Goal: Task Accomplishment & Management: Use online tool/utility

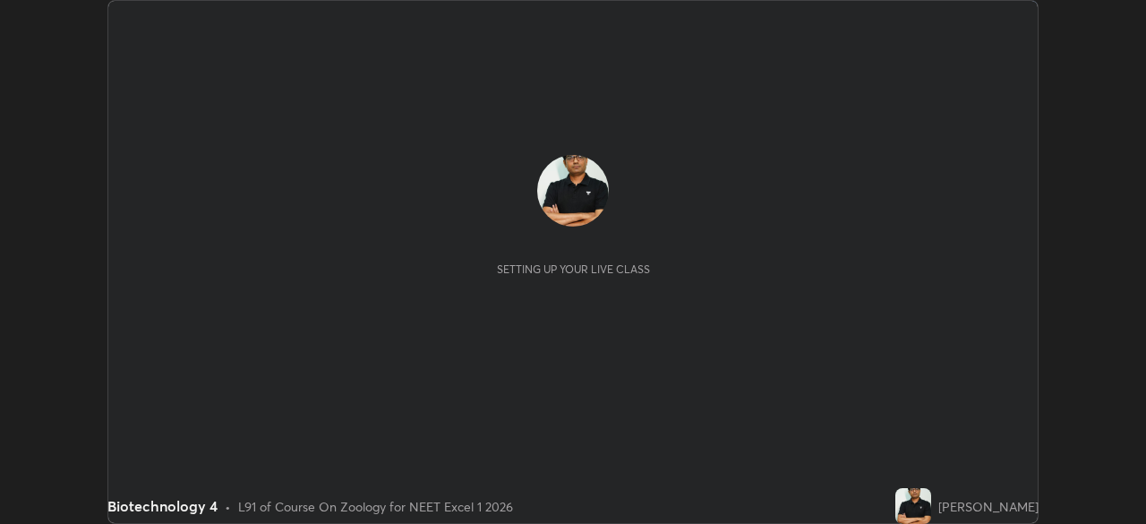
scroll to position [524, 1146]
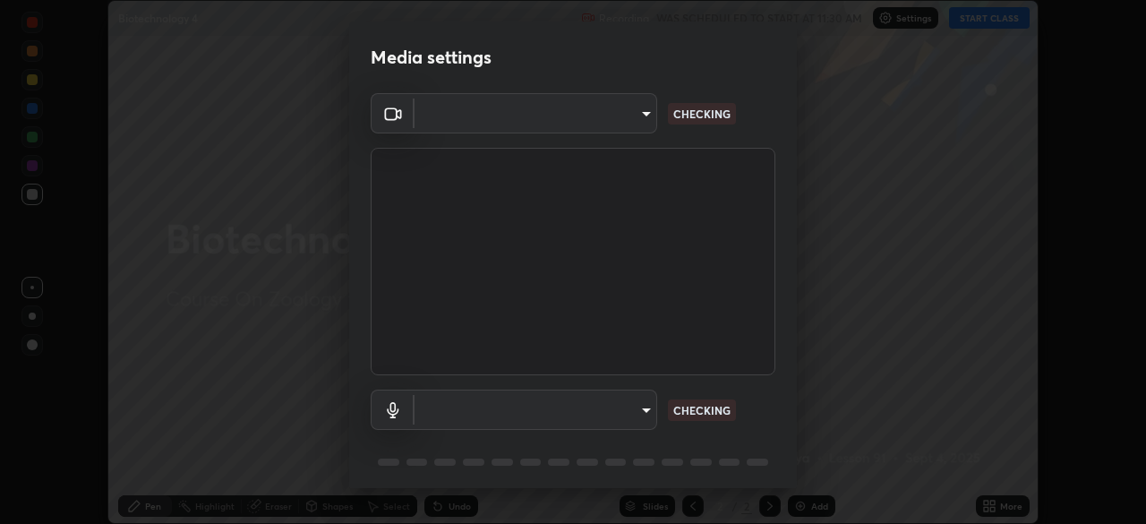
type input "7db3104c3122a209b332b64619111aa91615a24fb0de166504fa5909fce8eb30"
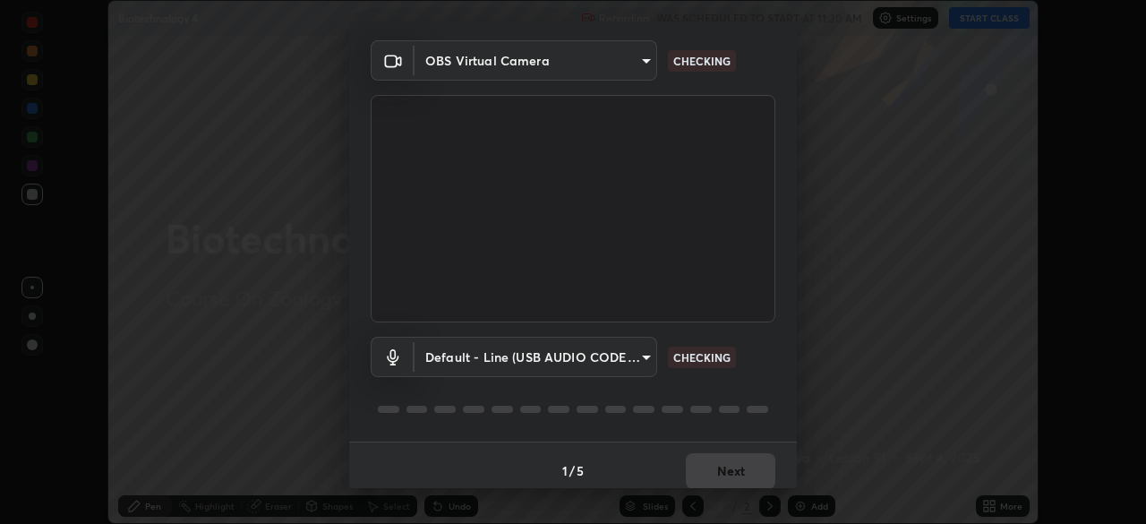
scroll to position [64, 0]
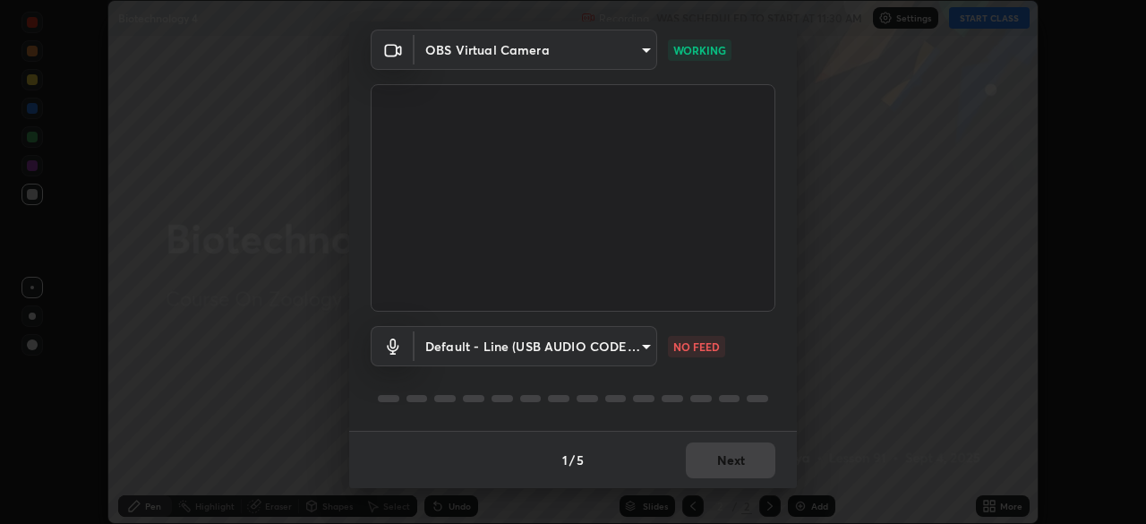
click at [644, 343] on body "Erase all Biotechnology 4 Recording WAS SCHEDULED TO START AT 11:30 AM Settings…" at bounding box center [573, 262] width 1146 height 524
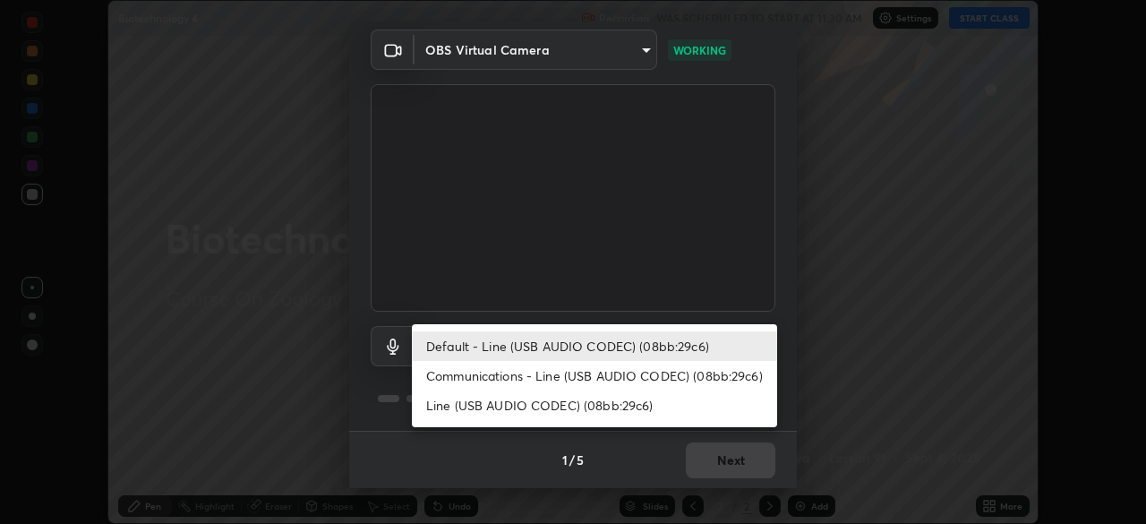
click at [524, 348] on li "Default - Line (USB AUDIO CODEC) (08bb:29c6)" at bounding box center [594, 346] width 365 height 30
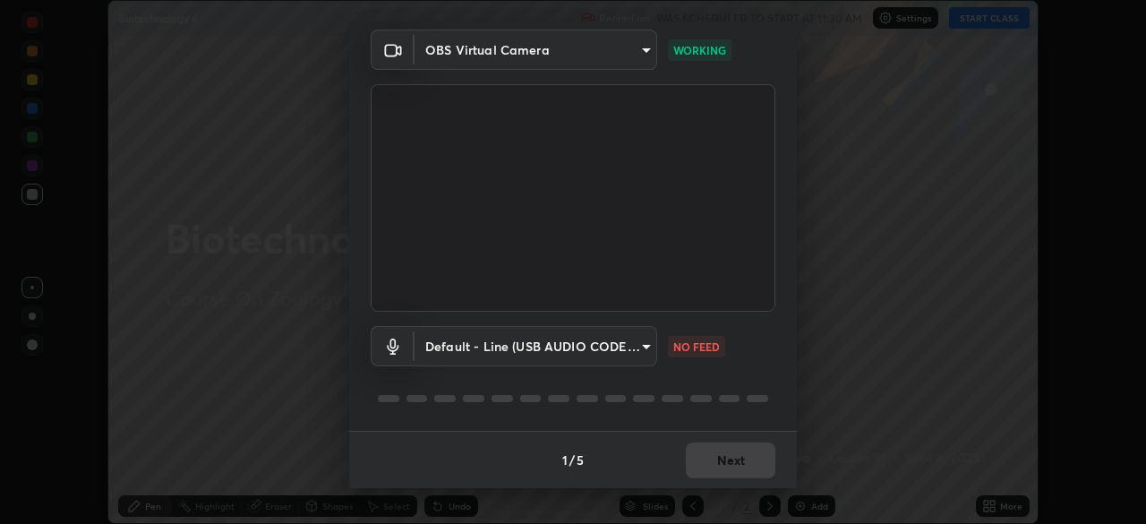
click at [637, 353] on body "Erase all Biotechnology 4 Recording WAS SCHEDULED TO START AT 11:30 AM Settings…" at bounding box center [573, 262] width 1146 height 524
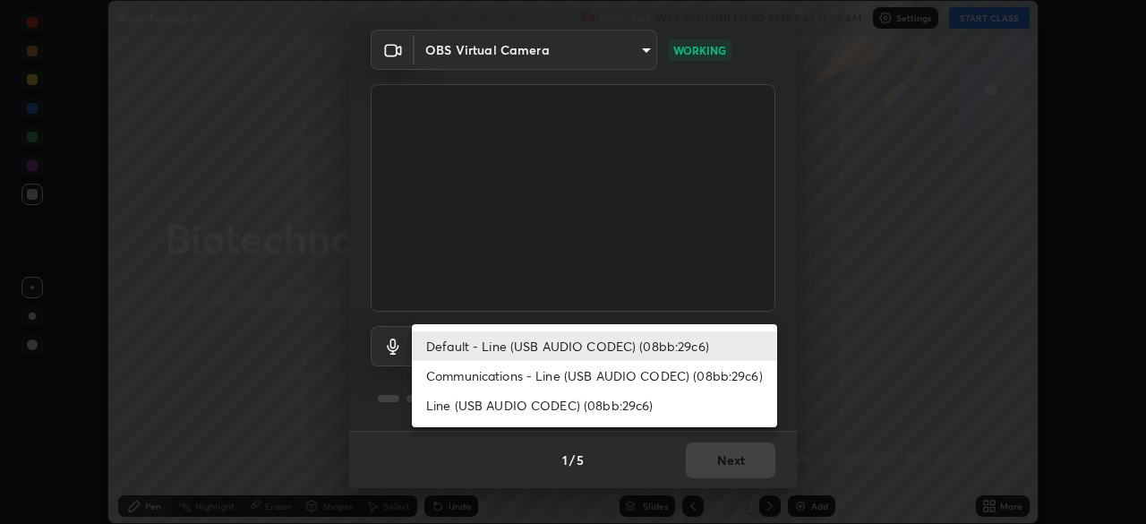
click at [523, 379] on li "Communications - Line (USB AUDIO CODEC) (08bb:29c6)" at bounding box center [594, 376] width 365 height 30
type input "communications"
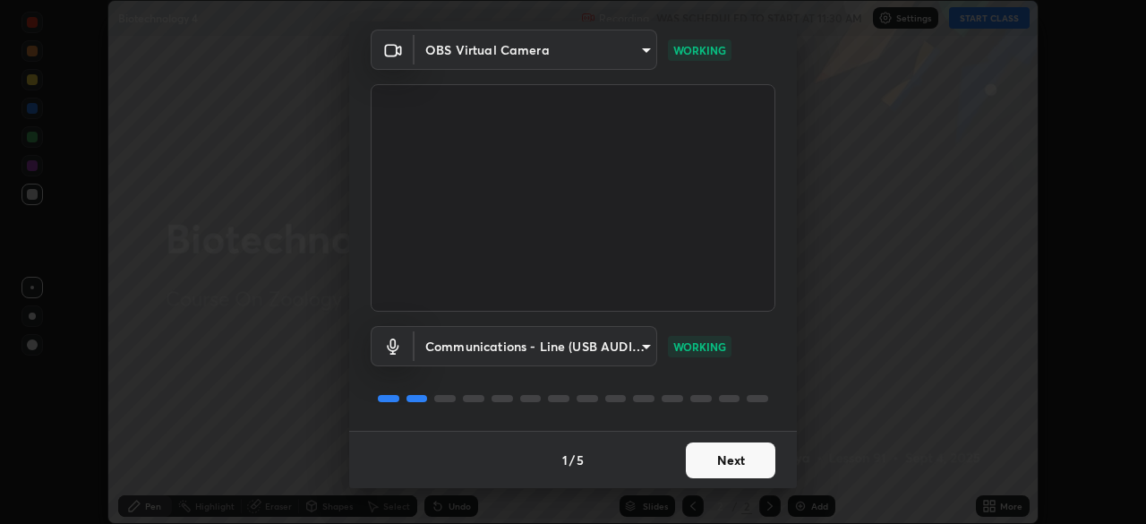
click at [703, 458] on button "Next" at bounding box center [731, 460] width 90 height 36
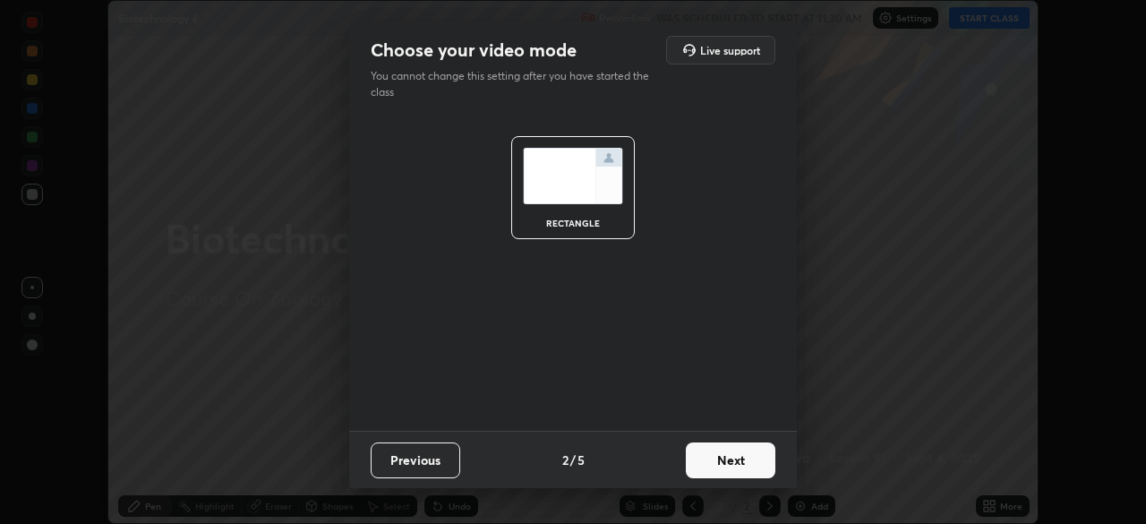
scroll to position [0, 0]
click at [718, 457] on button "Next" at bounding box center [731, 460] width 90 height 36
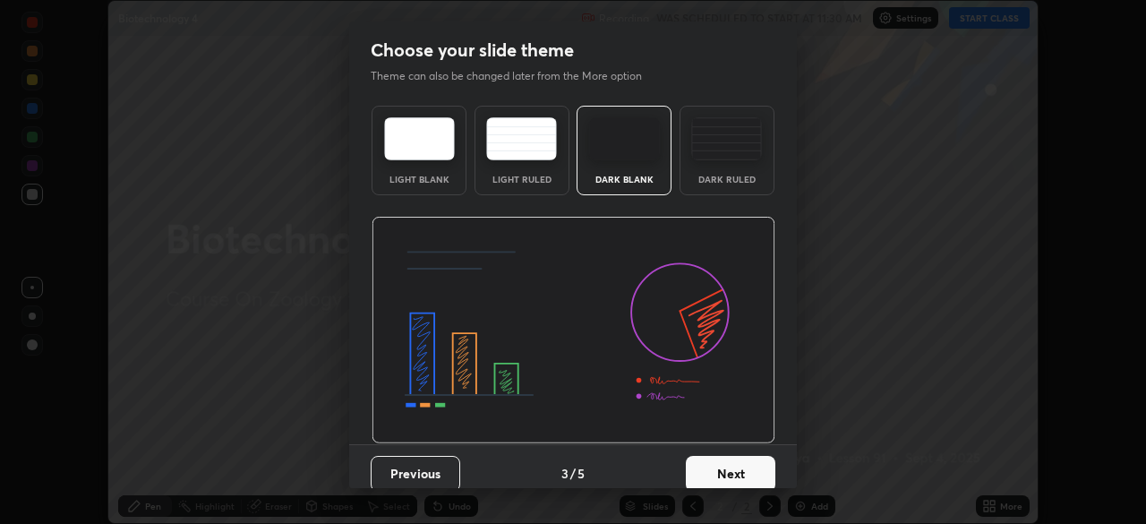
click at [731, 470] on button "Next" at bounding box center [731, 474] width 90 height 36
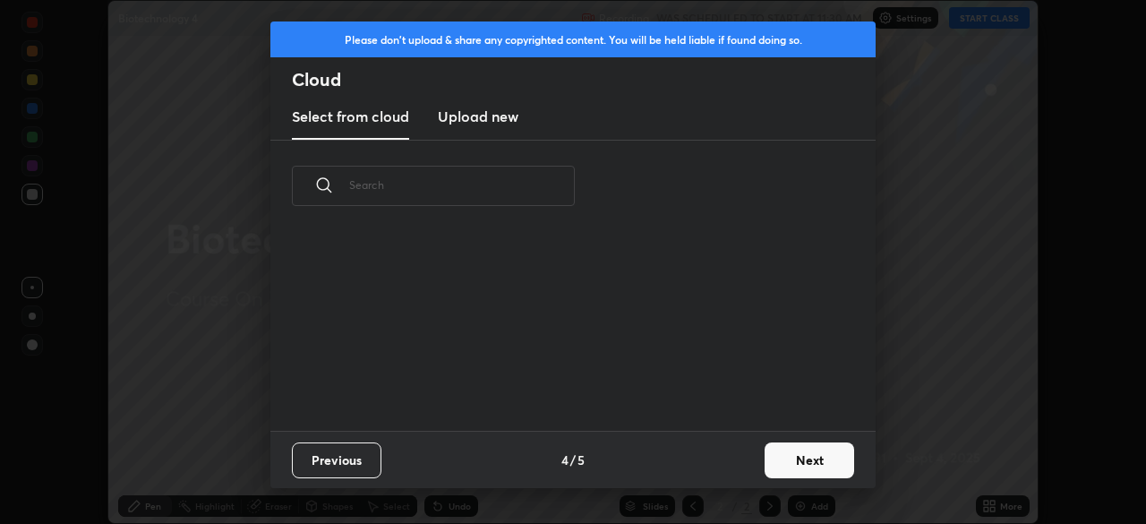
scroll to position [199, 575]
click at [771, 464] on button "Next" at bounding box center [809, 460] width 90 height 36
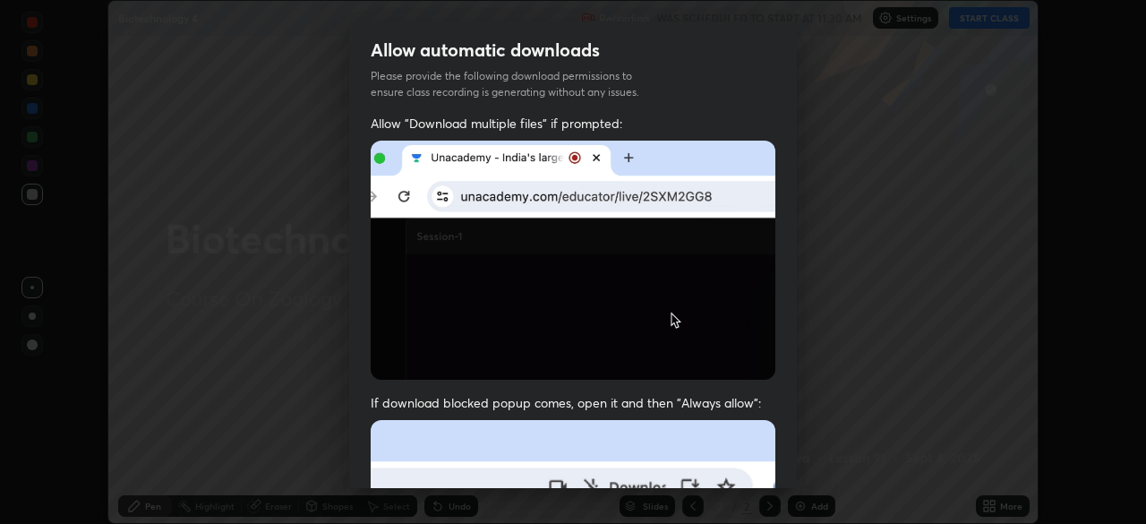
click at [788, 473] on div "Allow "Download multiple files" if prompted: If download blocked popup comes, o…" at bounding box center [573, 492] width 448 height 754
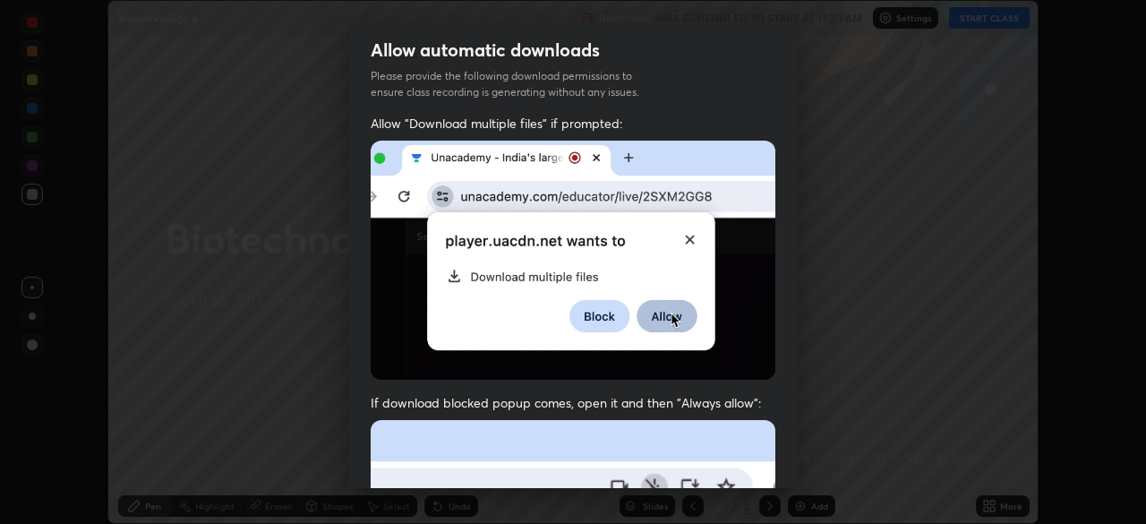
click at [788, 473] on div "Allow "Download multiple files" if prompted: If download blocked popup comes, o…" at bounding box center [573, 492] width 448 height 754
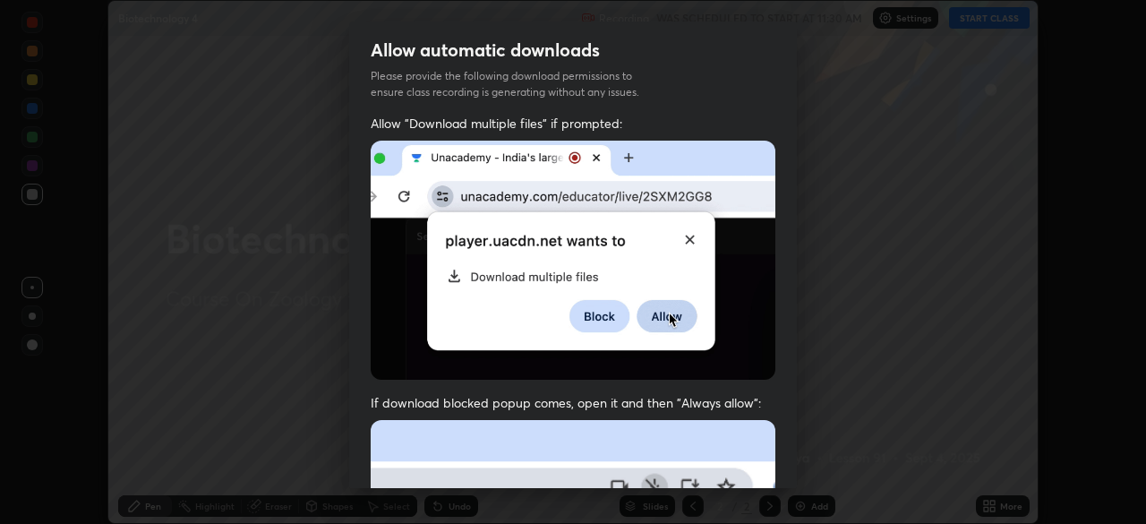
click at [788, 473] on div "Allow "Download multiple files" if prompted: If download blocked popup comes, o…" at bounding box center [573, 492] width 448 height 754
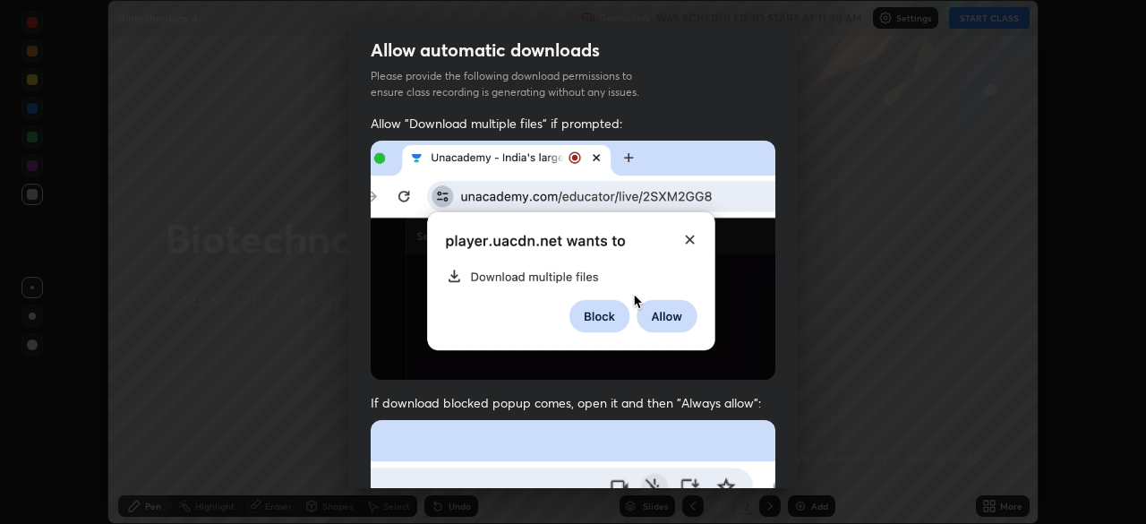
click at [788, 473] on div "Allow "Download multiple files" if prompted: If download blocked popup comes, o…" at bounding box center [573, 492] width 448 height 754
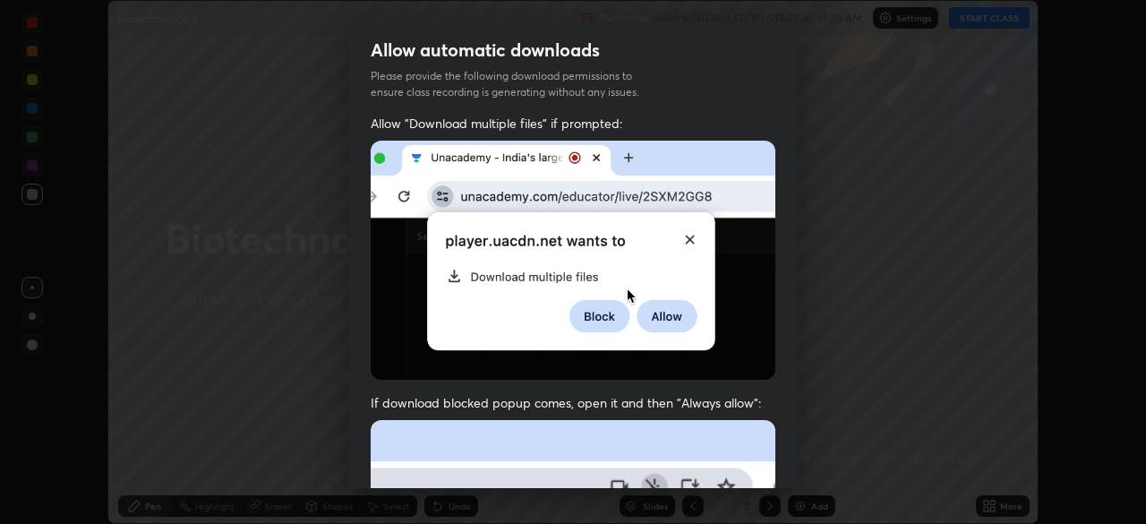
click at [790, 476] on div "Allow "Download multiple files" if prompted: If download blocked popup comes, o…" at bounding box center [573, 492] width 448 height 754
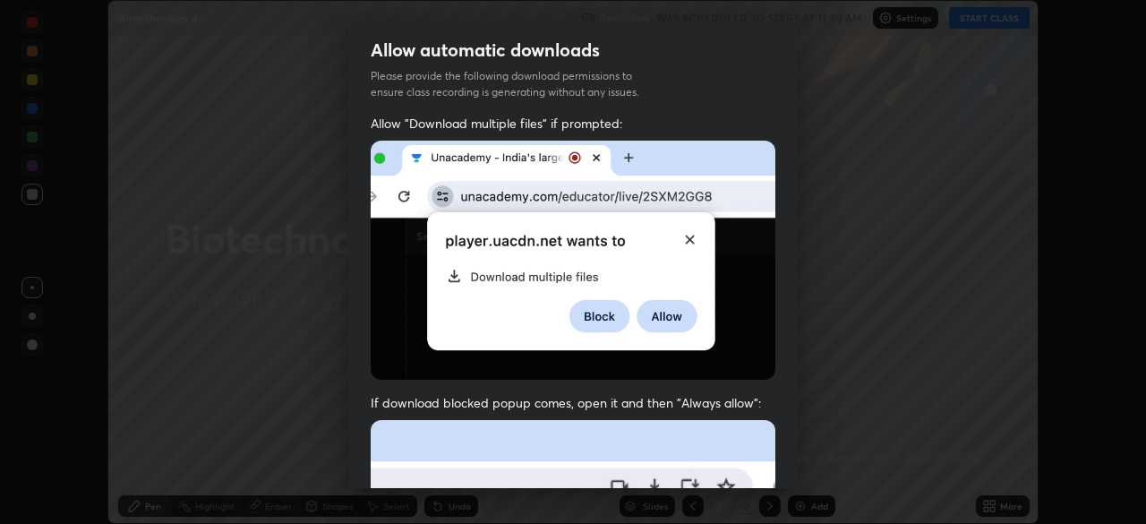
click at [785, 473] on div "Allow "Download multiple files" if prompted: If download blocked popup comes, o…" at bounding box center [573, 492] width 448 height 754
click at [789, 470] on div "Allow "Download multiple files" if prompted: If download blocked popup comes, o…" at bounding box center [573, 492] width 448 height 754
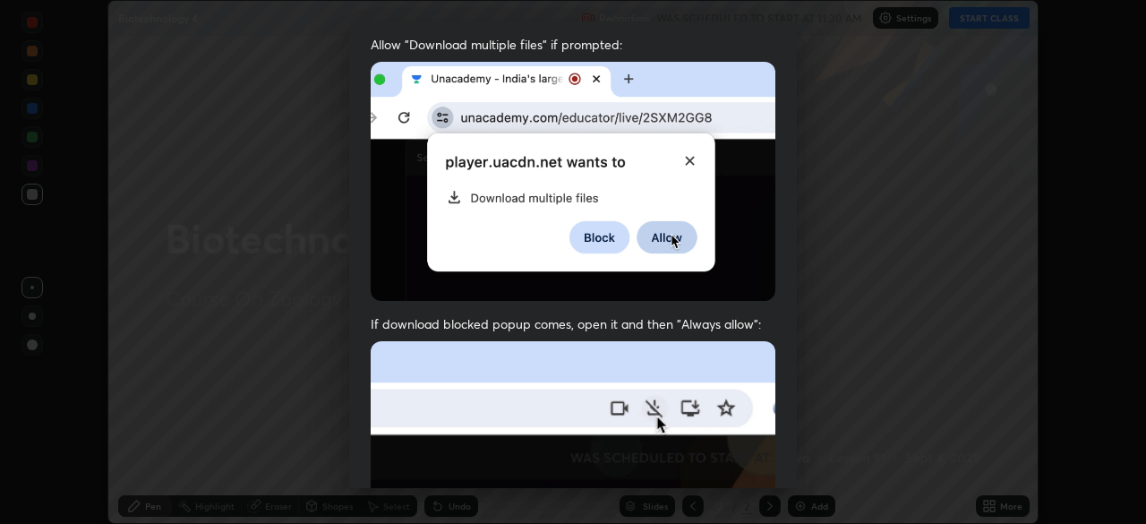
scroll to position [336, 0]
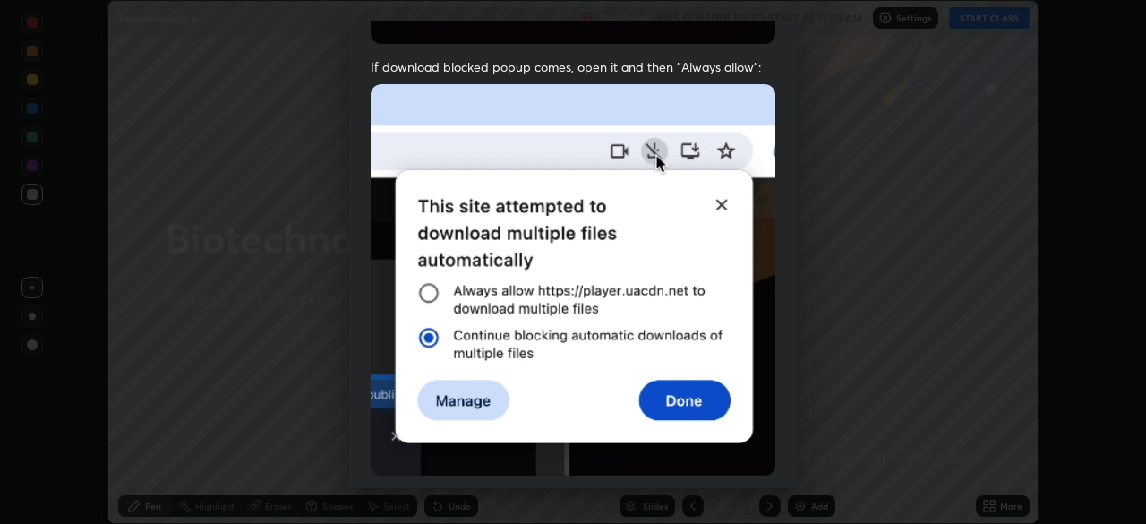
click at [788, 475] on div "Allow "Download multiple files" if prompted: If download blocked popup comes, o…" at bounding box center [573, 156] width 448 height 754
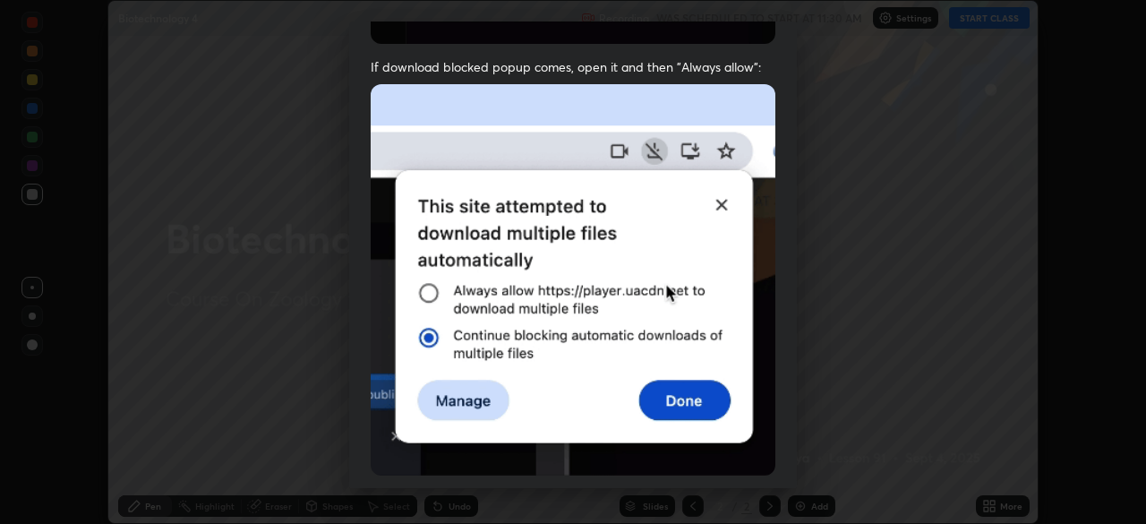
click at [788, 475] on div "Allow "Download multiple files" if prompted: If download blocked popup comes, o…" at bounding box center [573, 156] width 448 height 754
click at [788, 481] on div "Allow "Download multiple files" if prompted: If download blocked popup comes, o…" at bounding box center [573, 156] width 448 height 754
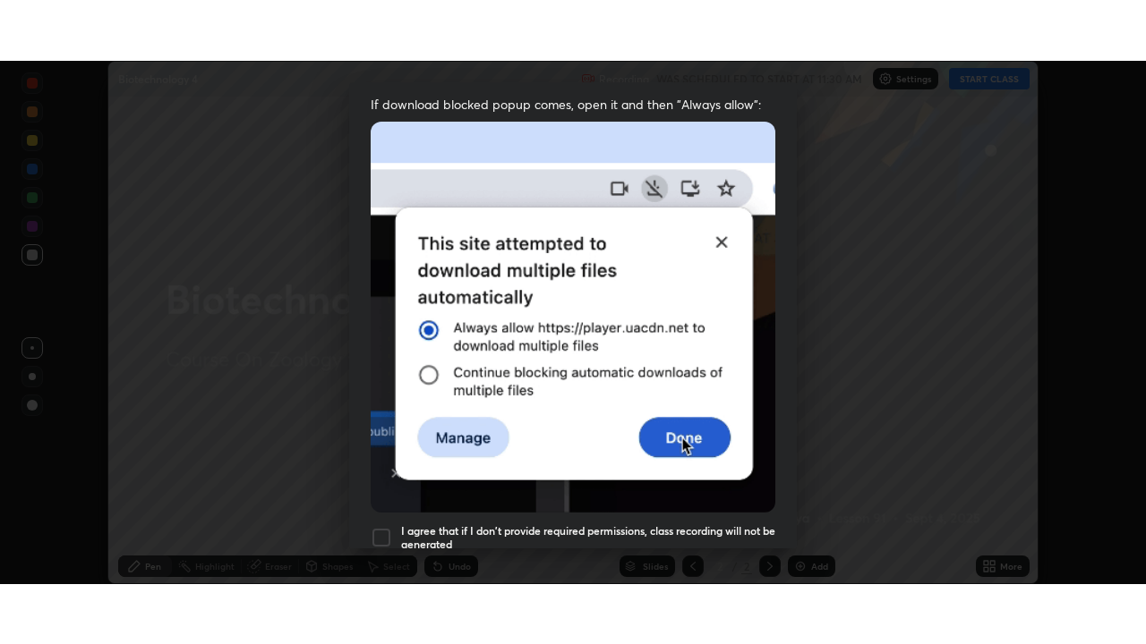
scroll to position [391, 0]
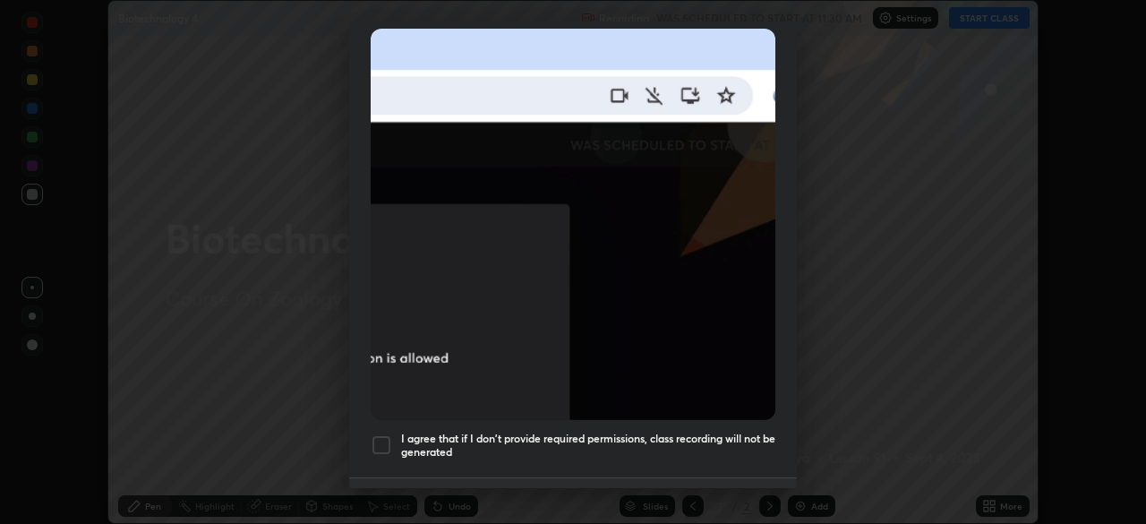
click at [387, 435] on div at bounding box center [381, 444] width 21 height 21
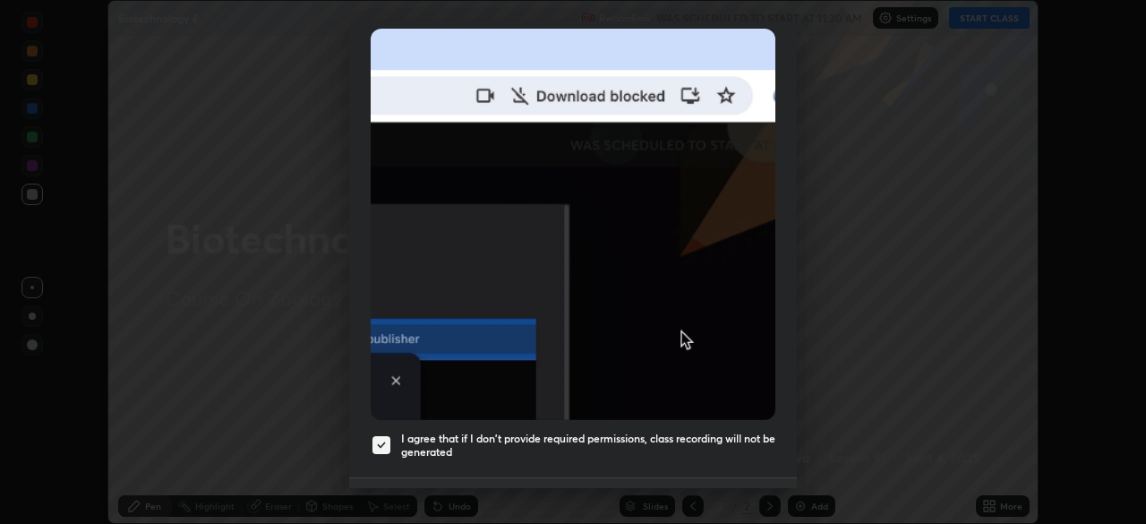
click at [703, 489] on button "Done" at bounding box center [731, 507] width 90 height 36
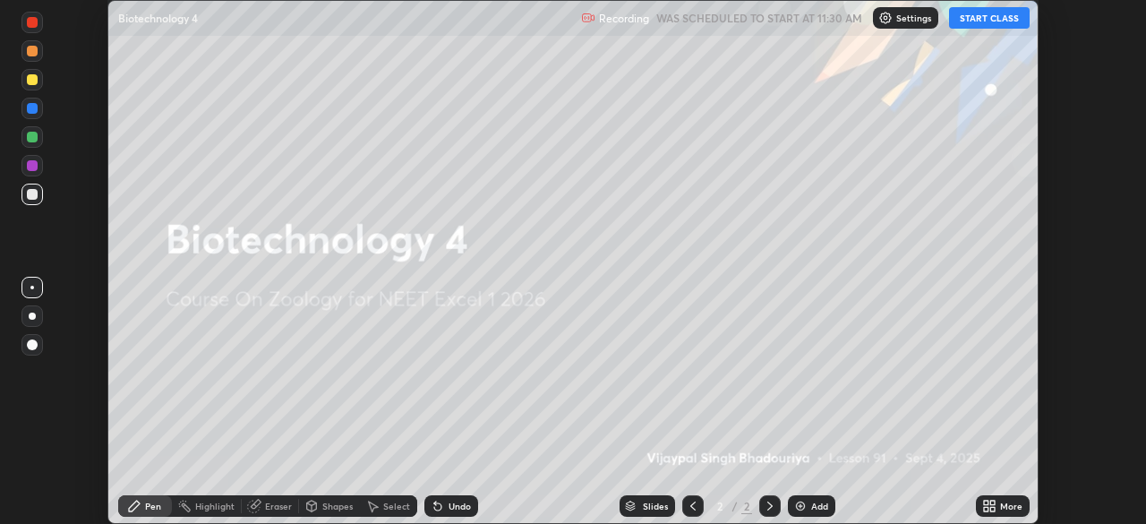
click at [967, 23] on button "START CLASS" at bounding box center [989, 17] width 81 height 21
click at [985, 507] on icon at bounding box center [986, 509] width 4 height 4
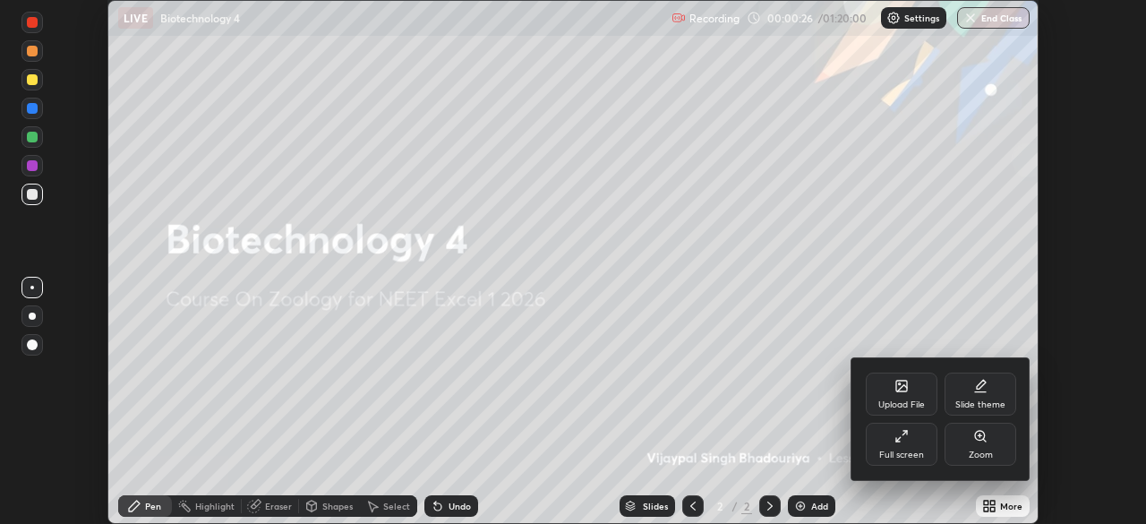
click at [896, 448] on div "Full screen" at bounding box center [901, 443] width 72 height 43
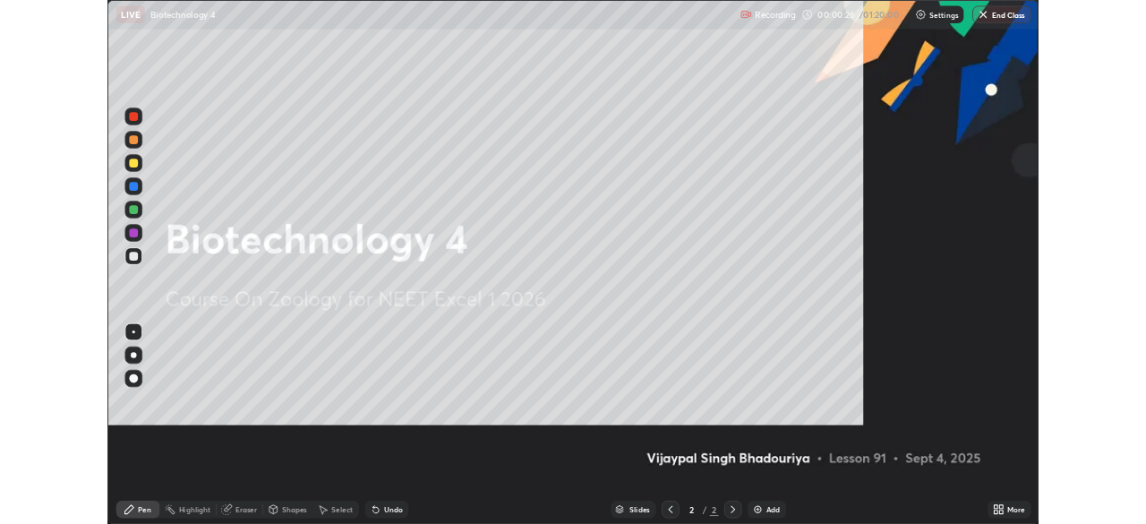
scroll to position [644, 1146]
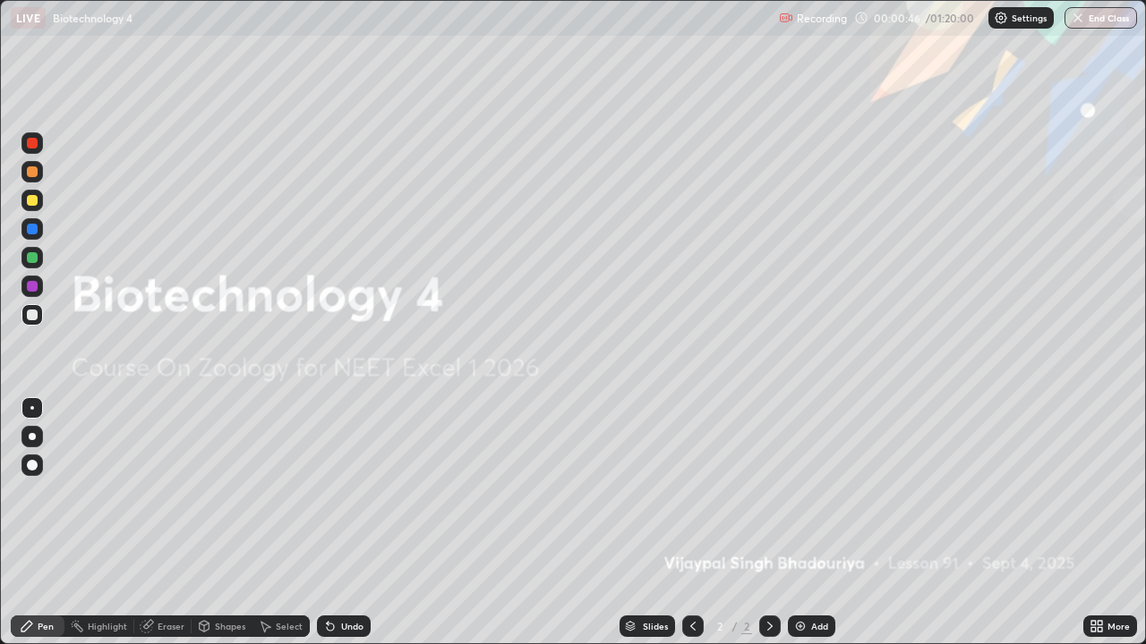
click at [797, 523] on img at bounding box center [800, 626] width 14 height 14
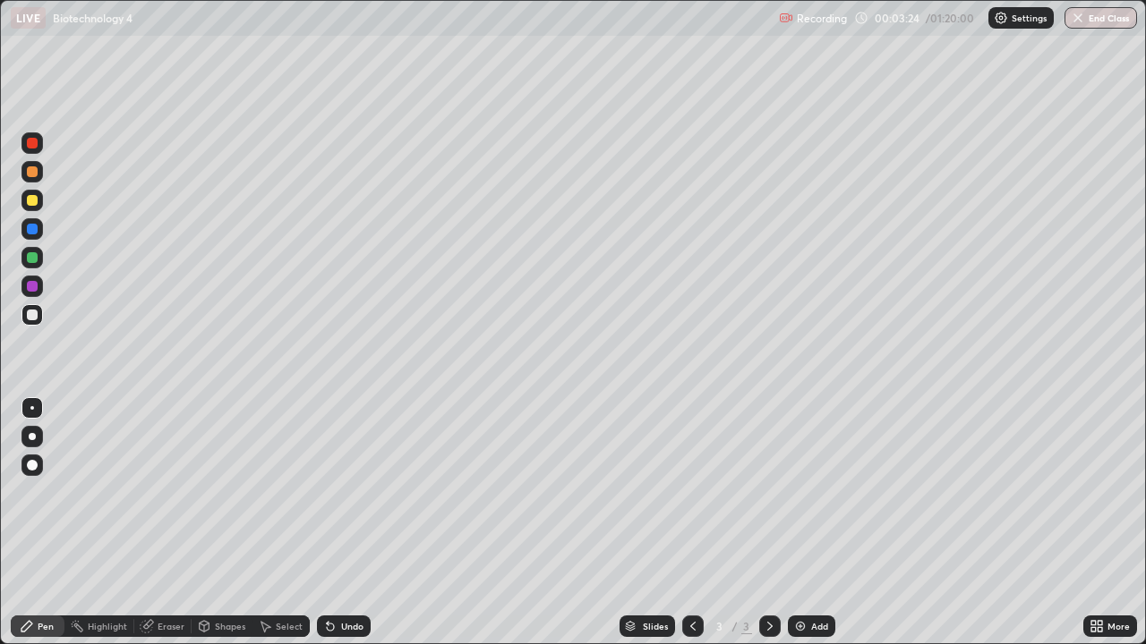
click at [1093, 523] on icon at bounding box center [1093, 629] width 4 height 4
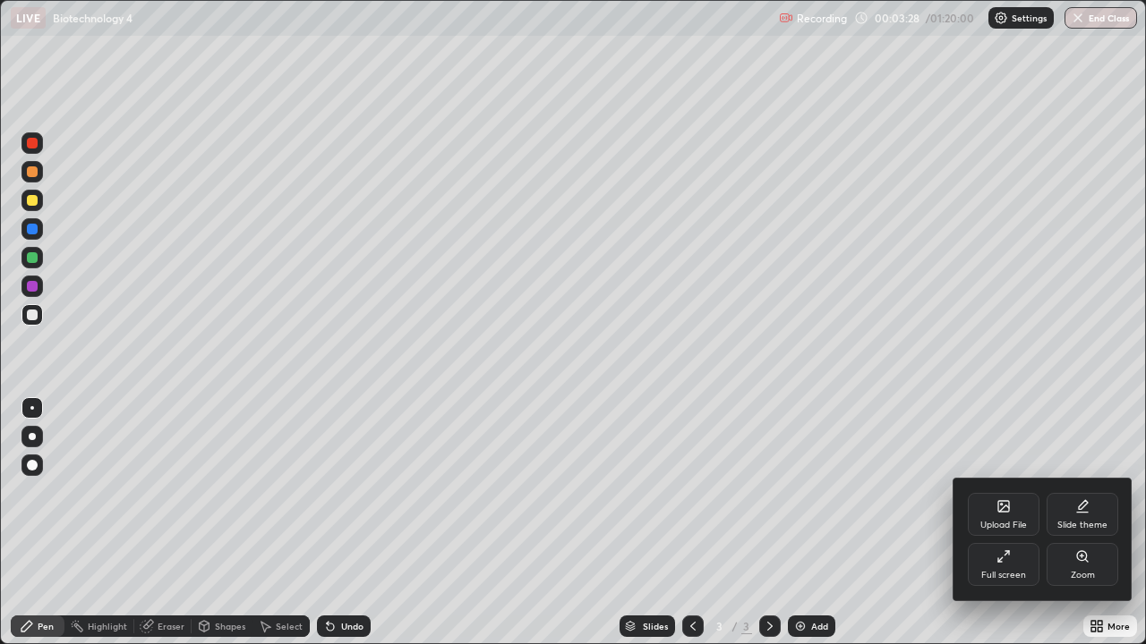
click at [998, 522] on div "Upload File" at bounding box center [1003, 525] width 47 height 9
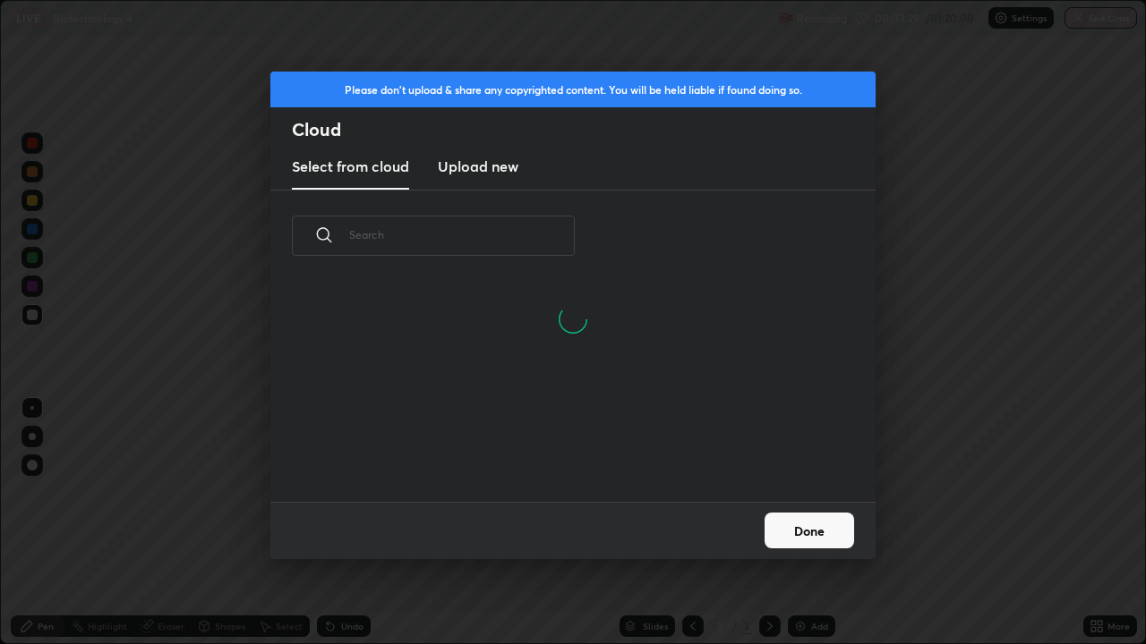
click at [503, 175] on h3 "Upload new" at bounding box center [478, 166] width 81 height 21
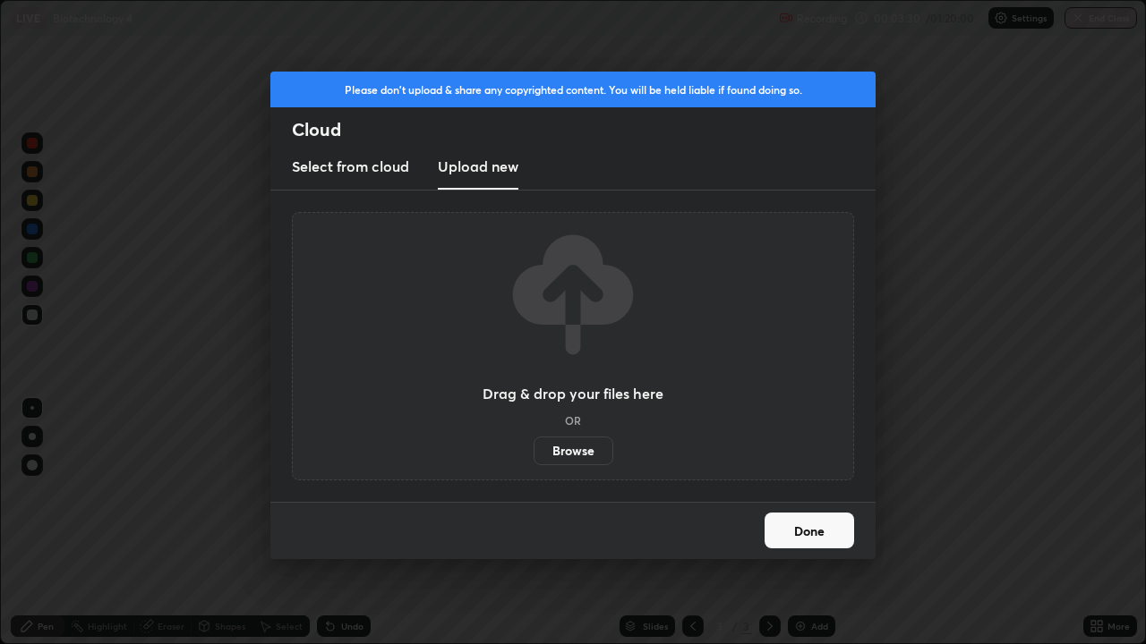
click at [577, 451] on label "Browse" at bounding box center [573, 451] width 80 height 29
click at [533, 451] on input "Browse" at bounding box center [533, 451] width 0 height 29
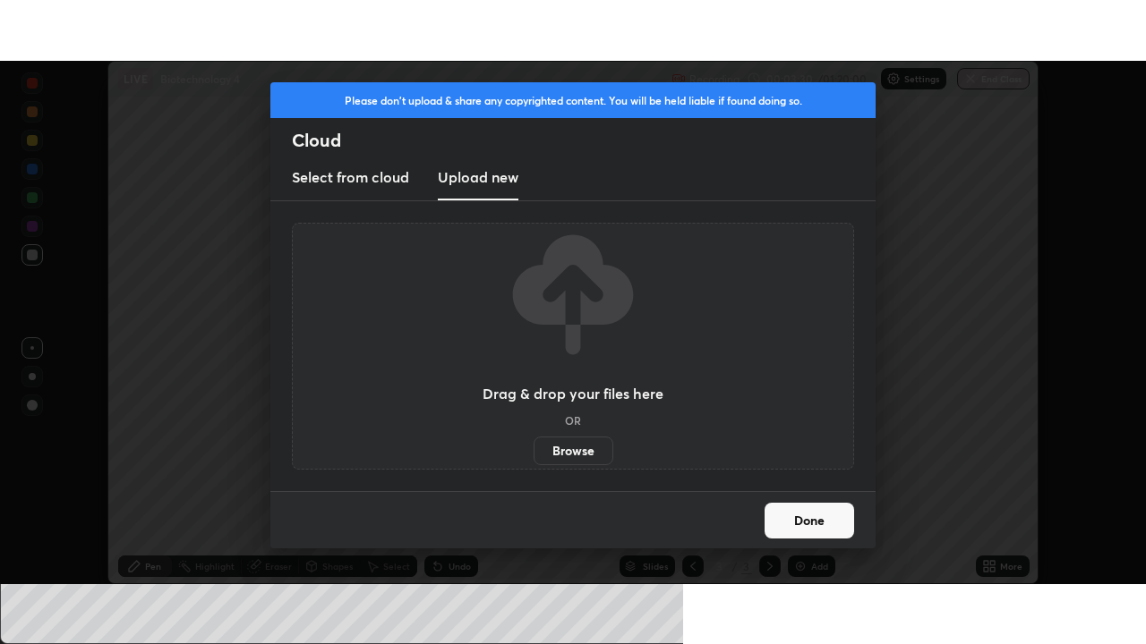
scroll to position [88977, 88355]
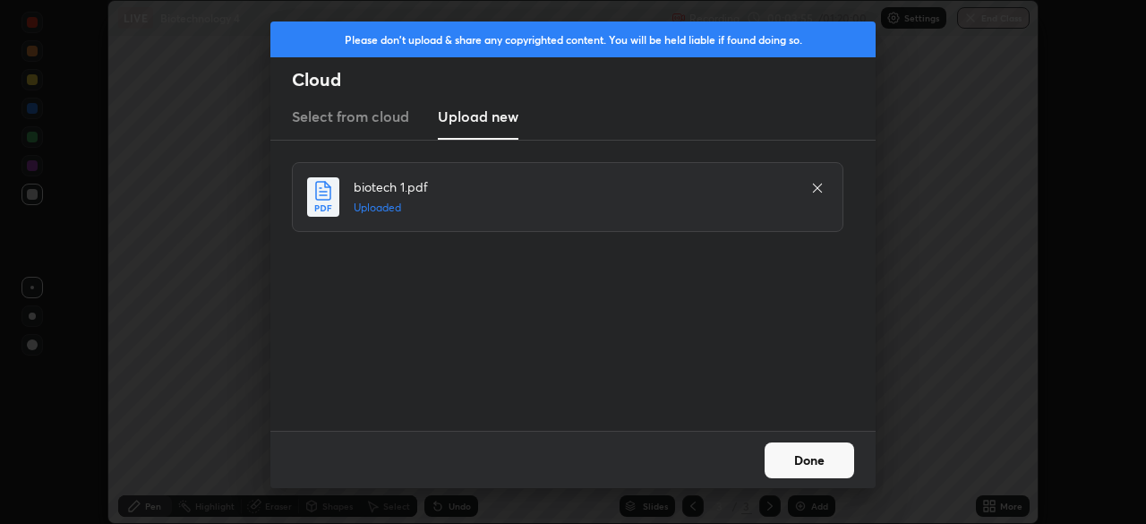
click at [797, 456] on button "Done" at bounding box center [809, 460] width 90 height 36
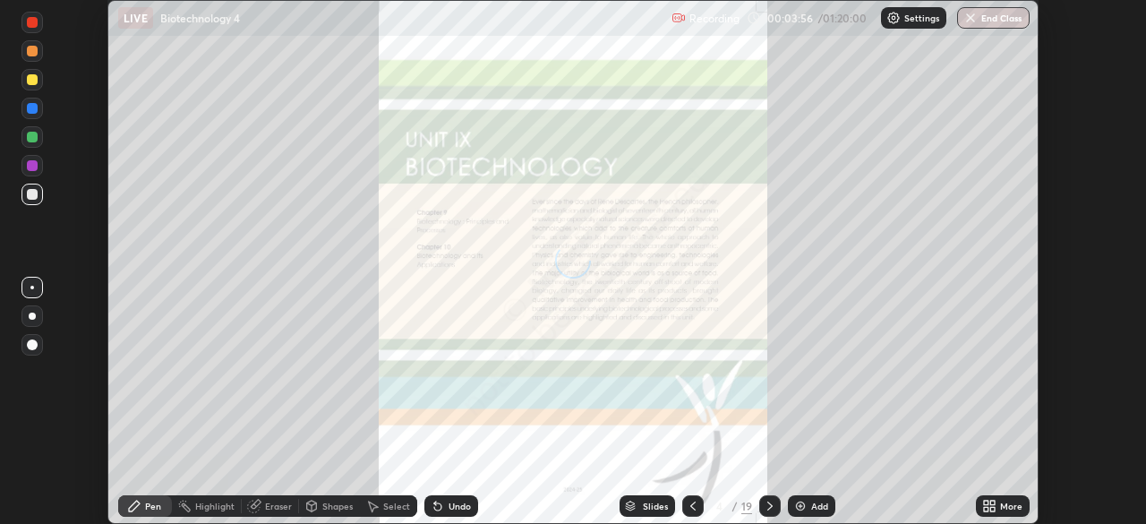
click at [985, 510] on icon at bounding box center [986, 509] width 4 height 4
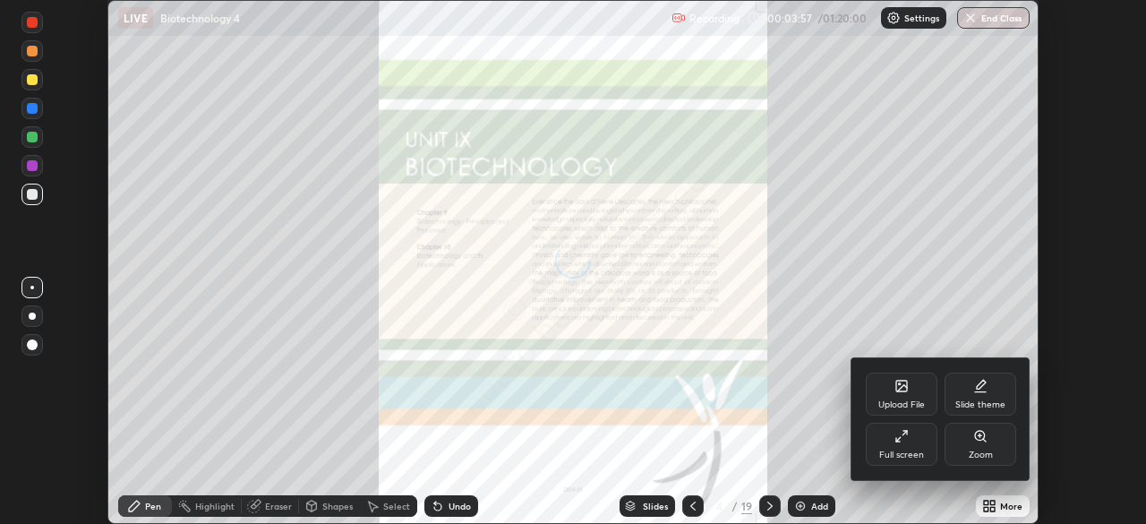
click at [894, 435] on icon at bounding box center [901, 436] width 14 height 14
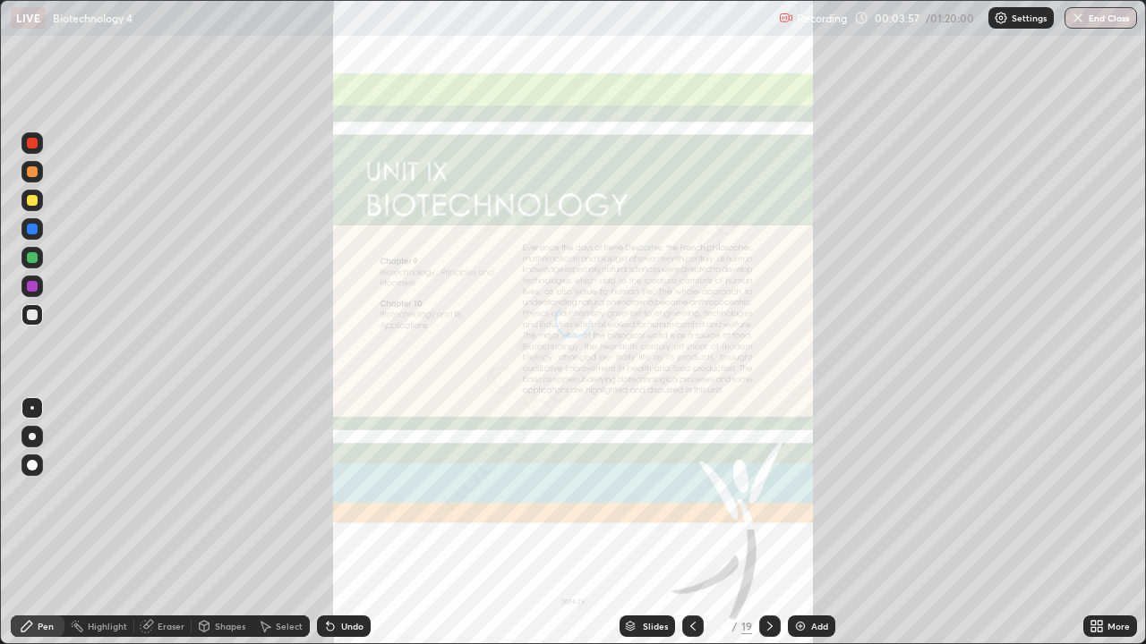
scroll to position [644, 1146]
click at [656, 523] on div "Slides" at bounding box center [655, 626] width 25 height 9
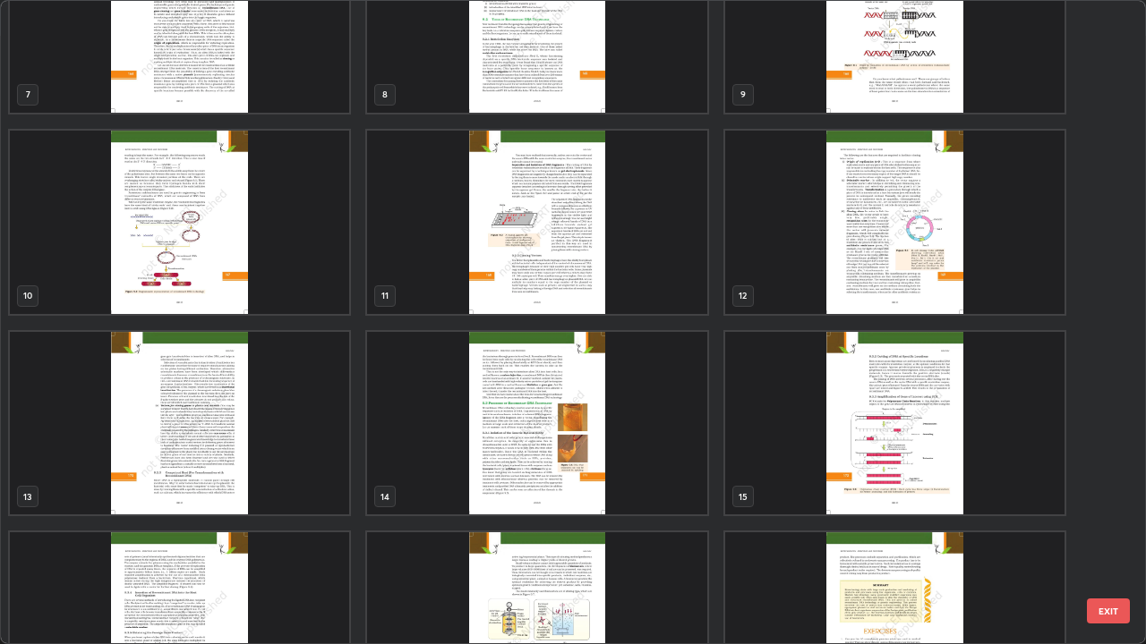
scroll to position [457, 0]
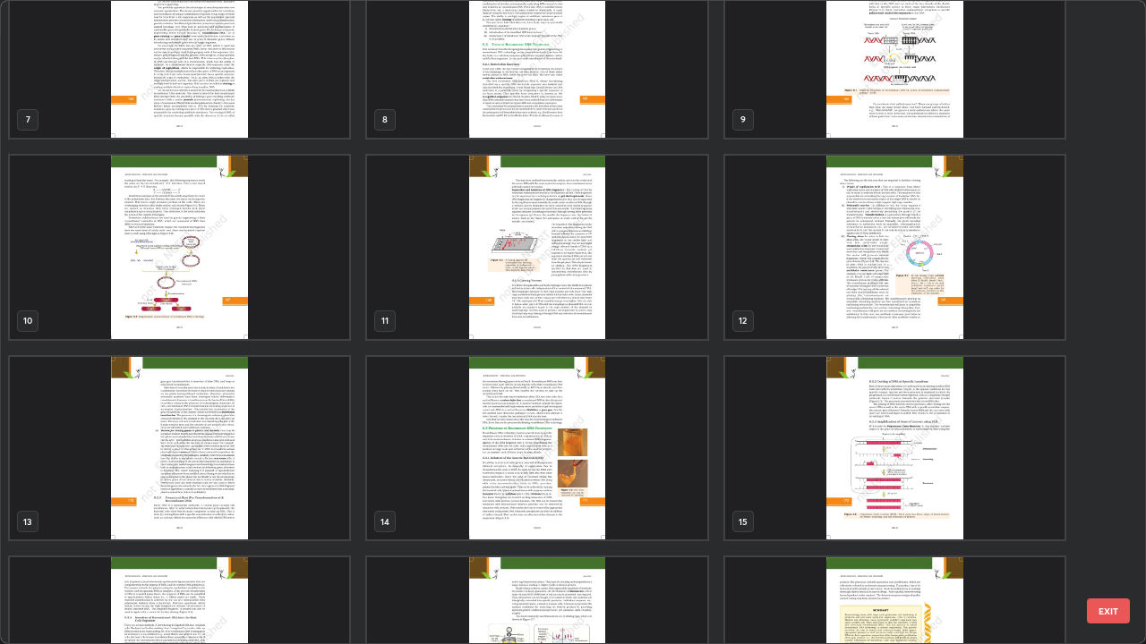
click at [908, 285] on img "grid" at bounding box center [894, 247] width 339 height 183
click at [915, 287] on img "grid" at bounding box center [894, 247] width 339 height 183
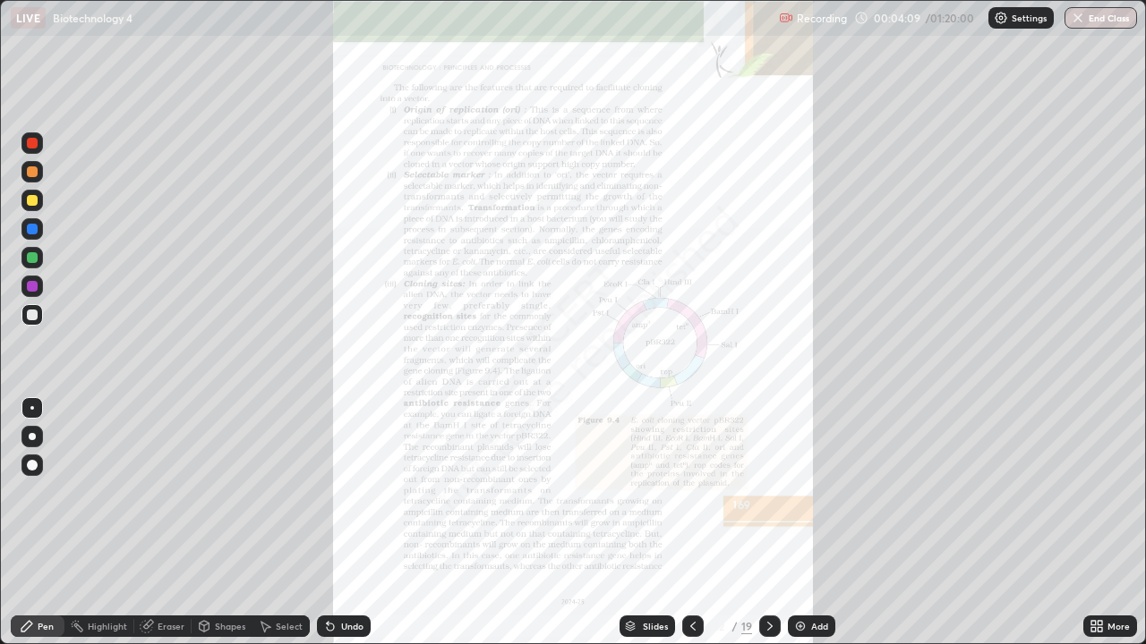
click at [1092, 523] on icon at bounding box center [1093, 623] width 4 height 4
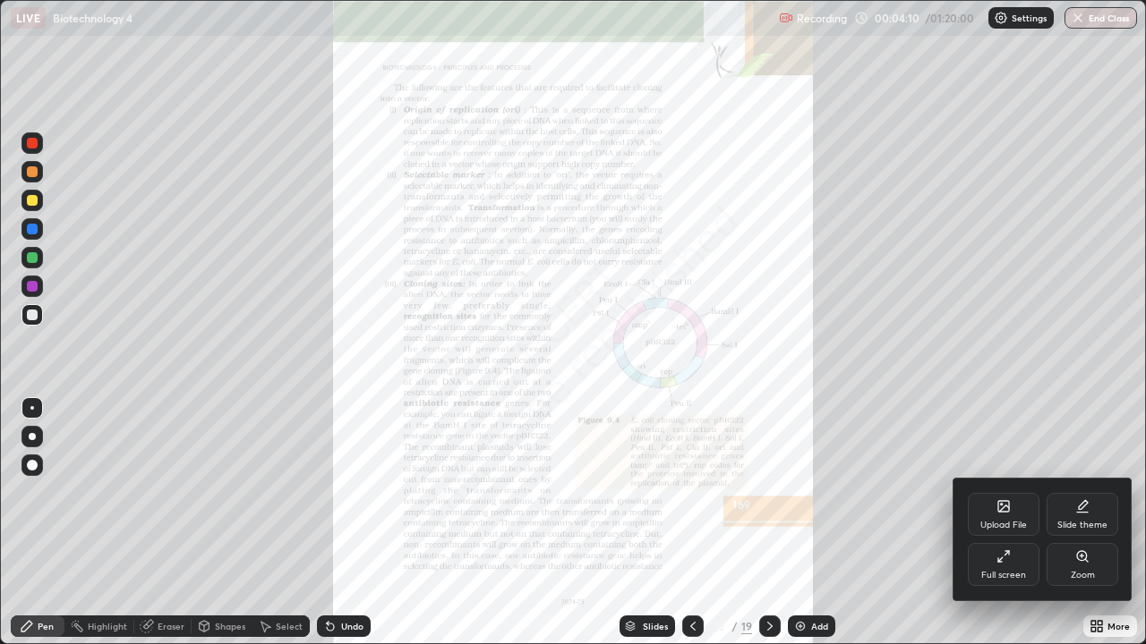
click at [1073, 523] on div "Zoom" at bounding box center [1082, 564] width 72 height 43
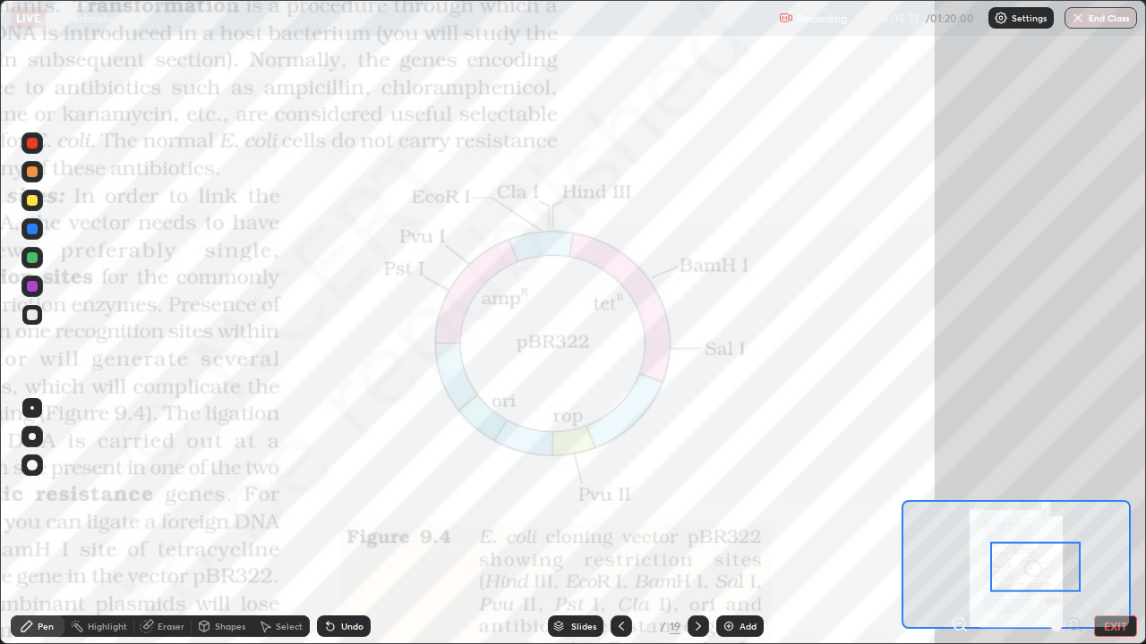
click at [32, 265] on div at bounding box center [31, 257] width 21 height 21
click at [576, 523] on div "Slides" at bounding box center [583, 626] width 25 height 9
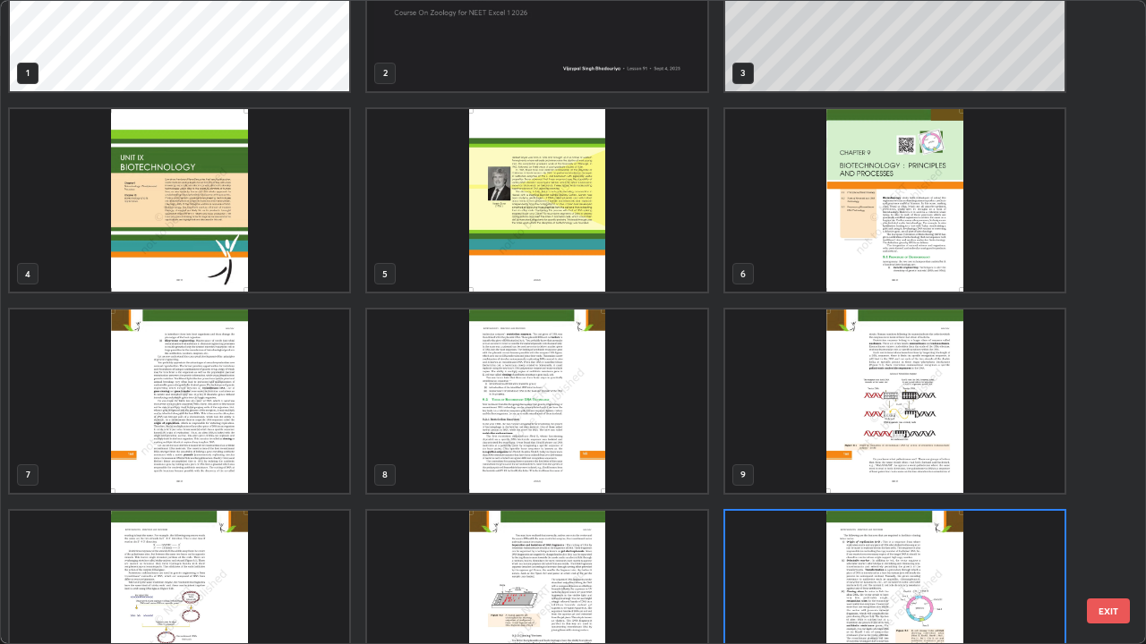
scroll to position [0, 0]
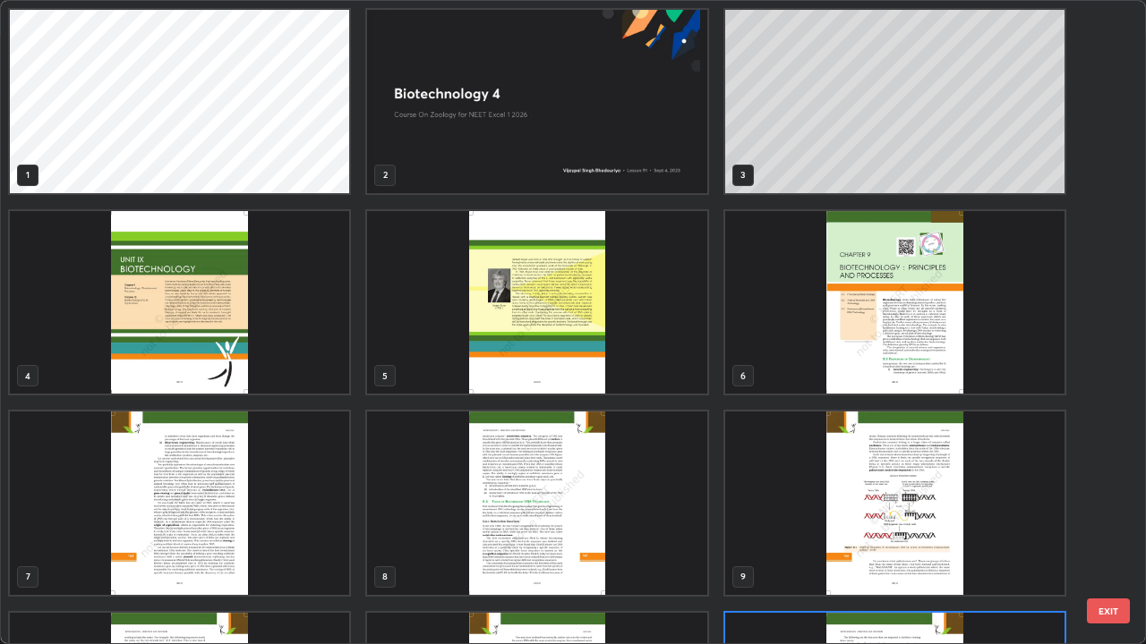
click at [675, 135] on img "grid" at bounding box center [536, 101] width 339 height 183
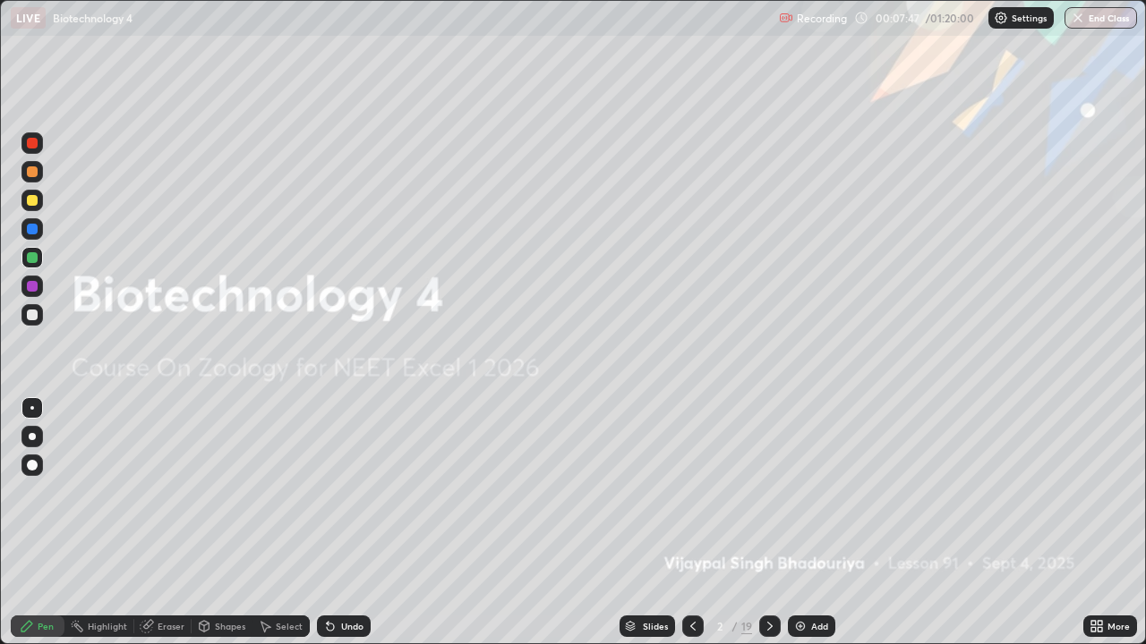
click at [801, 523] on img at bounding box center [800, 626] width 14 height 14
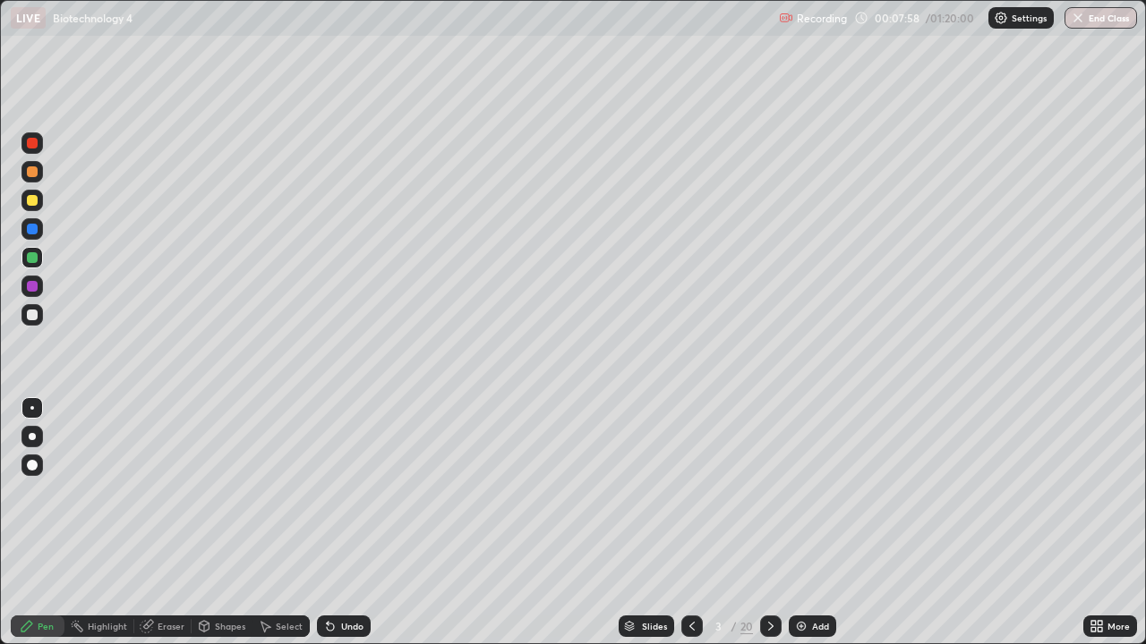
click at [344, 523] on div "Undo" at bounding box center [352, 626] width 22 height 9
click at [221, 523] on div "Shapes" at bounding box center [230, 626] width 30 height 9
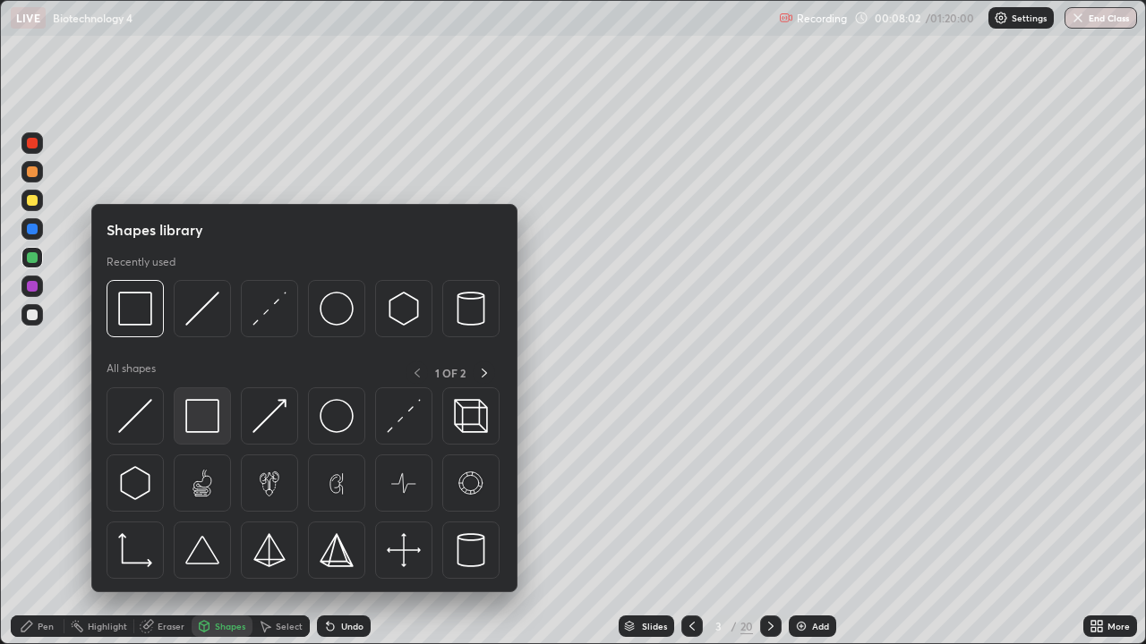
click at [200, 408] on img at bounding box center [202, 416] width 34 height 34
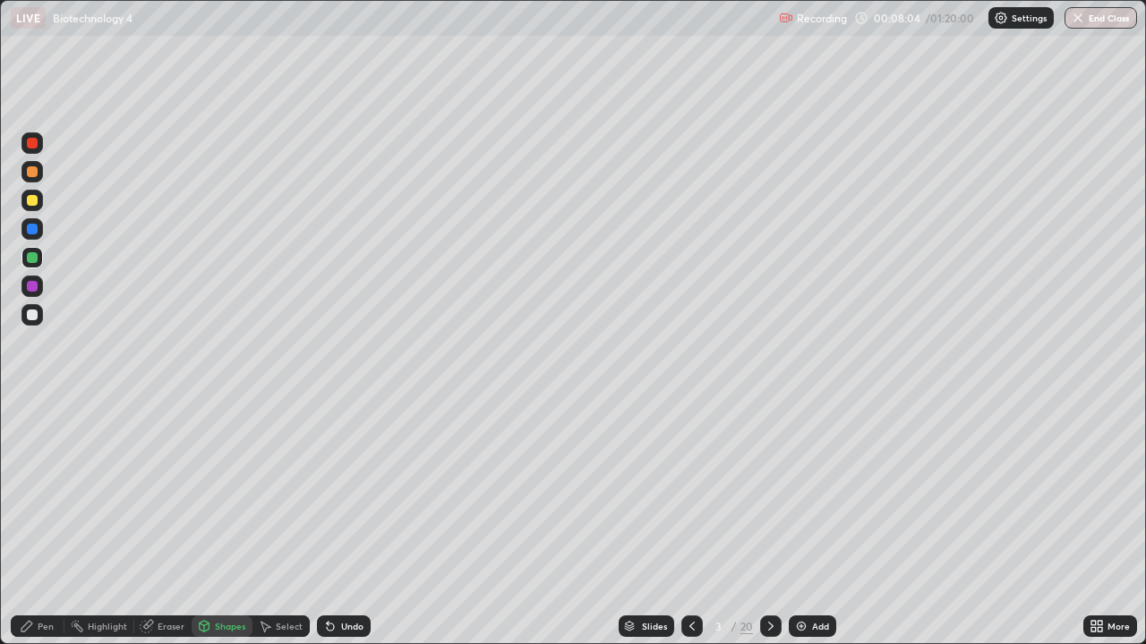
click at [30, 320] on div at bounding box center [32, 315] width 11 height 11
click at [45, 523] on div "Pen" at bounding box center [46, 626] width 16 height 9
click at [166, 523] on div "Eraser" at bounding box center [171, 626] width 27 height 9
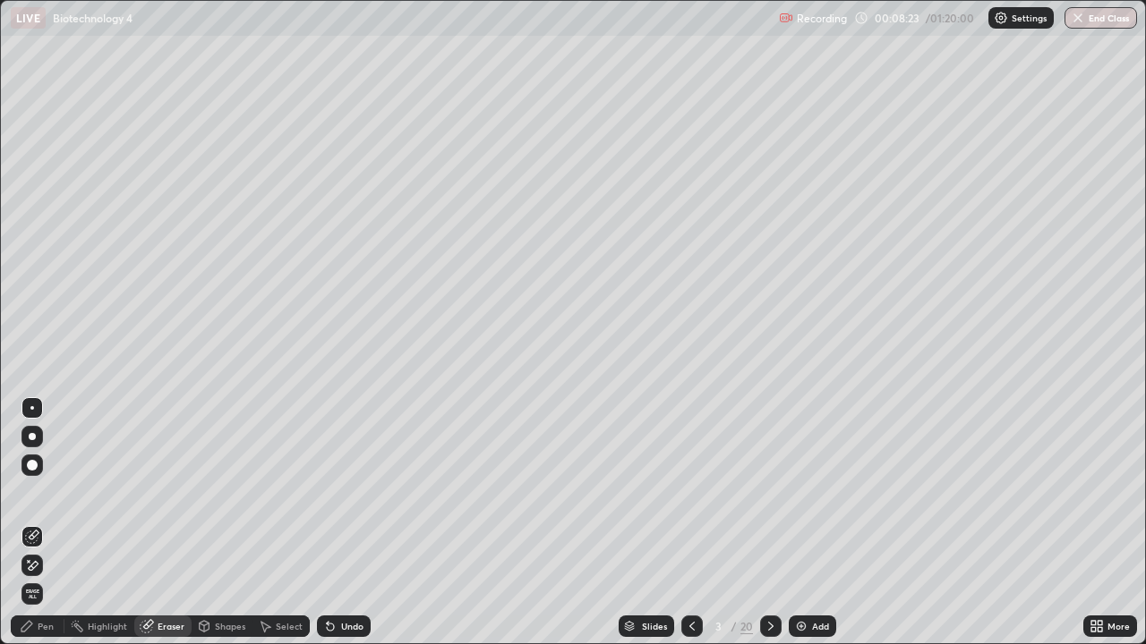
click at [225, 523] on div "Shapes" at bounding box center [230, 626] width 30 height 9
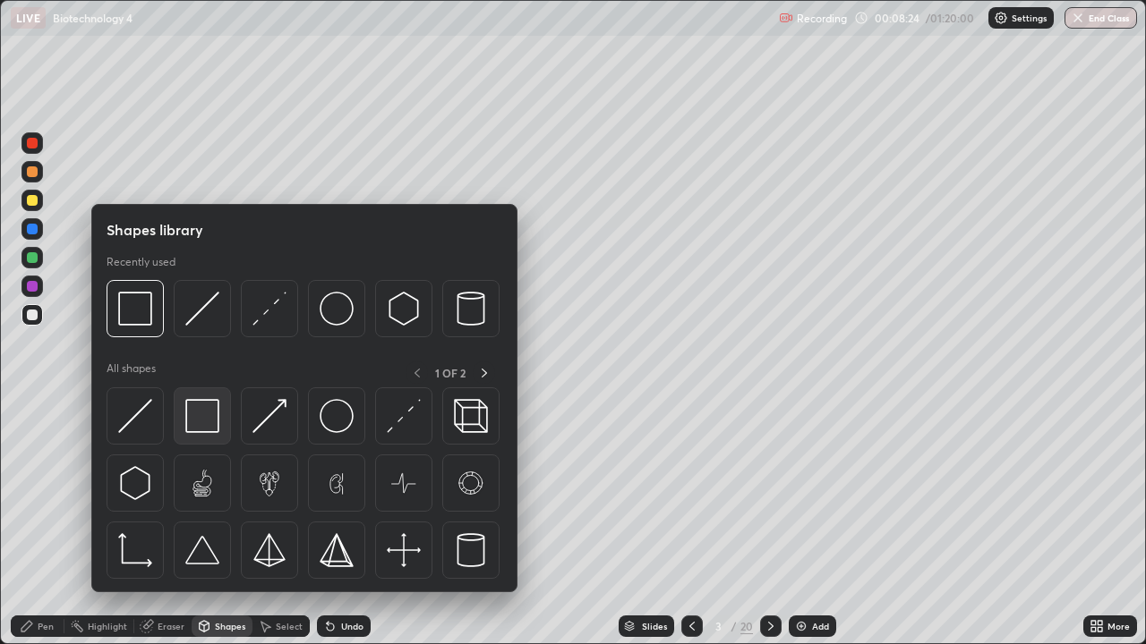
click at [199, 420] on img at bounding box center [202, 416] width 34 height 34
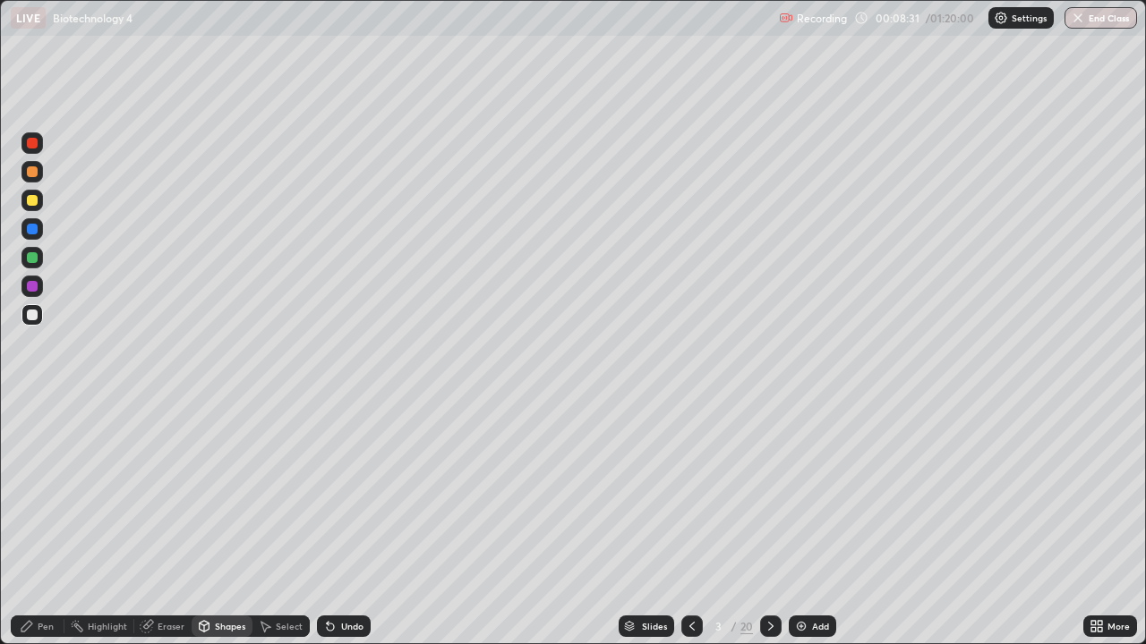
click at [46, 523] on div "Pen" at bounding box center [46, 626] width 16 height 9
click at [35, 294] on div at bounding box center [31, 286] width 21 height 21
click at [37, 262] on div at bounding box center [31, 257] width 21 height 21
click at [30, 316] on div at bounding box center [32, 315] width 11 height 11
click at [30, 317] on div at bounding box center [32, 315] width 11 height 11
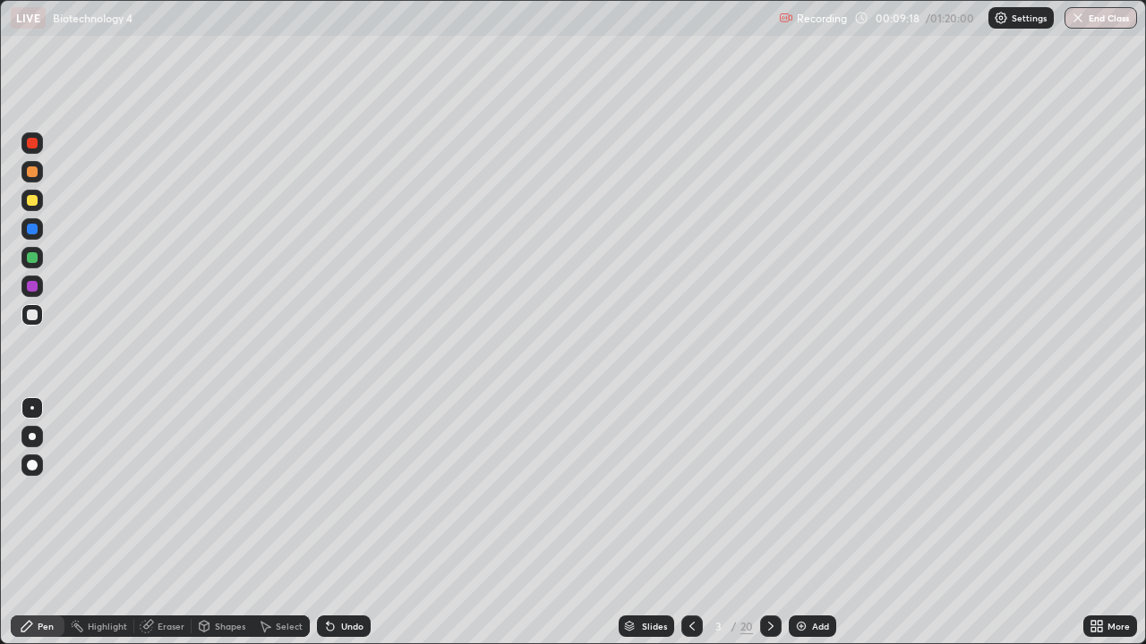
click at [227, 523] on div "Shapes" at bounding box center [230, 626] width 30 height 9
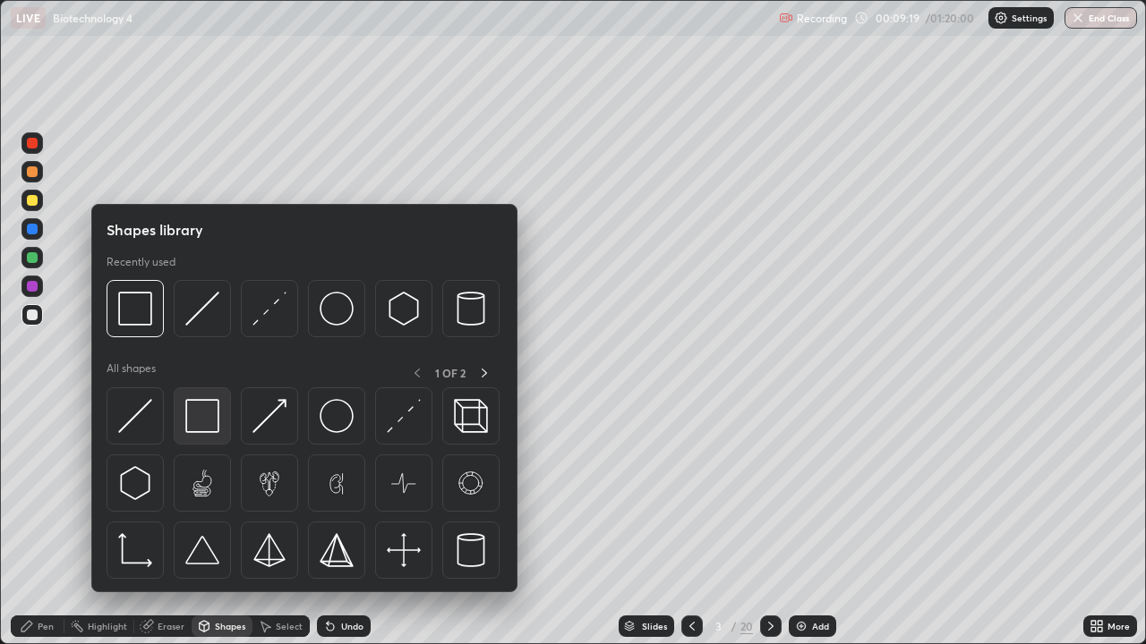
click at [205, 422] on img at bounding box center [202, 416] width 34 height 34
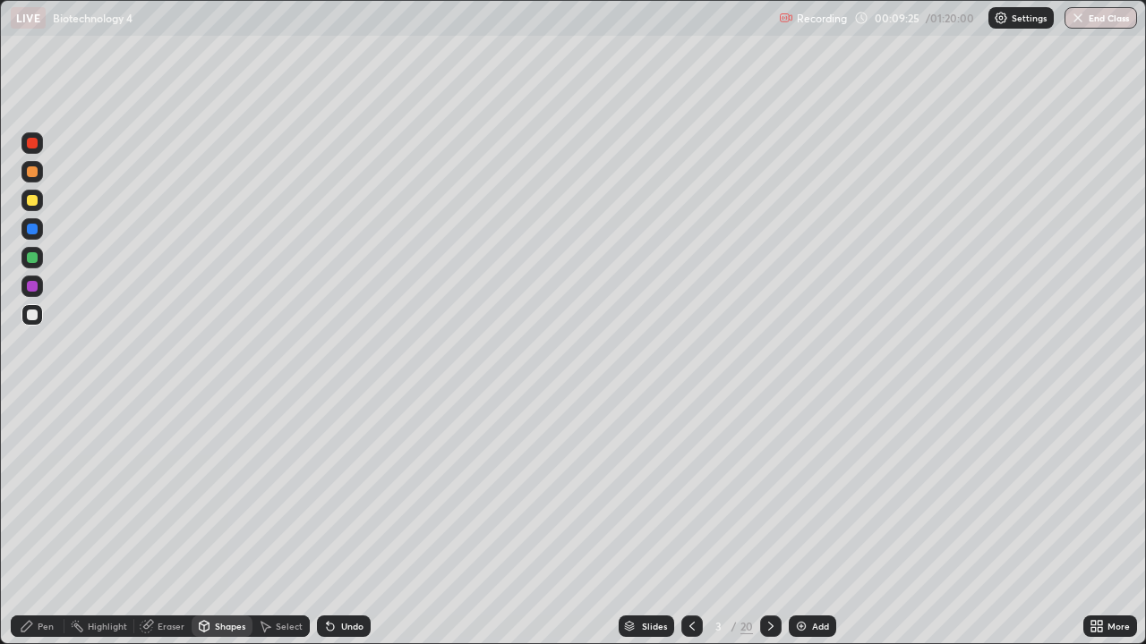
click at [164, 523] on div "Eraser" at bounding box center [171, 626] width 27 height 9
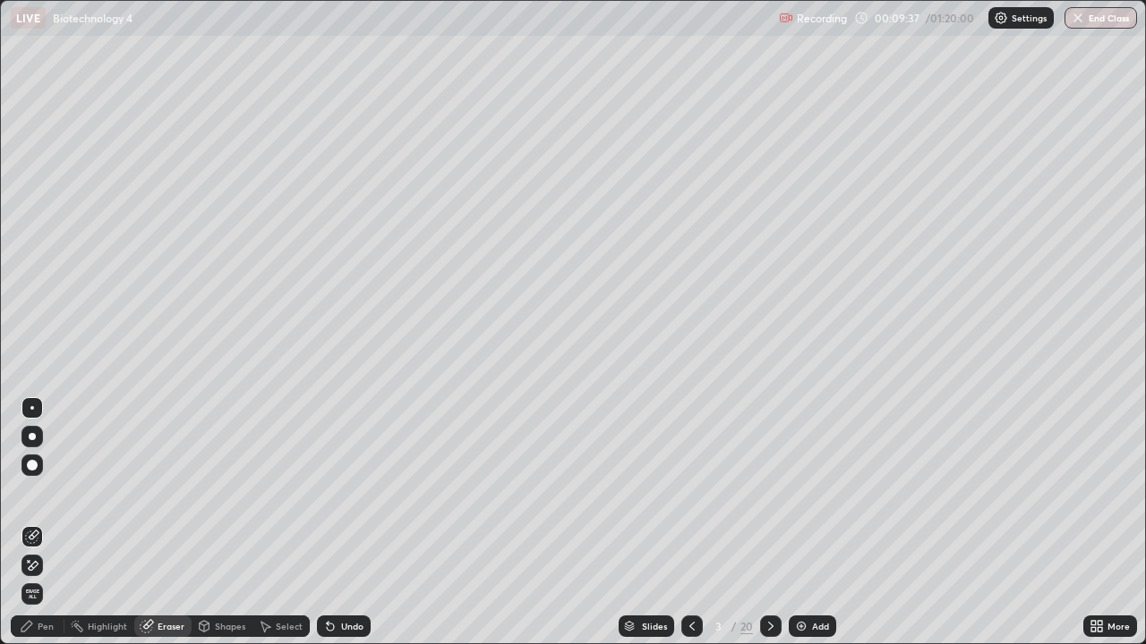
click at [42, 523] on div "Pen" at bounding box center [46, 626] width 16 height 9
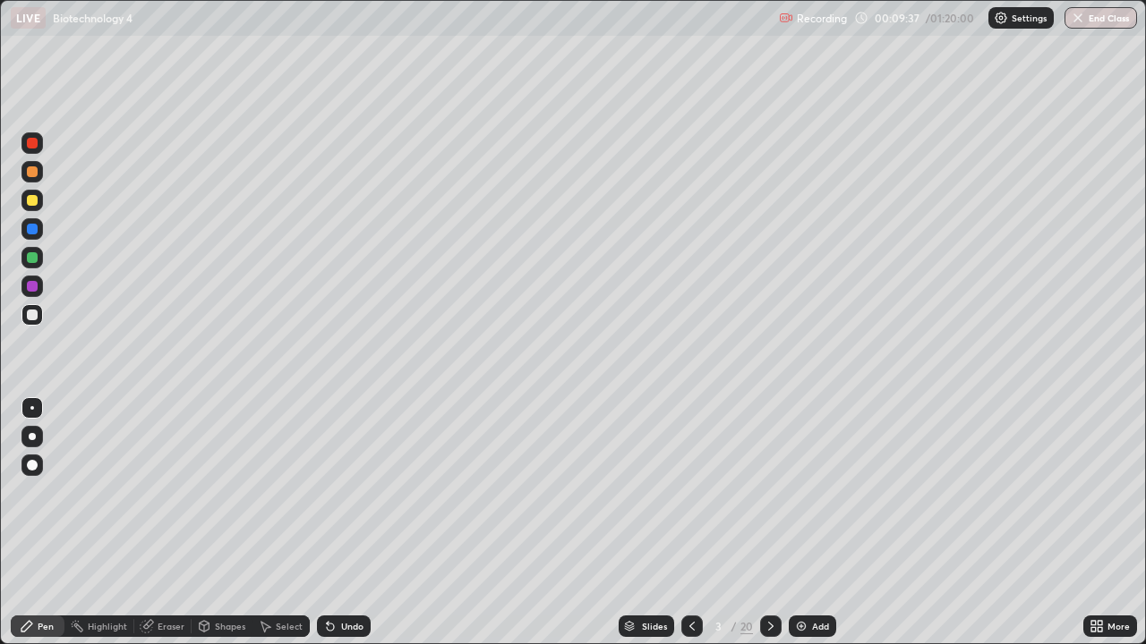
click at [33, 260] on div at bounding box center [32, 257] width 11 height 11
click at [30, 316] on div at bounding box center [32, 315] width 11 height 11
click at [32, 296] on div at bounding box center [31, 286] width 21 height 21
click at [36, 318] on div at bounding box center [32, 315] width 11 height 11
click at [33, 258] on div at bounding box center [32, 257] width 11 height 11
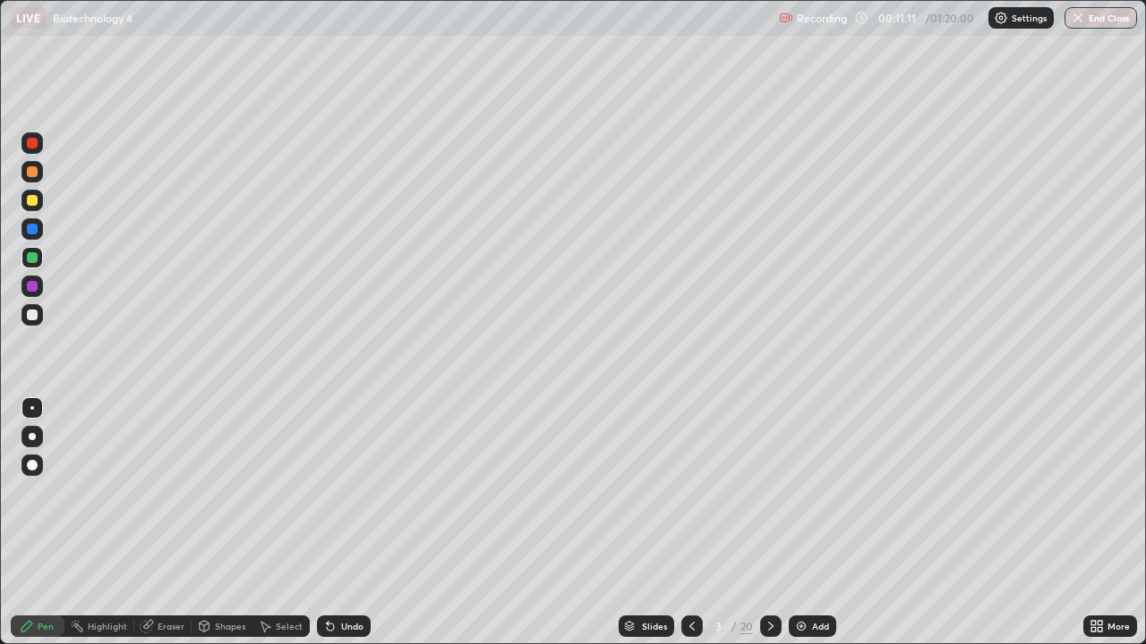
click at [33, 290] on div at bounding box center [32, 286] width 11 height 11
click at [798, 523] on img at bounding box center [801, 626] width 14 height 14
click at [32, 316] on div at bounding box center [32, 315] width 11 height 11
click at [763, 523] on icon at bounding box center [770, 626] width 14 height 14
click at [682, 523] on div at bounding box center [692, 626] width 21 height 21
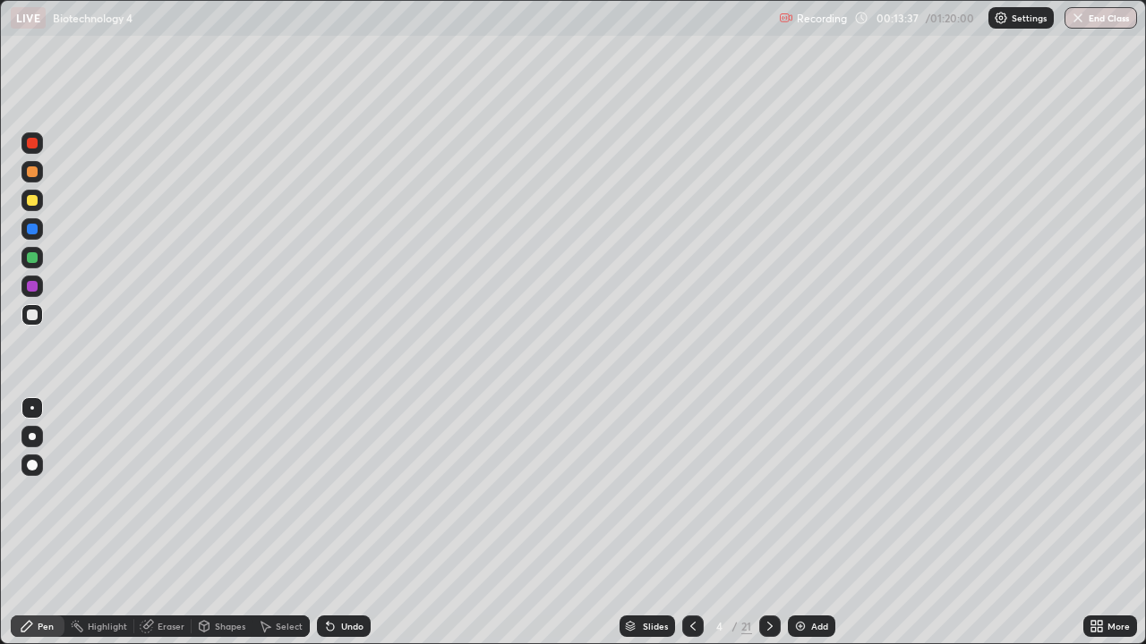
click at [691, 523] on icon at bounding box center [693, 626] width 14 height 14
click at [725, 523] on div "3 / 21" at bounding box center [731, 626] width 41 height 16
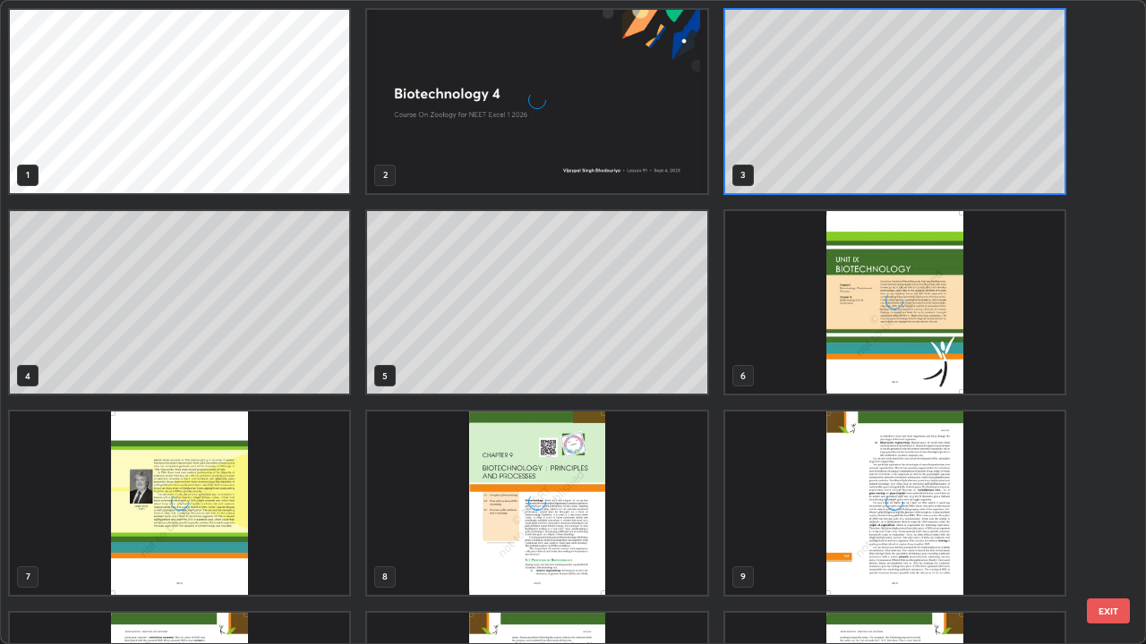
scroll to position [637, 1135]
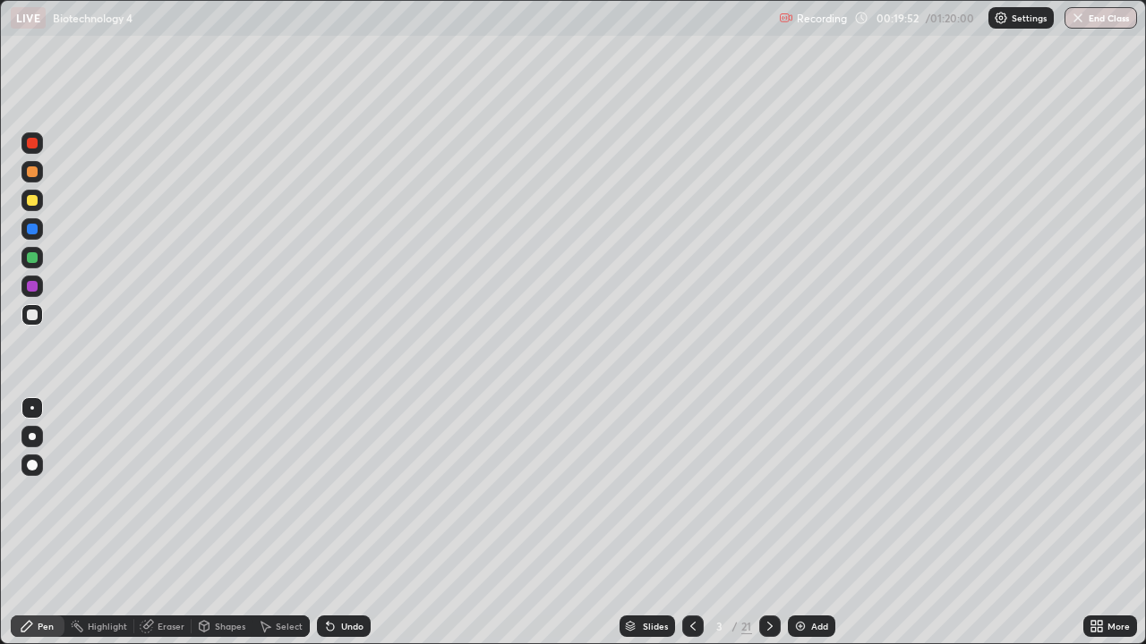
click at [822, 523] on div "Add" at bounding box center [811, 626] width 47 height 21
click at [347, 523] on div "Undo" at bounding box center [344, 626] width 54 height 21
click at [806, 523] on div "Add" at bounding box center [811, 626] width 47 height 21
click at [341, 523] on div "Undo" at bounding box center [352, 626] width 22 height 9
click at [1101, 523] on icon at bounding box center [1099, 623] width 4 height 4
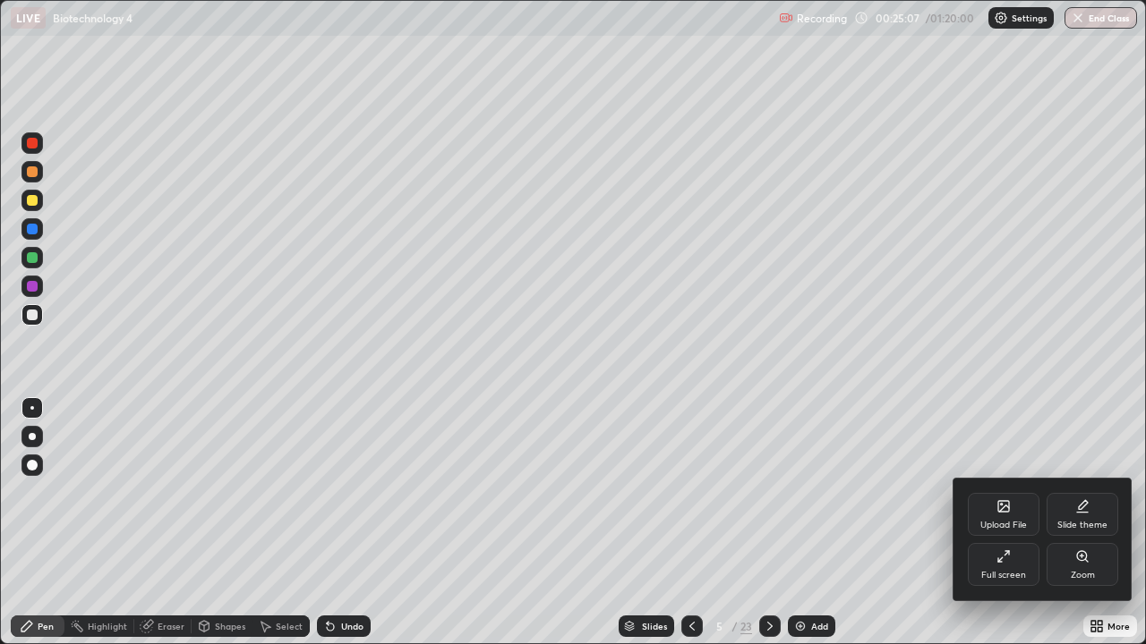
click at [1001, 517] on div "Upload File" at bounding box center [1003, 514] width 72 height 43
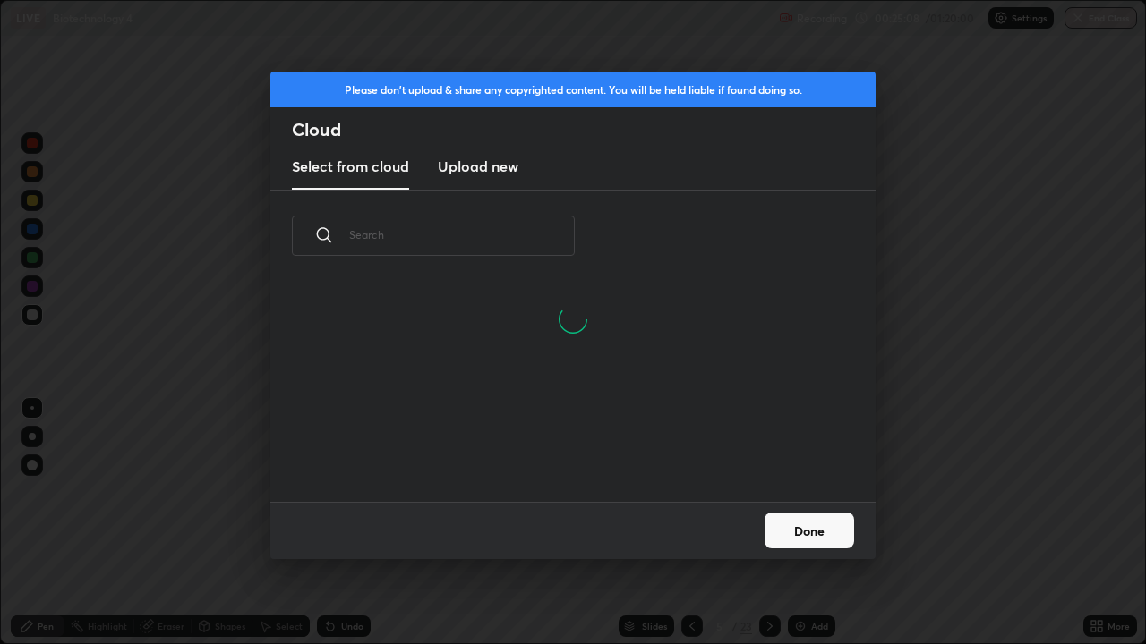
click at [813, 523] on button "Done" at bounding box center [809, 531] width 90 height 36
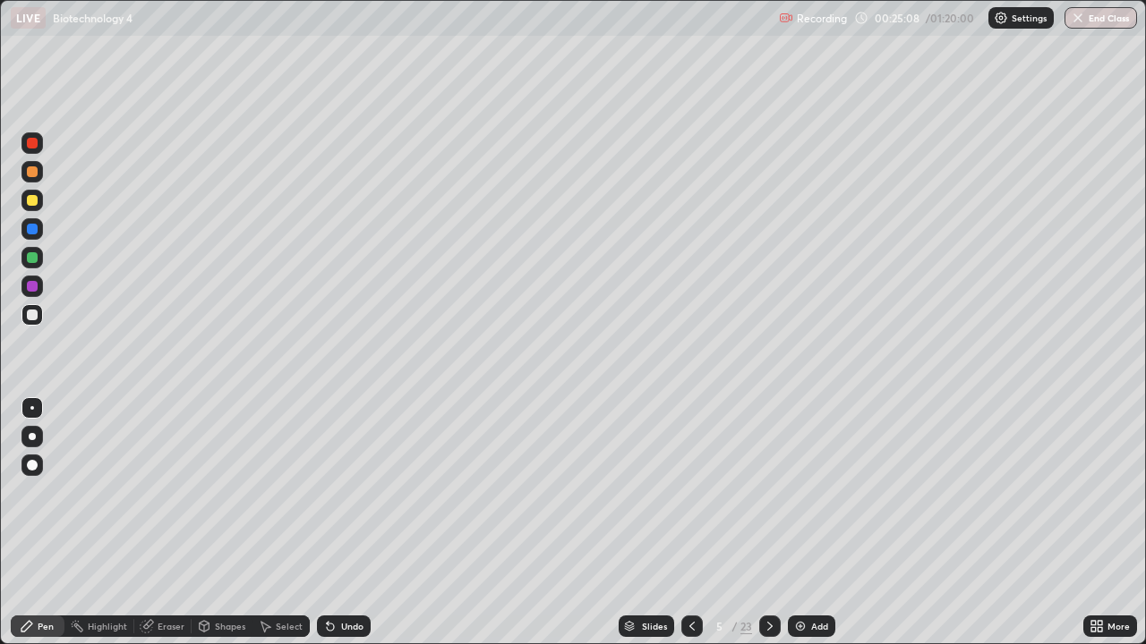
scroll to position [0, 0]
click at [745, 523] on div "23" at bounding box center [746, 626] width 12 height 16
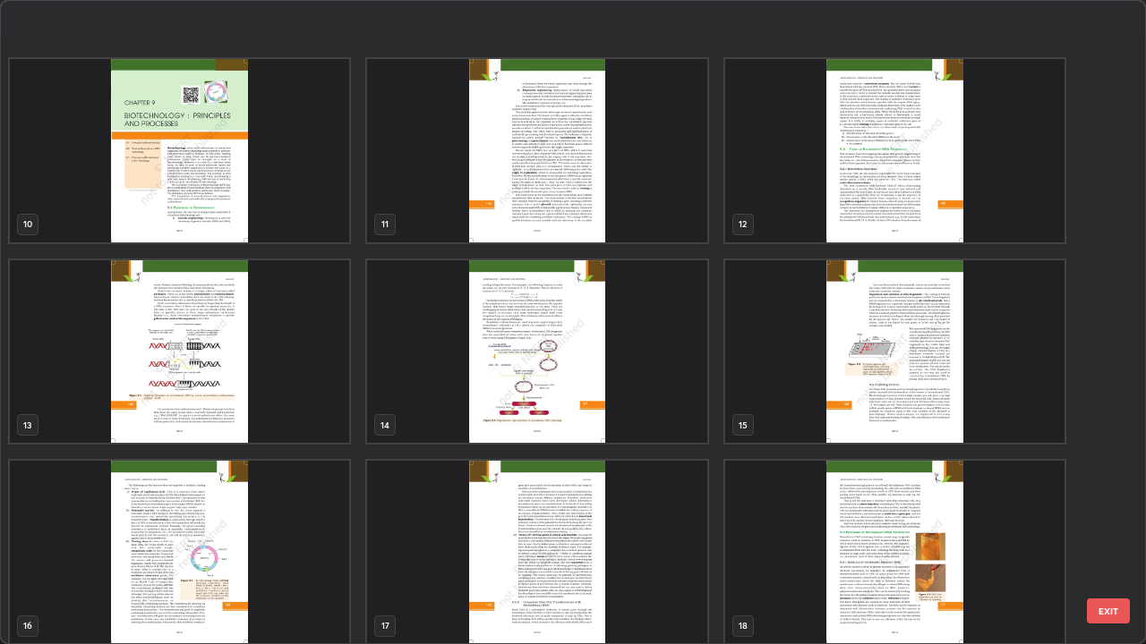
scroll to position [720, 0]
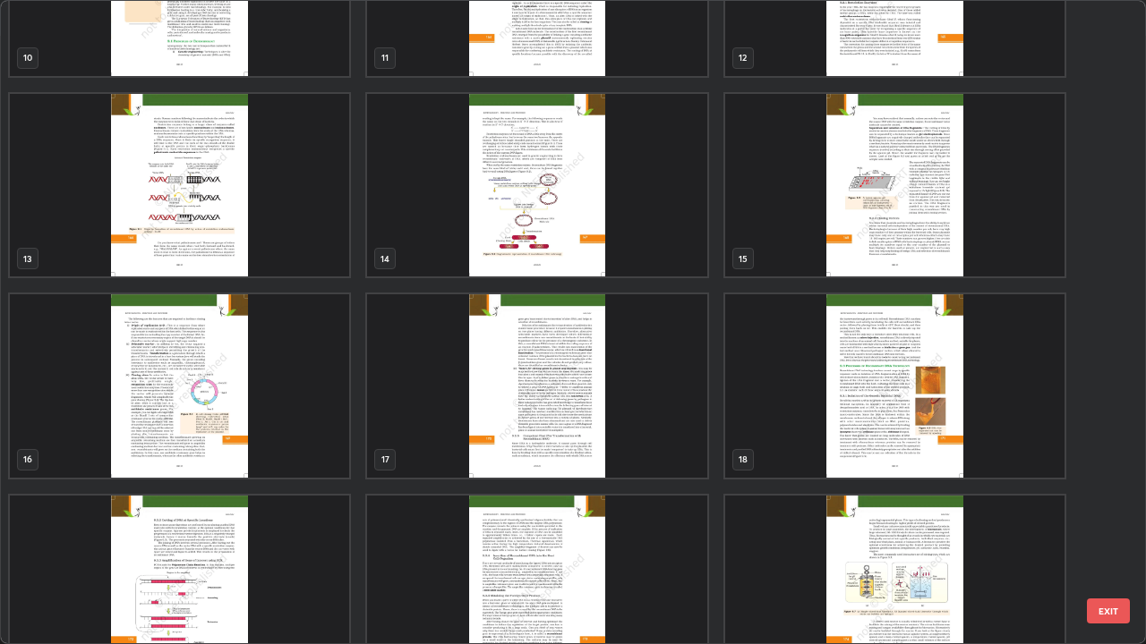
click at [223, 394] on img "grid" at bounding box center [179, 385] width 339 height 183
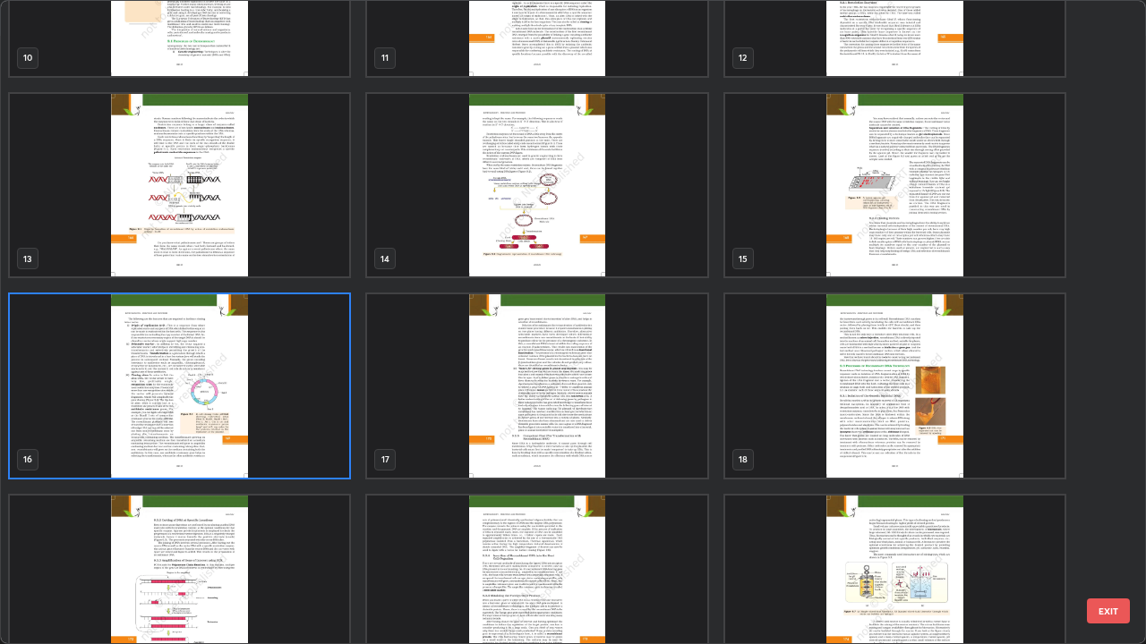
click at [227, 395] on img "grid" at bounding box center [179, 385] width 339 height 183
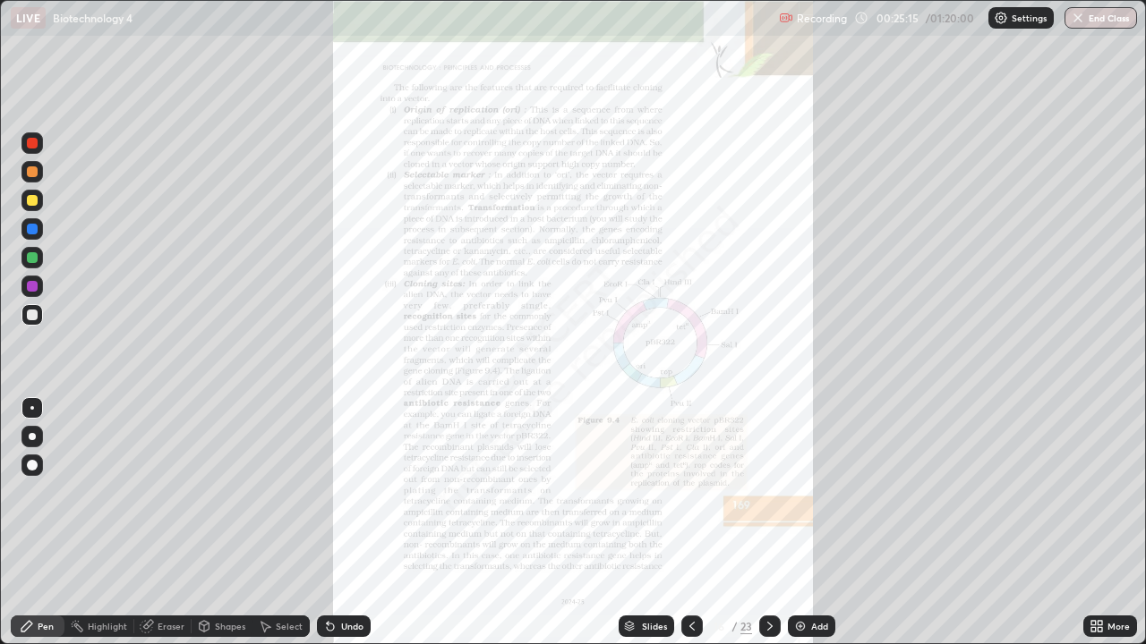
click at [1093, 523] on icon at bounding box center [1093, 629] width 4 height 4
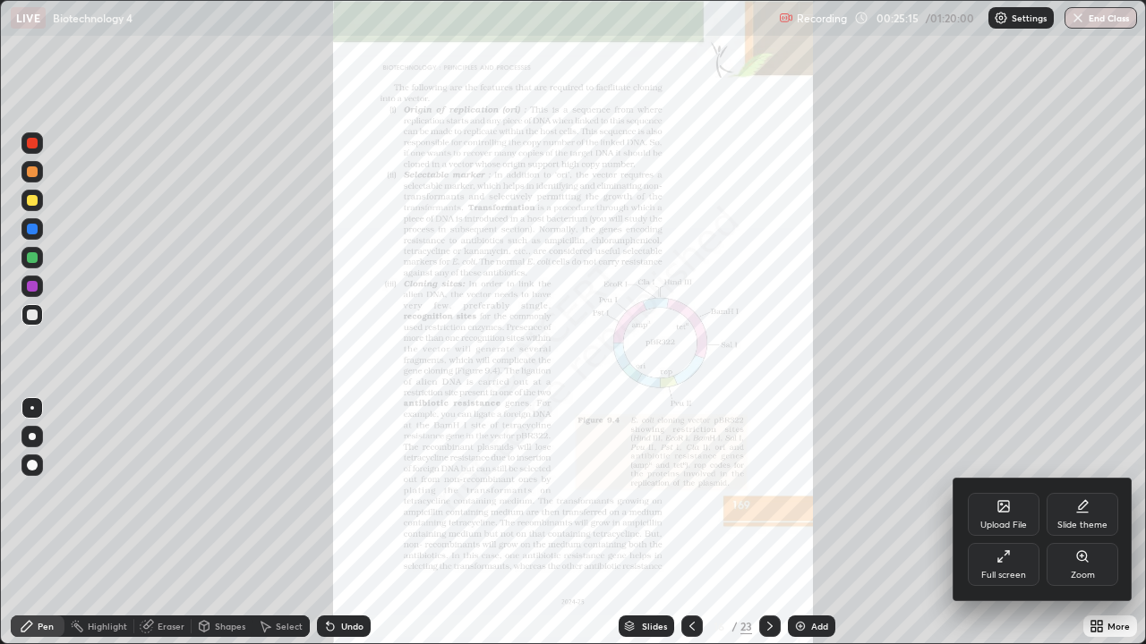
click at [1070, 523] on div "Zoom" at bounding box center [1082, 564] width 72 height 43
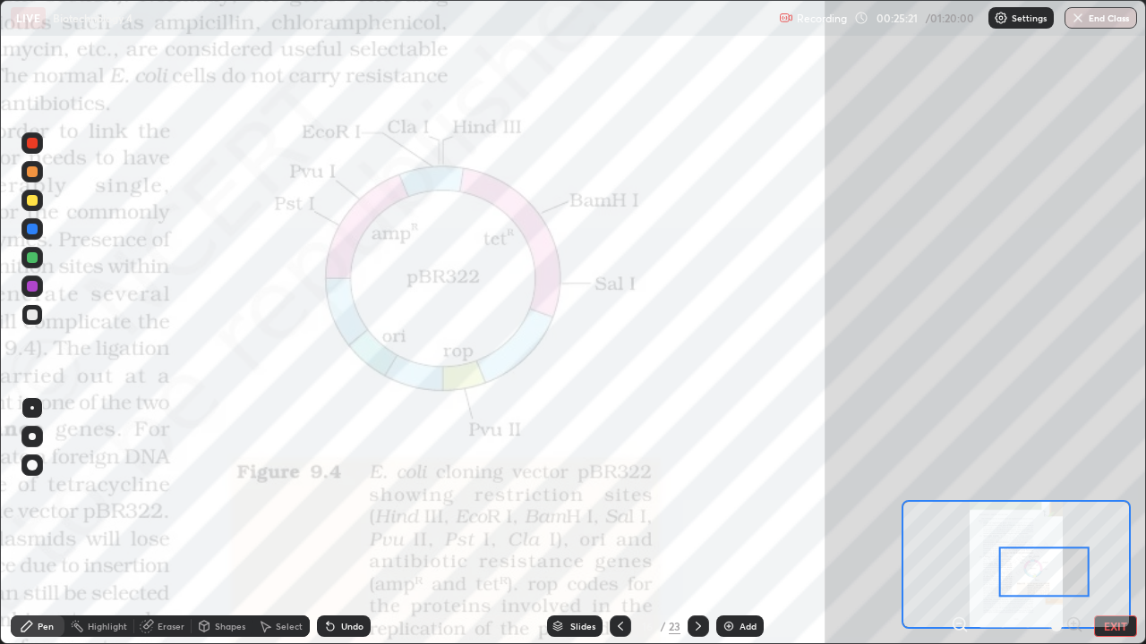
click at [179, 523] on div "Eraser" at bounding box center [171, 626] width 27 height 9
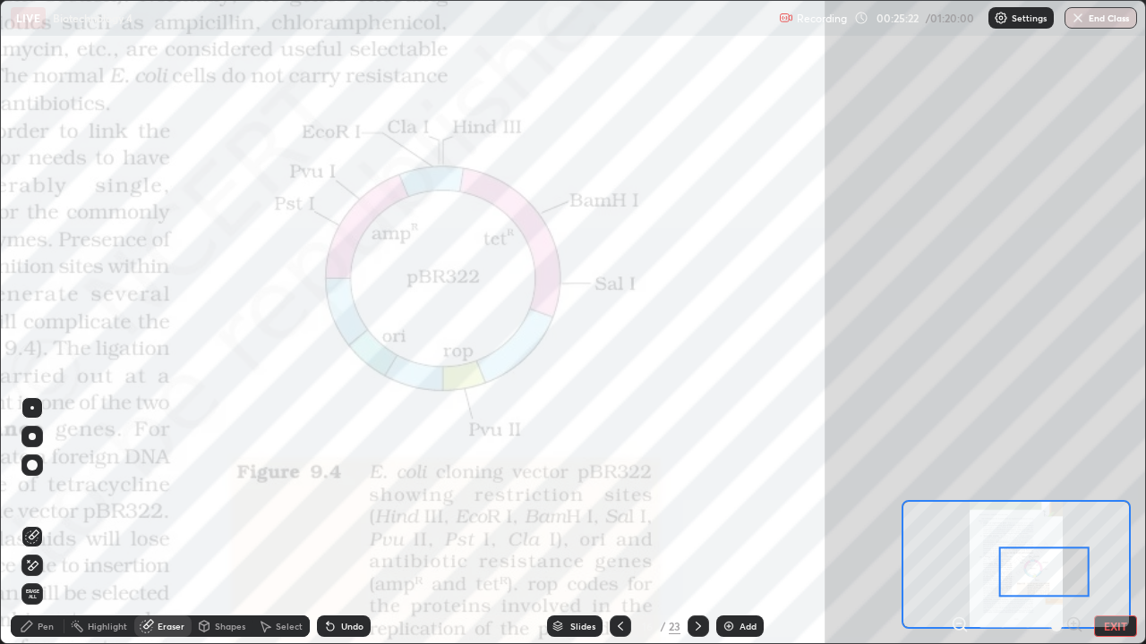
click at [39, 523] on span "Erase all" at bounding box center [32, 594] width 20 height 11
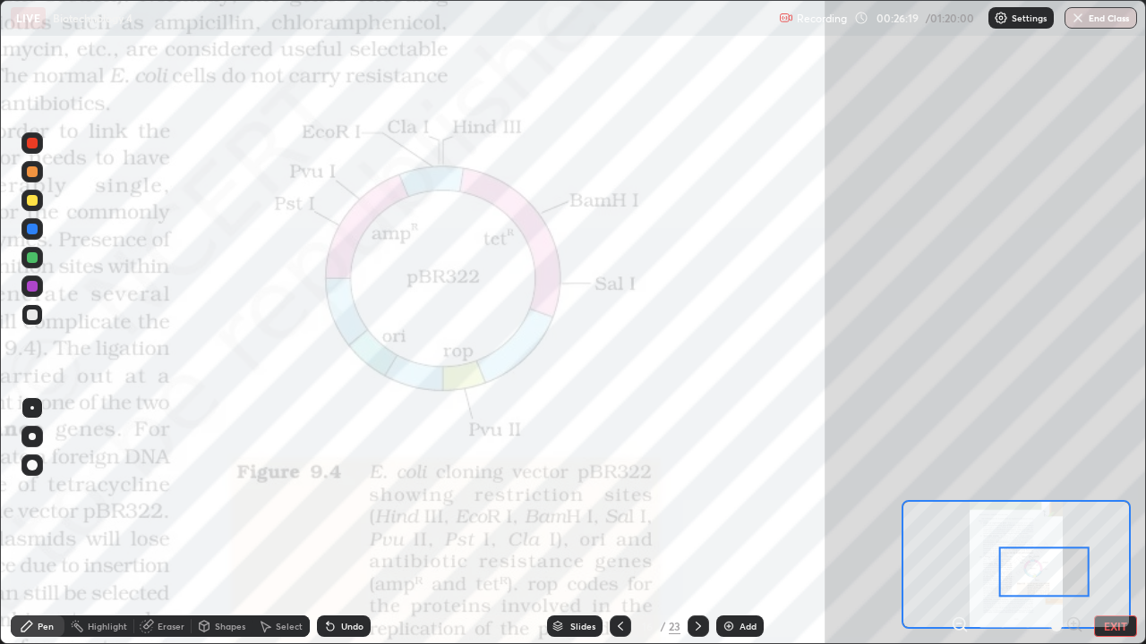
click at [30, 261] on div at bounding box center [32, 257] width 11 height 11
click at [176, 523] on div "Eraser" at bounding box center [171, 626] width 27 height 9
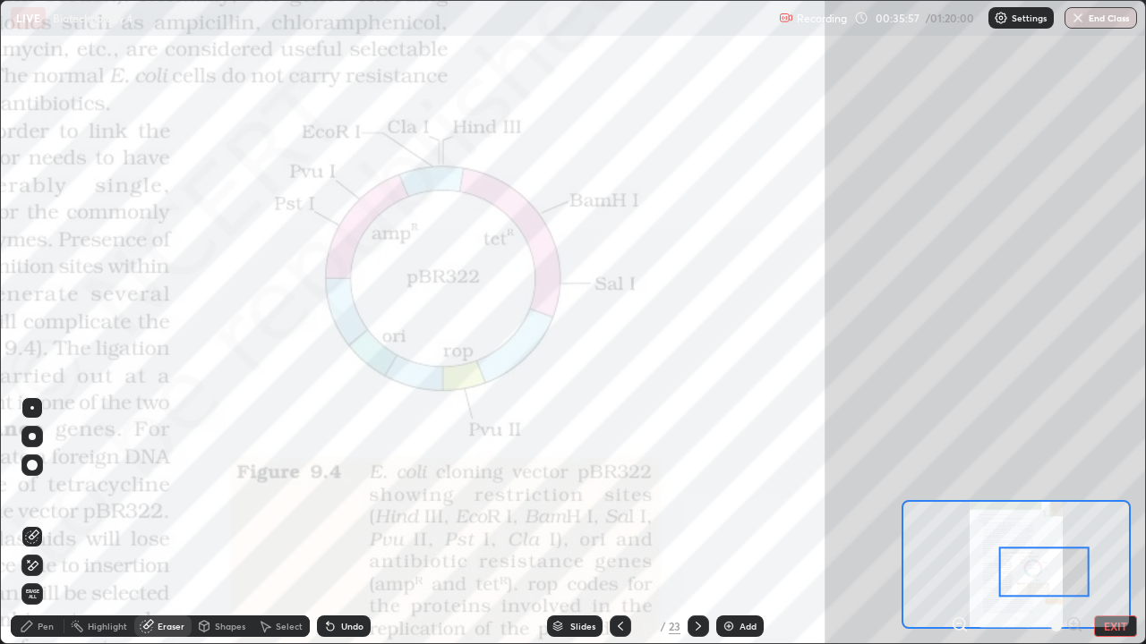
click at [33, 523] on span "Erase all" at bounding box center [32, 594] width 20 height 11
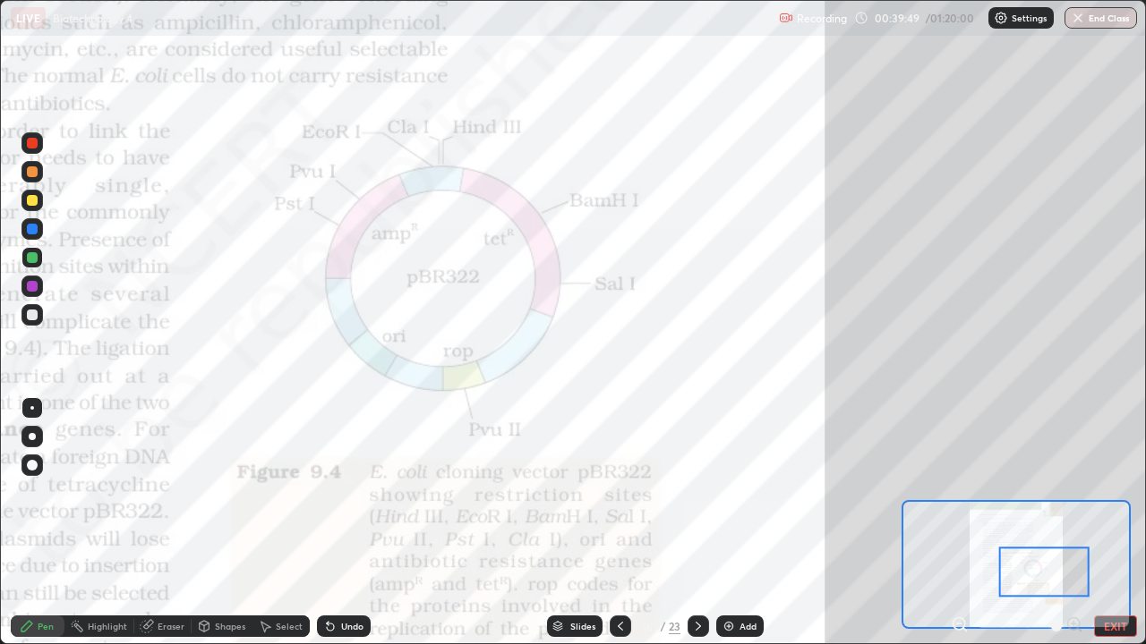
click at [572, 523] on div "Slides" at bounding box center [582, 626] width 25 height 9
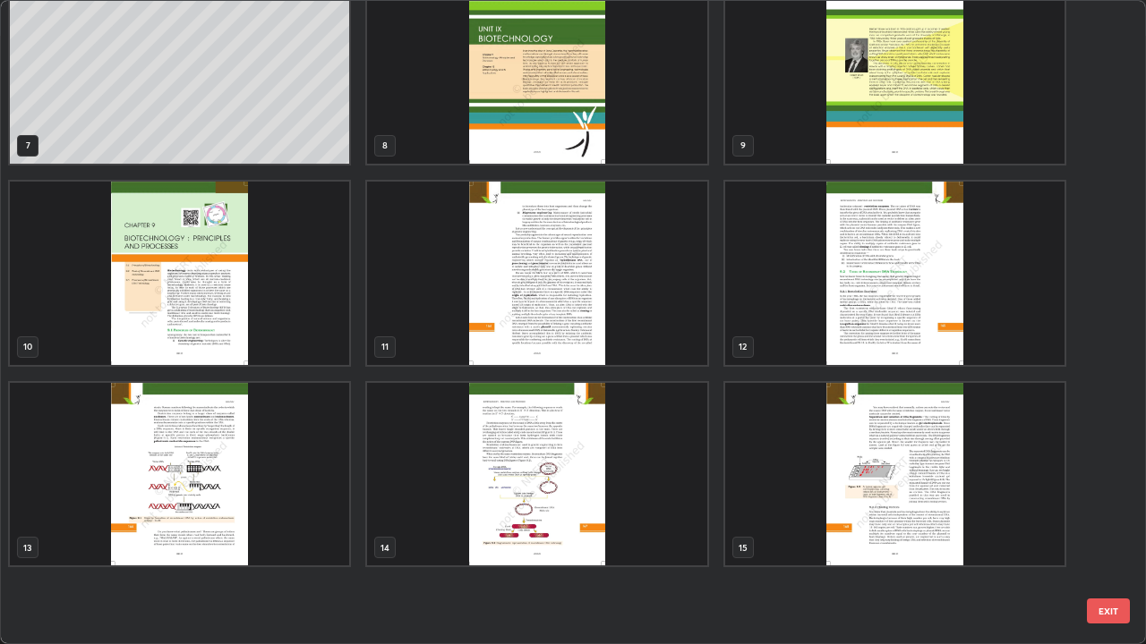
scroll to position [166, 0]
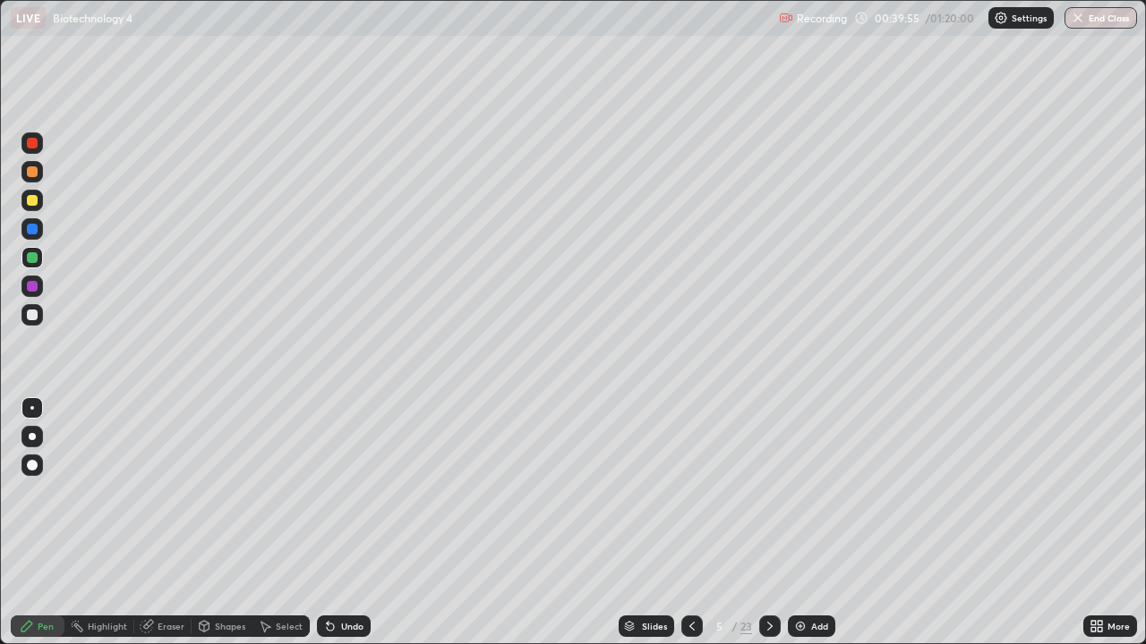
click at [814, 523] on div "Add" at bounding box center [819, 626] width 17 height 9
click at [357, 523] on div "Undo" at bounding box center [352, 626] width 22 height 9
click at [168, 523] on div "Eraser" at bounding box center [171, 626] width 27 height 9
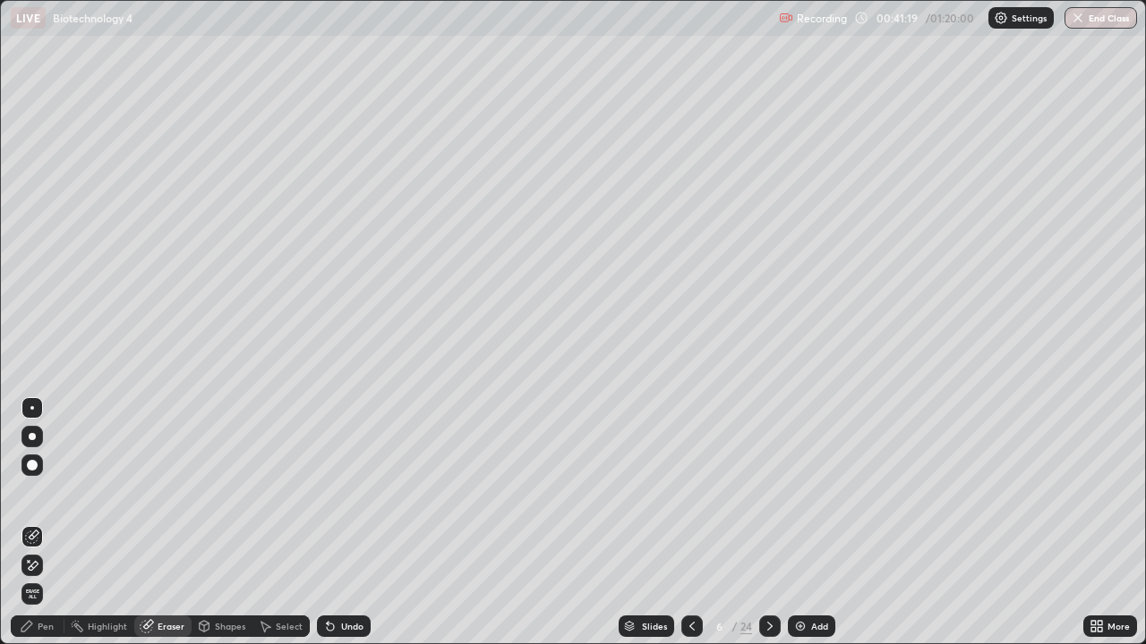
click at [52, 523] on div "Pen" at bounding box center [46, 626] width 16 height 9
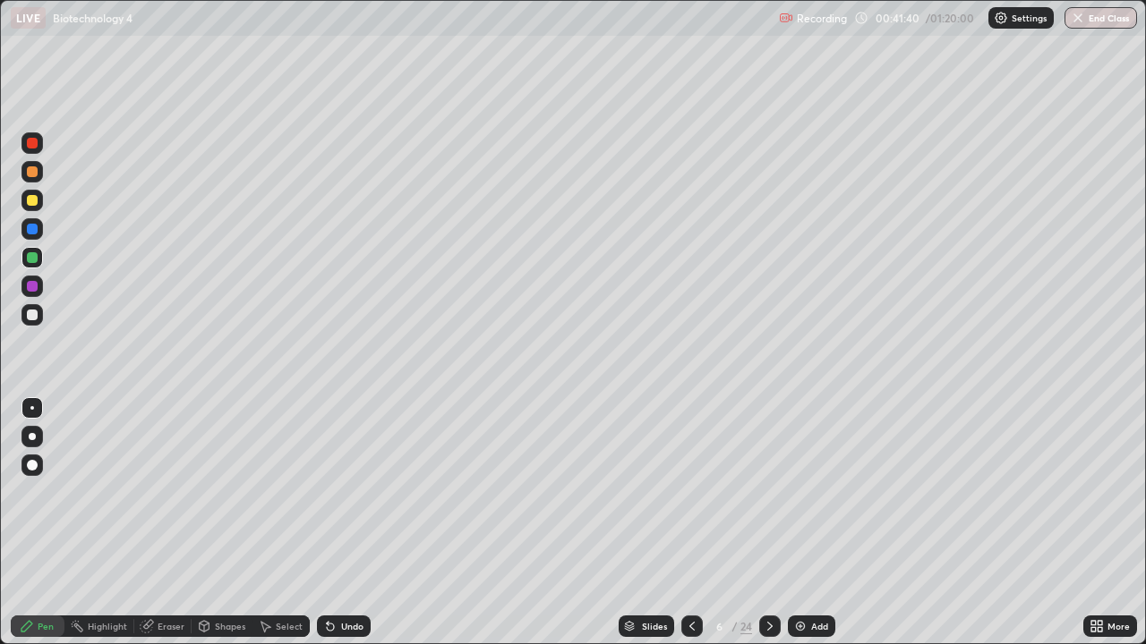
click at [171, 523] on div "Eraser" at bounding box center [171, 626] width 27 height 9
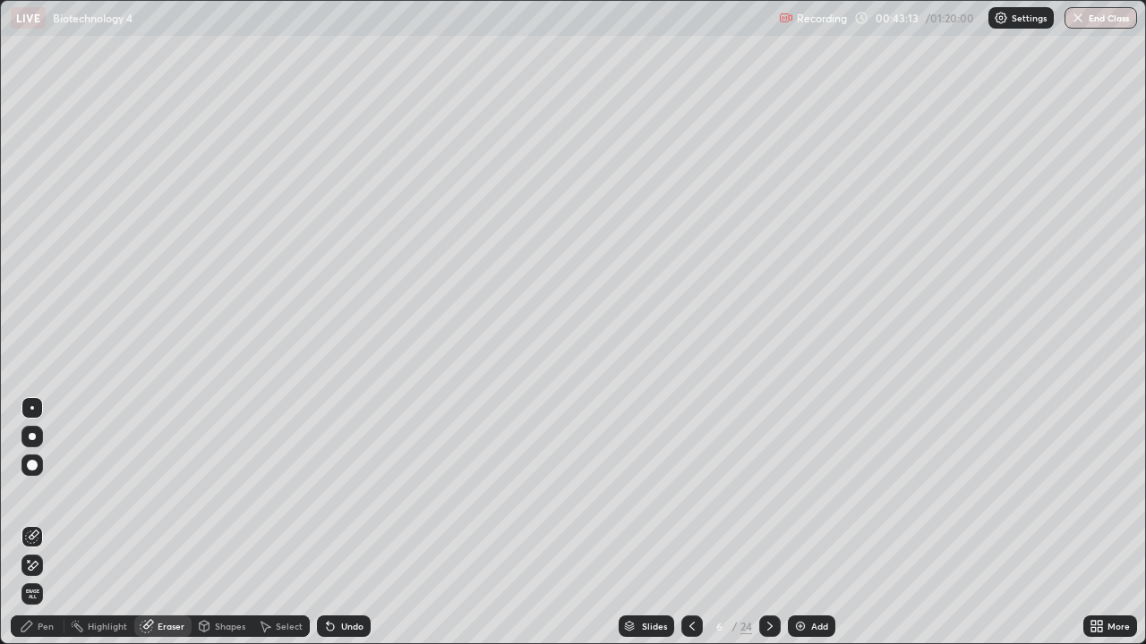
click at [798, 523] on img at bounding box center [800, 626] width 14 height 14
click at [47, 523] on div "Pen" at bounding box center [46, 626] width 16 height 9
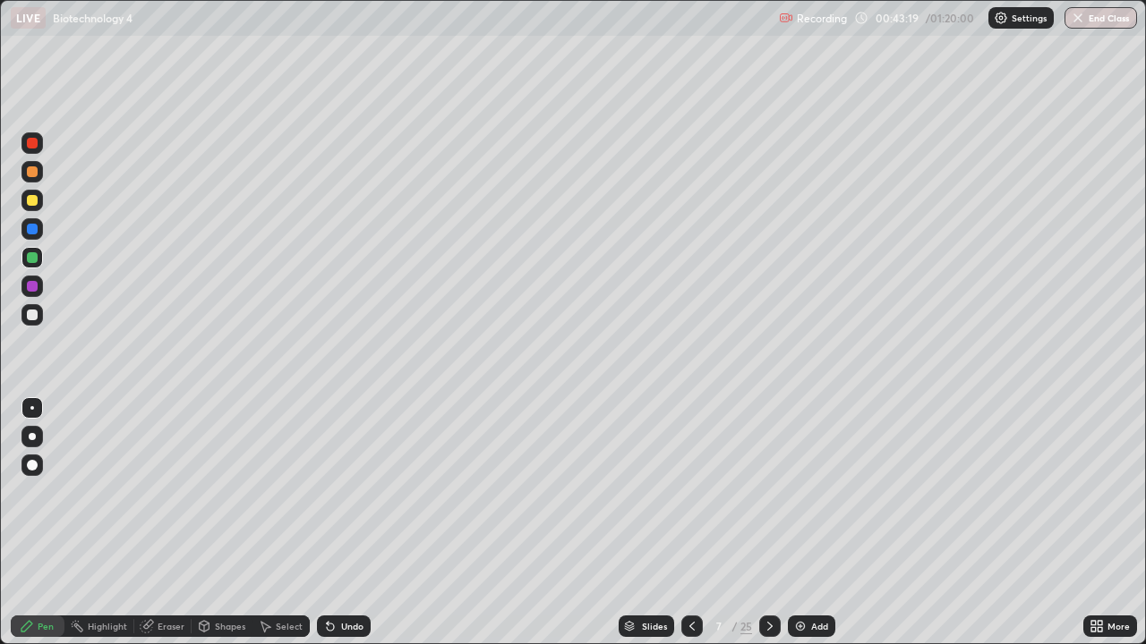
click at [33, 199] on div at bounding box center [32, 200] width 11 height 11
click at [171, 523] on div "Eraser" at bounding box center [171, 626] width 27 height 9
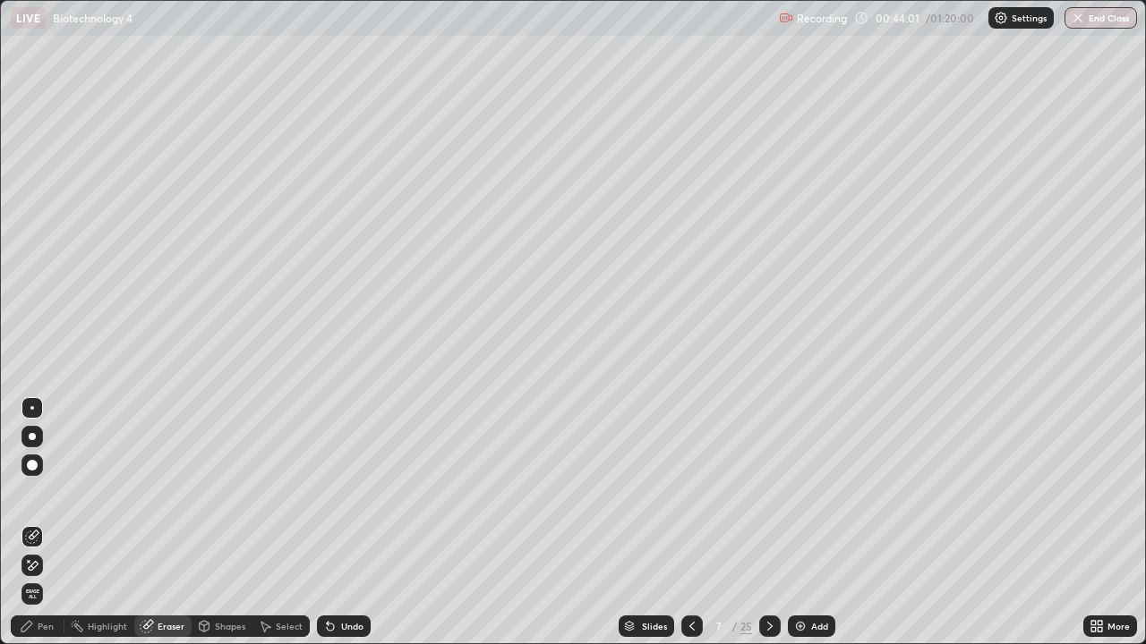
click at [47, 523] on div "Pen" at bounding box center [38, 626] width 54 height 21
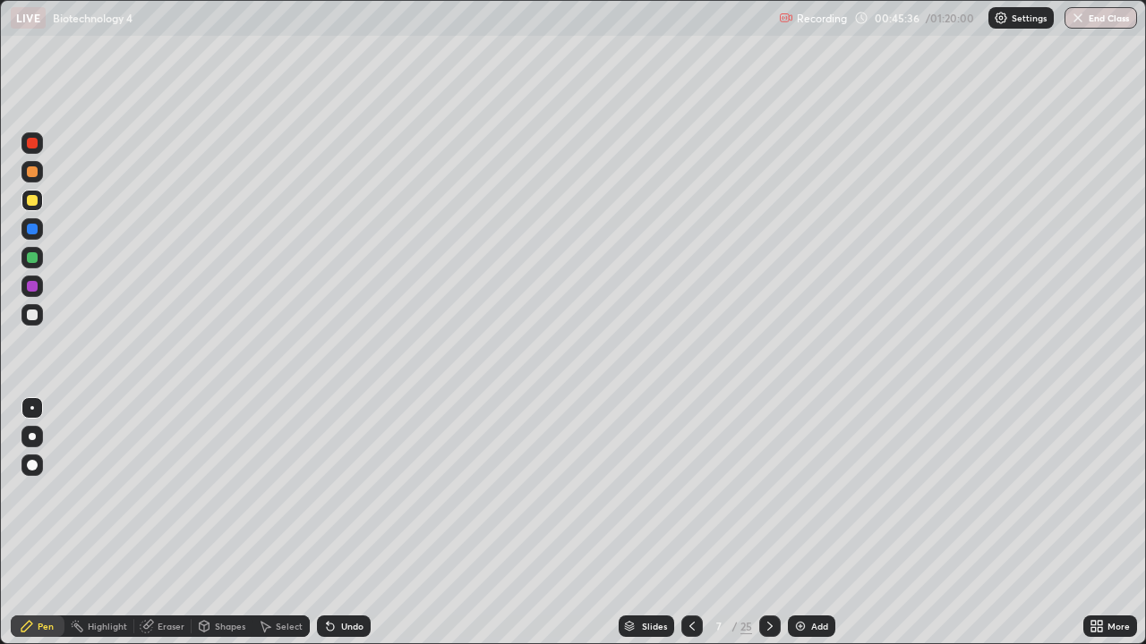
click at [342, 523] on div "Undo" at bounding box center [352, 626] width 22 height 9
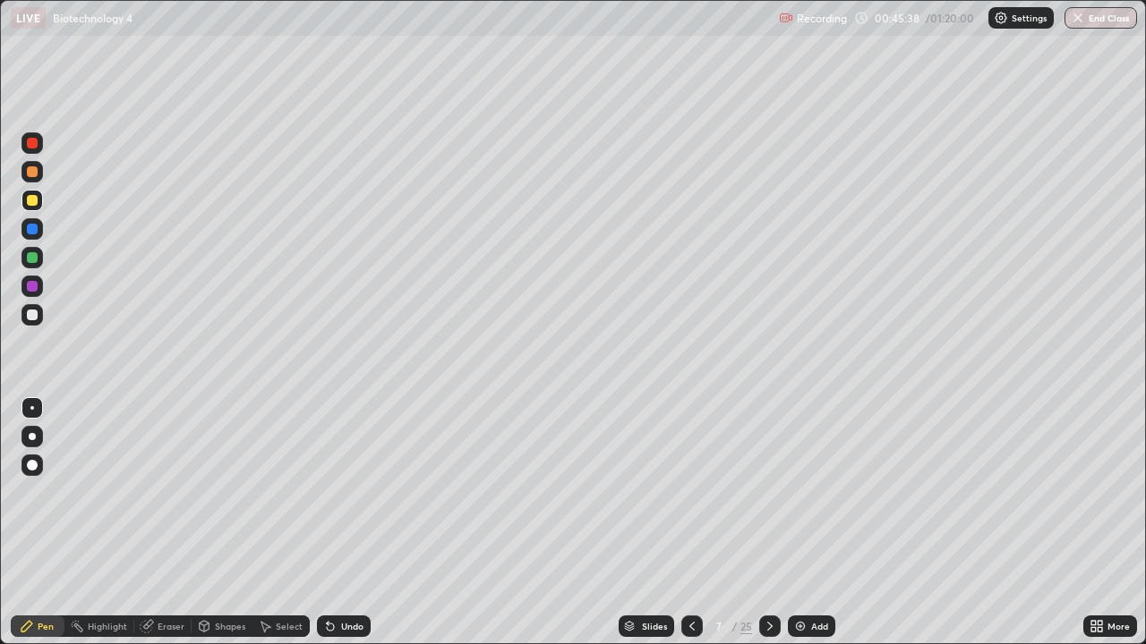
click at [341, 523] on div "Undo" at bounding box center [344, 626] width 54 height 21
click at [732, 523] on div "/" at bounding box center [733, 626] width 5 height 11
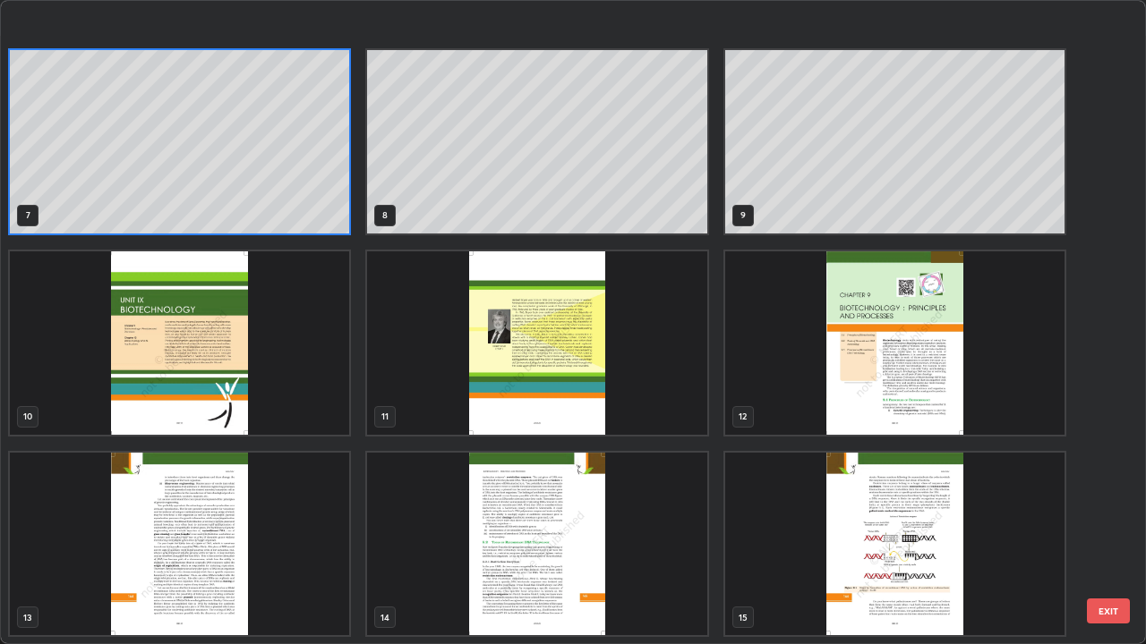
scroll to position [516, 0]
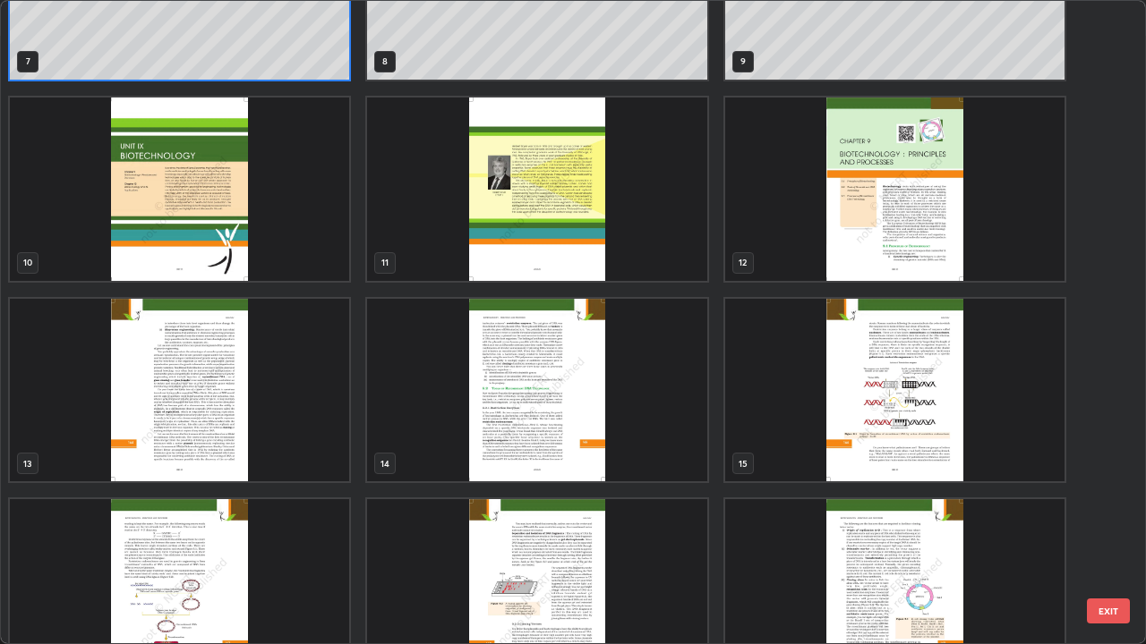
click at [916, 523] on img "grid" at bounding box center [894, 590] width 339 height 183
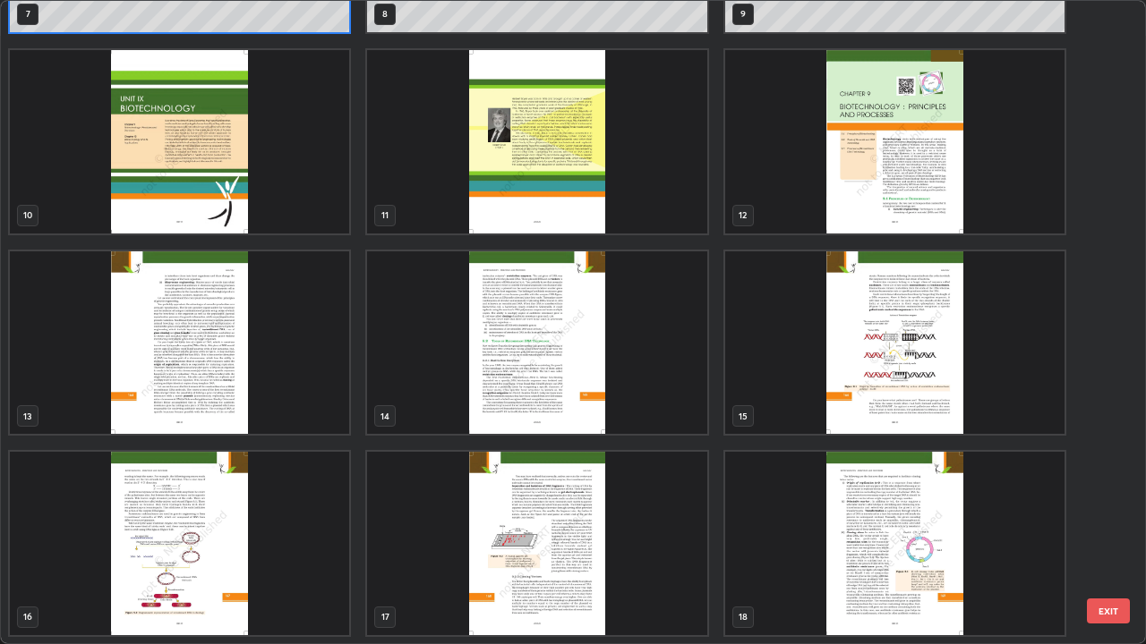
click at [912, 523] on img "grid" at bounding box center [894, 543] width 339 height 183
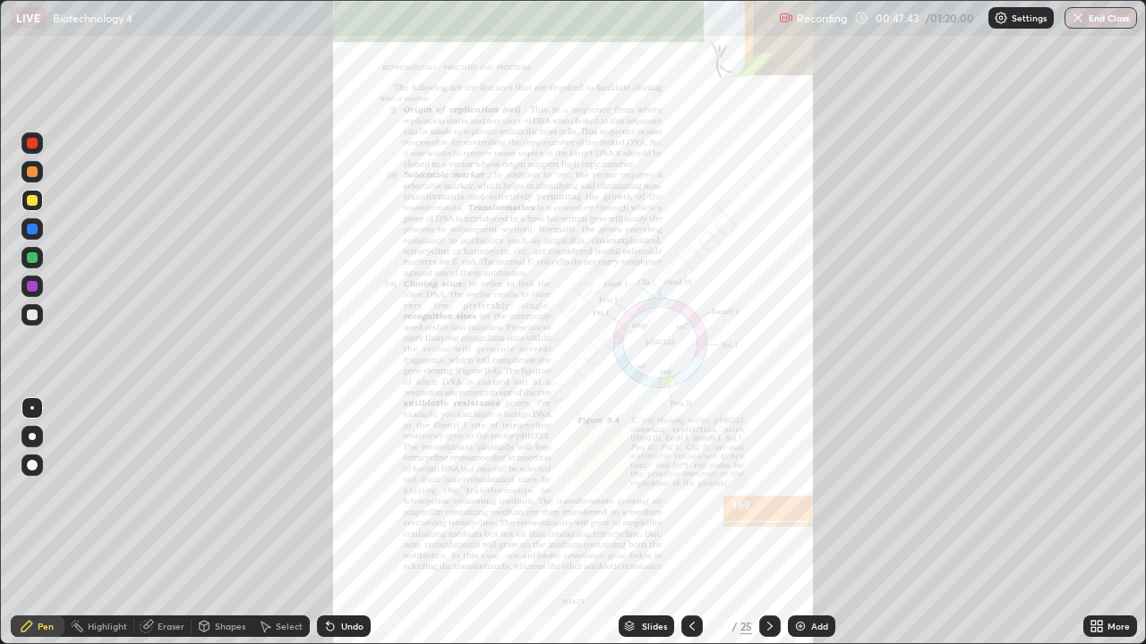
click at [1099, 523] on icon at bounding box center [1099, 629] width 4 height 4
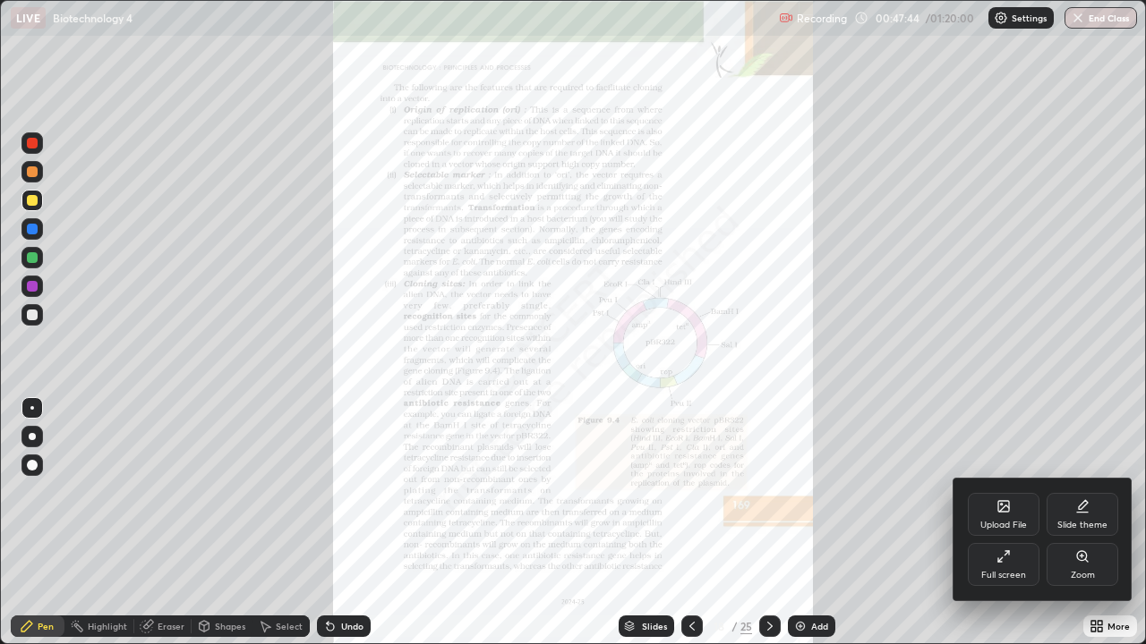
click at [1076, 523] on icon at bounding box center [1082, 557] width 14 height 14
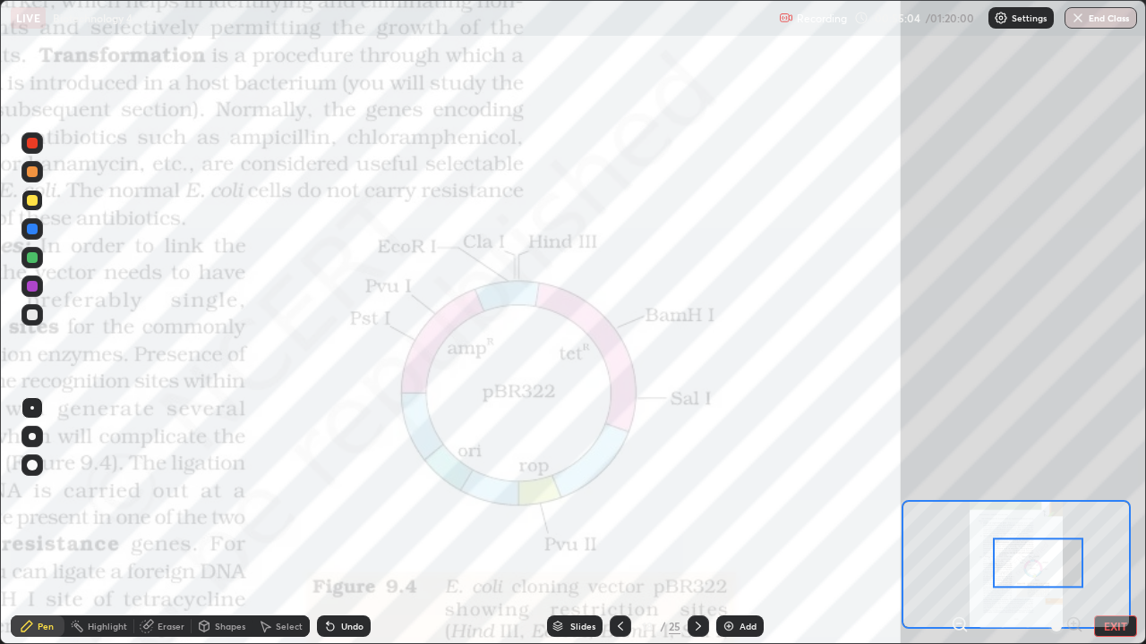
click at [578, 523] on div "Slides" at bounding box center [582, 626] width 25 height 9
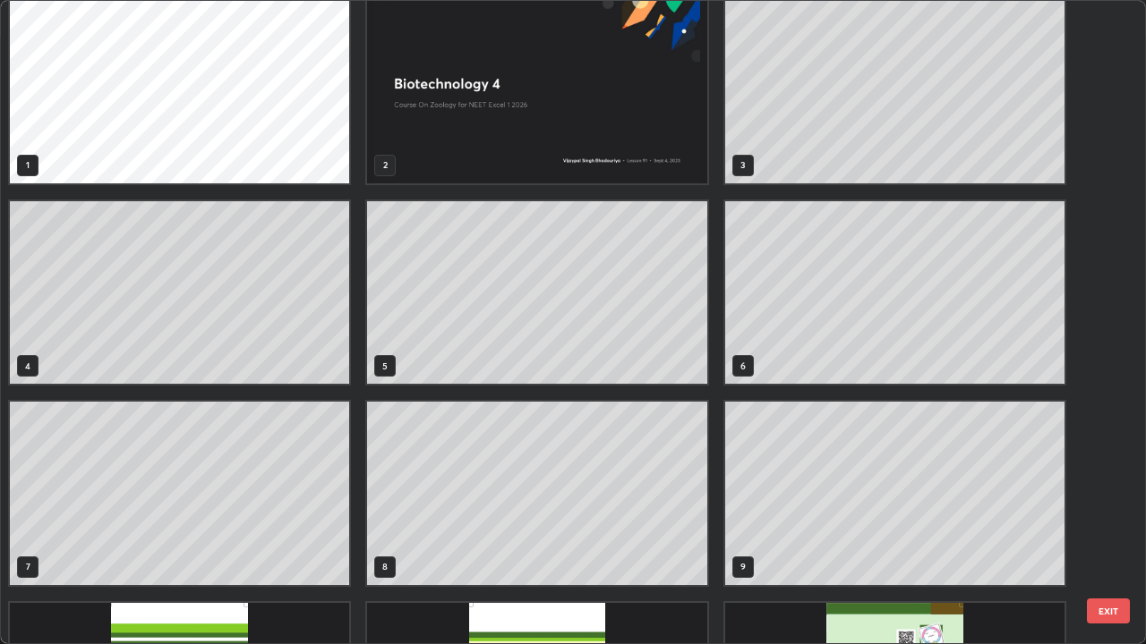
scroll to position [1, 0]
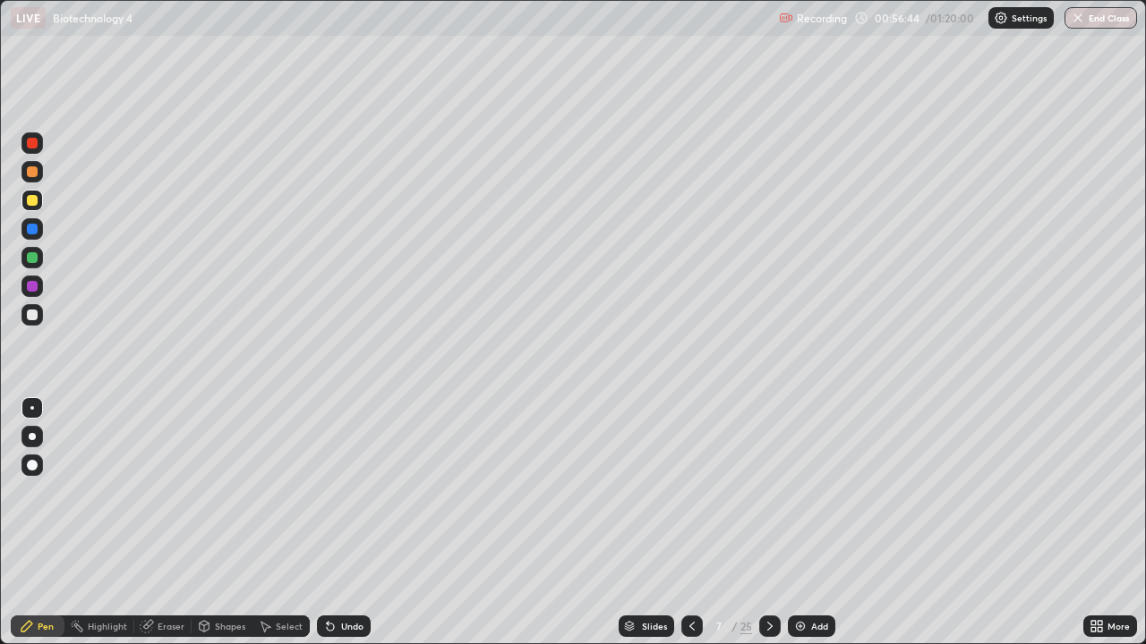
click at [802, 523] on img at bounding box center [800, 626] width 14 height 14
click at [34, 289] on div at bounding box center [32, 286] width 11 height 11
click at [31, 260] on div at bounding box center [32, 257] width 11 height 11
click at [32, 288] on div at bounding box center [32, 286] width 11 height 11
click at [341, 523] on div "Undo" at bounding box center [352, 626] width 22 height 9
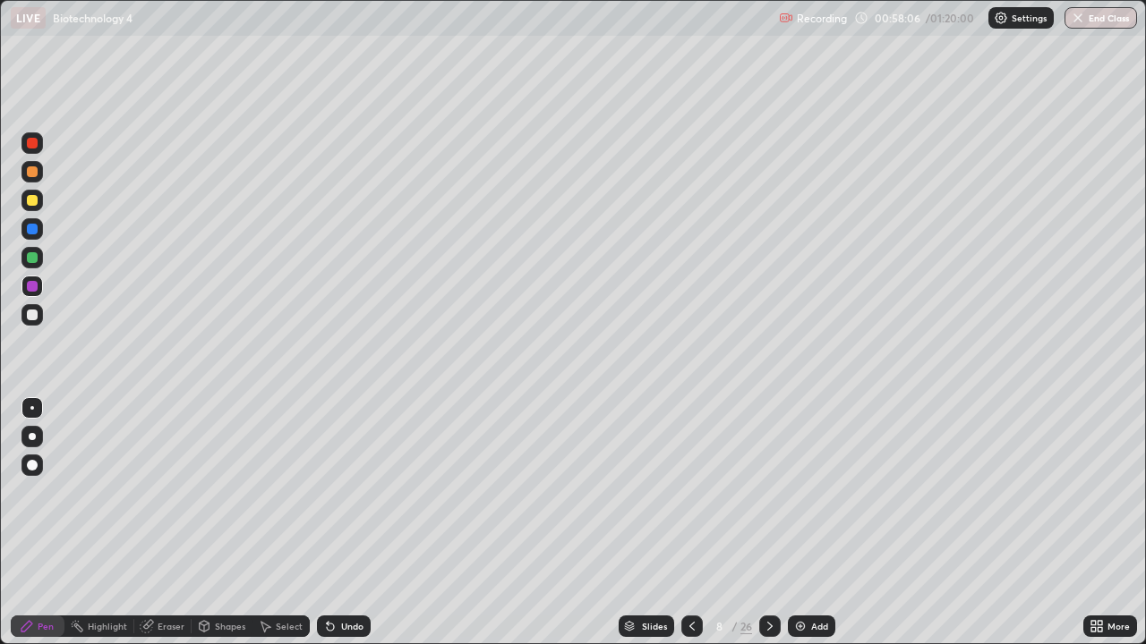
click at [219, 523] on div "Shapes" at bounding box center [230, 626] width 30 height 9
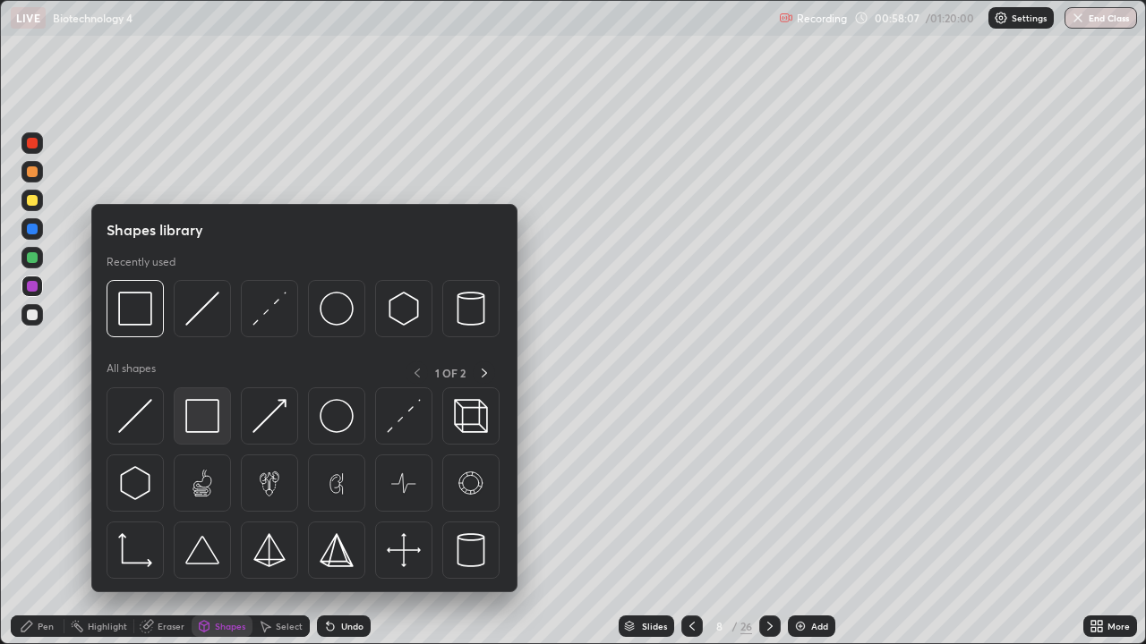
click at [198, 418] on img at bounding box center [202, 416] width 34 height 34
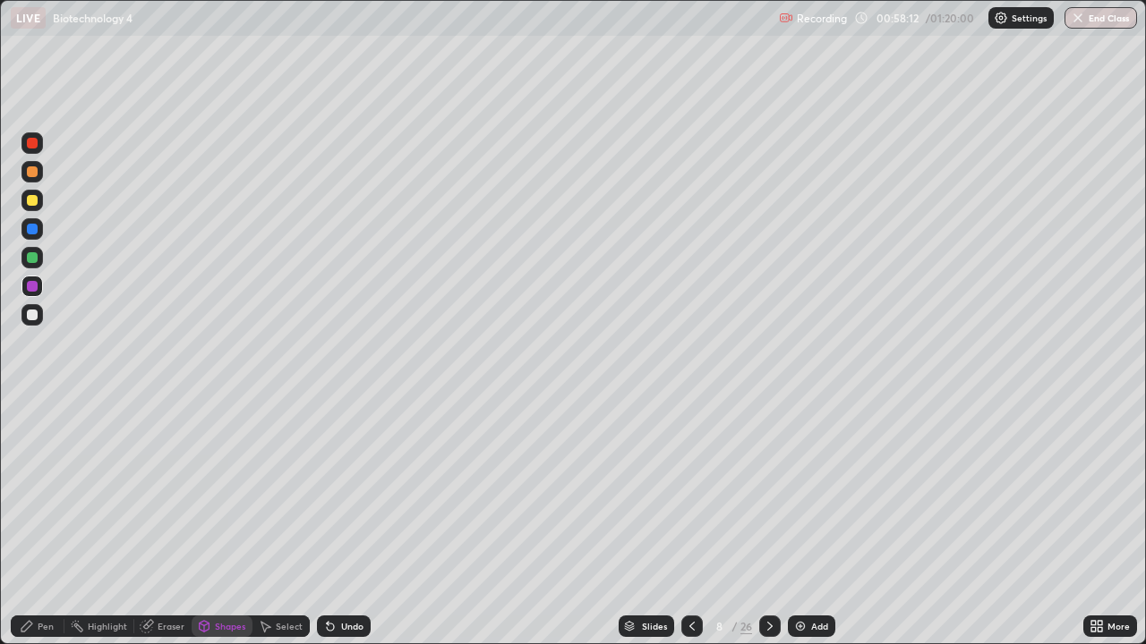
click at [38, 318] on div at bounding box center [31, 314] width 21 height 21
click at [355, 523] on div "Undo" at bounding box center [352, 626] width 22 height 9
click at [54, 523] on div "Pen" at bounding box center [38, 626] width 54 height 21
click at [354, 523] on div "Undo" at bounding box center [352, 626] width 22 height 9
click at [342, 523] on div "Undo" at bounding box center [352, 626] width 22 height 9
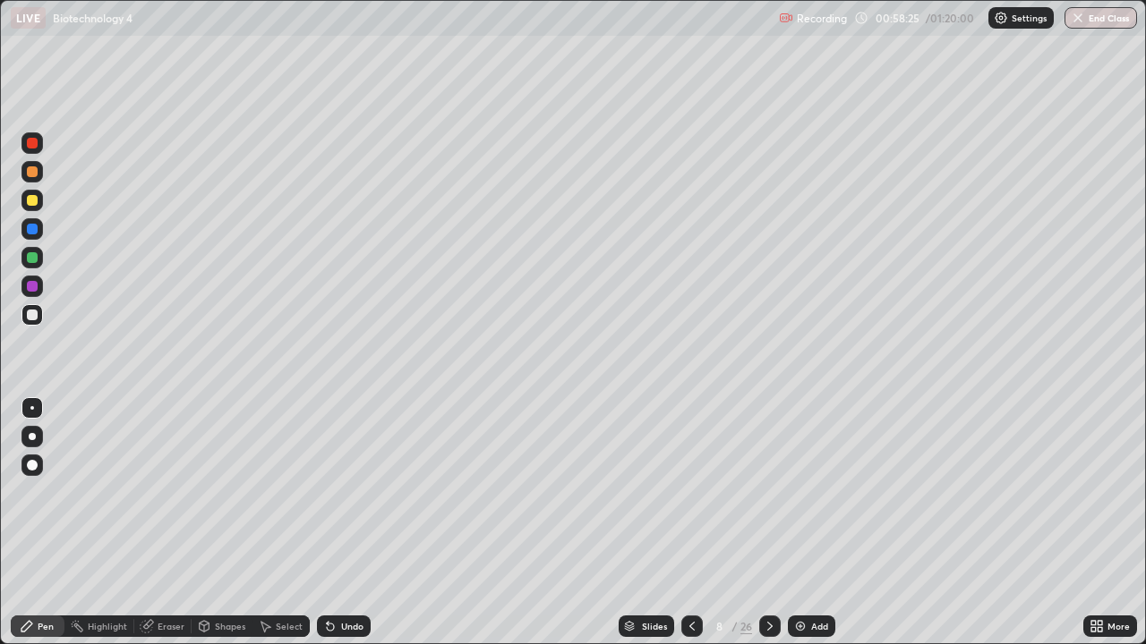
click at [342, 523] on div "Undo" at bounding box center [352, 626] width 22 height 9
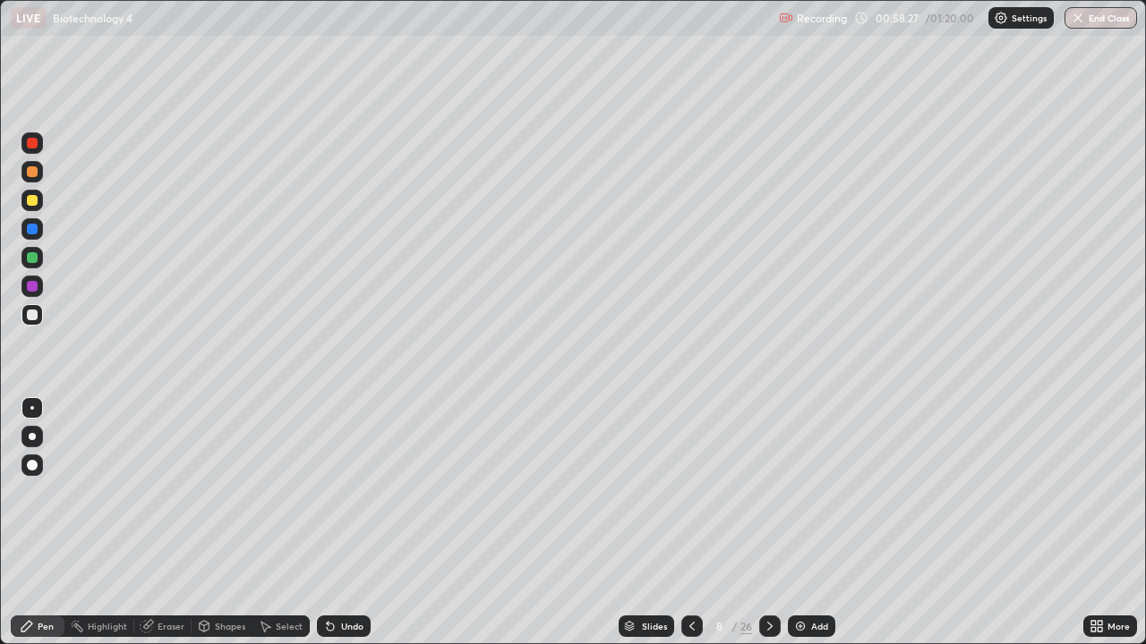
click at [342, 523] on div "Undo" at bounding box center [352, 626] width 22 height 9
click at [30, 147] on div at bounding box center [32, 143] width 11 height 11
click at [35, 317] on div at bounding box center [32, 315] width 11 height 11
click at [30, 200] on div at bounding box center [32, 200] width 11 height 11
click at [29, 289] on div at bounding box center [32, 286] width 11 height 11
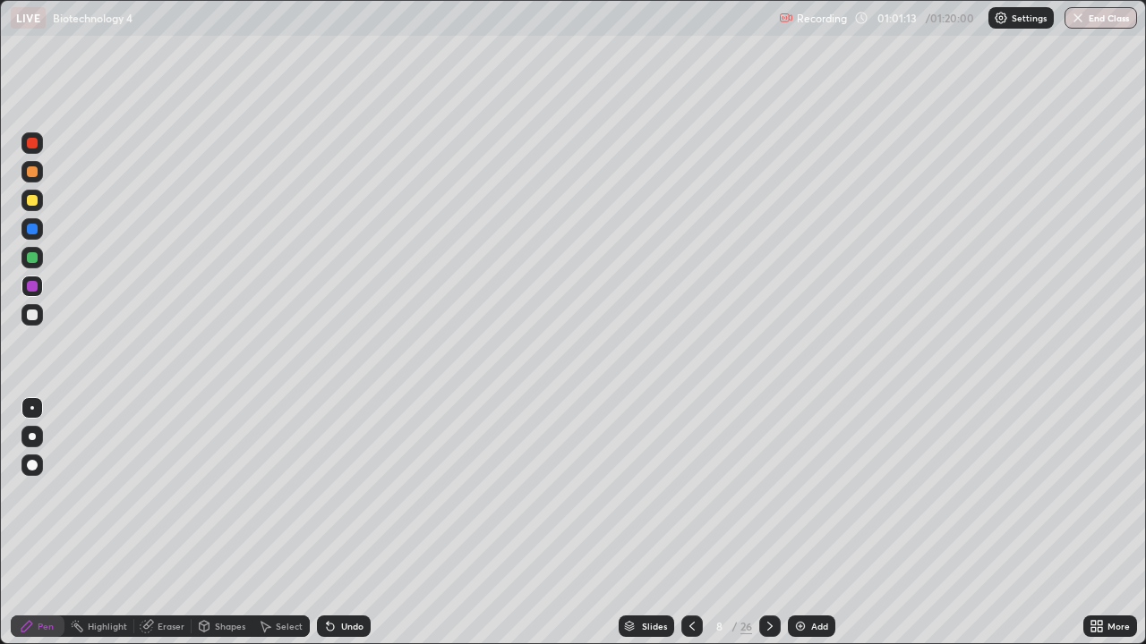
click at [30, 202] on div at bounding box center [32, 200] width 11 height 11
click at [30, 286] on div at bounding box center [32, 286] width 11 height 11
click at [804, 523] on img at bounding box center [800, 626] width 14 height 14
click at [36, 259] on div at bounding box center [32, 257] width 11 height 11
click at [31, 205] on div at bounding box center [32, 200] width 11 height 11
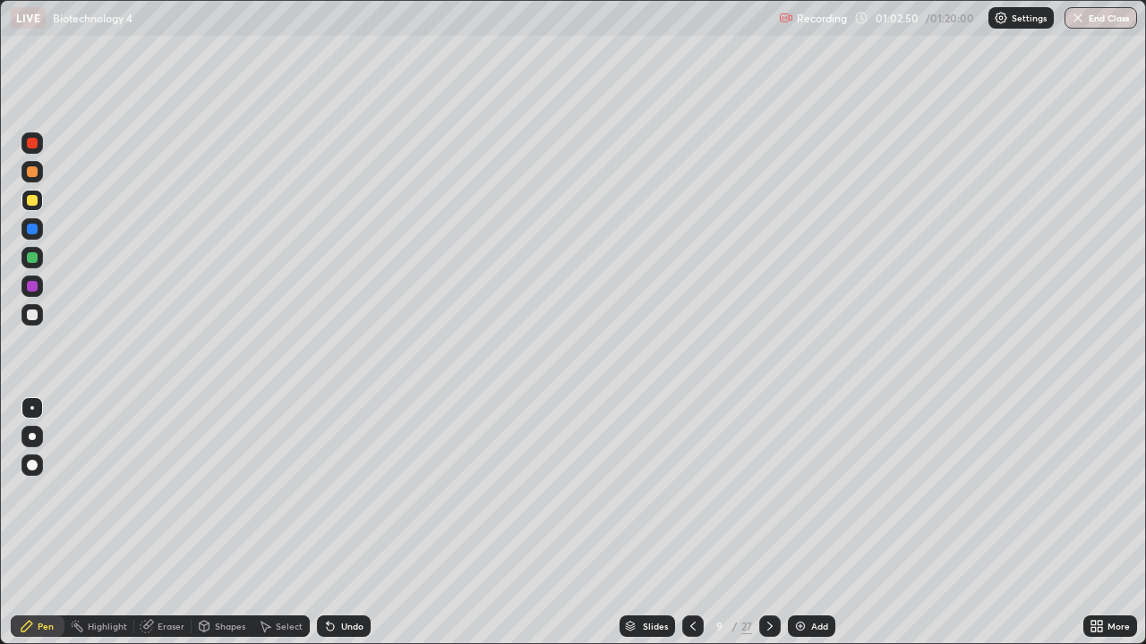
click at [30, 260] on div at bounding box center [32, 257] width 11 height 11
click at [683, 523] on div at bounding box center [692, 626] width 21 height 21
click at [806, 523] on div "Add" at bounding box center [811, 626] width 47 height 21
click at [1083, 18] on img "button" at bounding box center [1077, 18] width 14 height 14
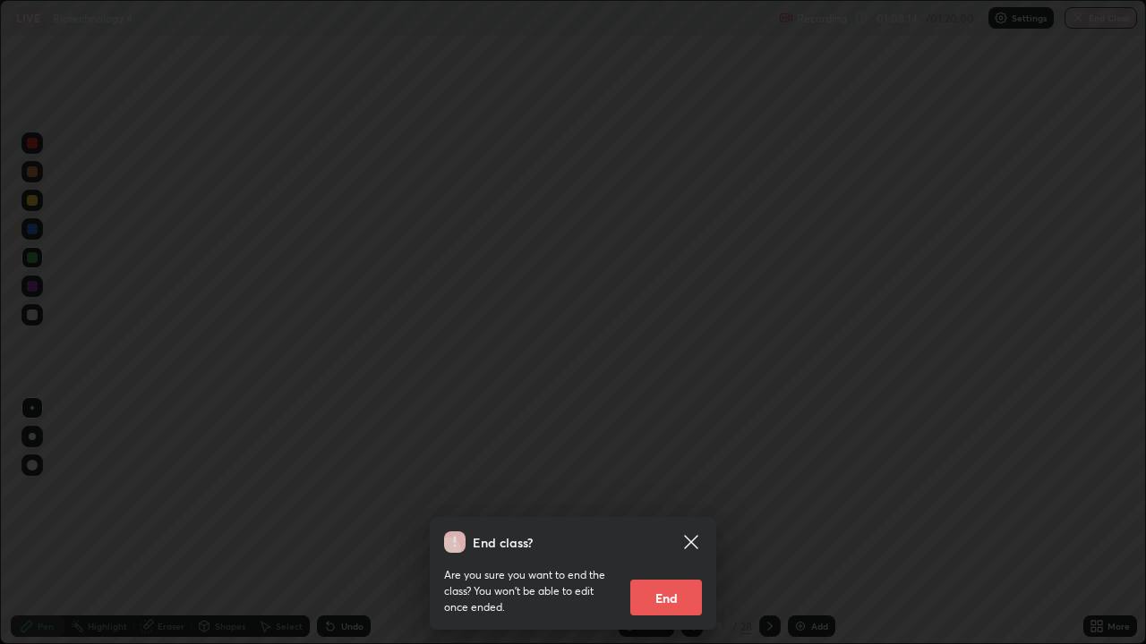
click at [658, 523] on button "End" at bounding box center [666, 598] width 72 height 36
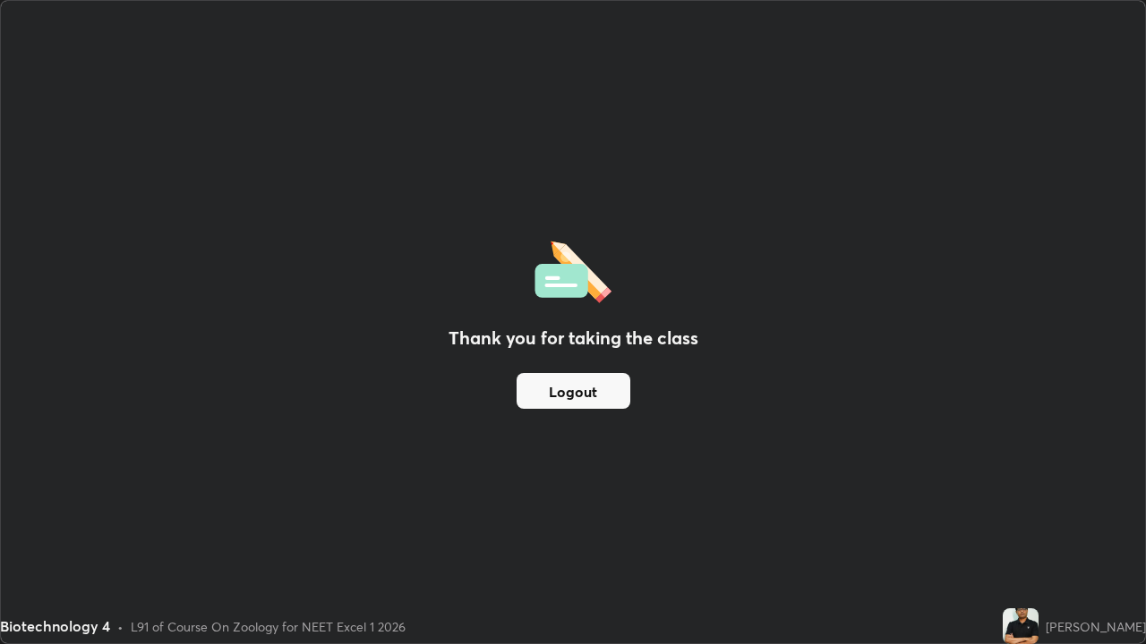
click at [574, 393] on button "Logout" at bounding box center [573, 391] width 114 height 36
